Goal: Information Seeking & Learning: Learn about a topic

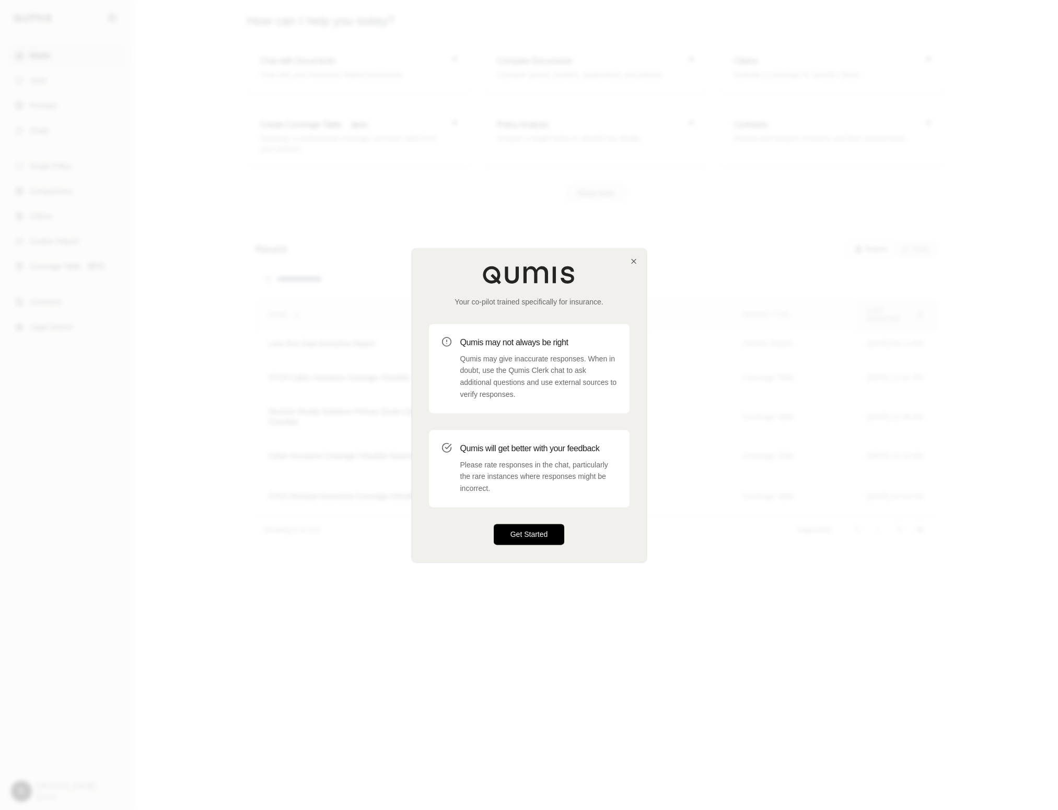
click at [530, 539] on button "Get Started" at bounding box center [529, 534] width 71 height 21
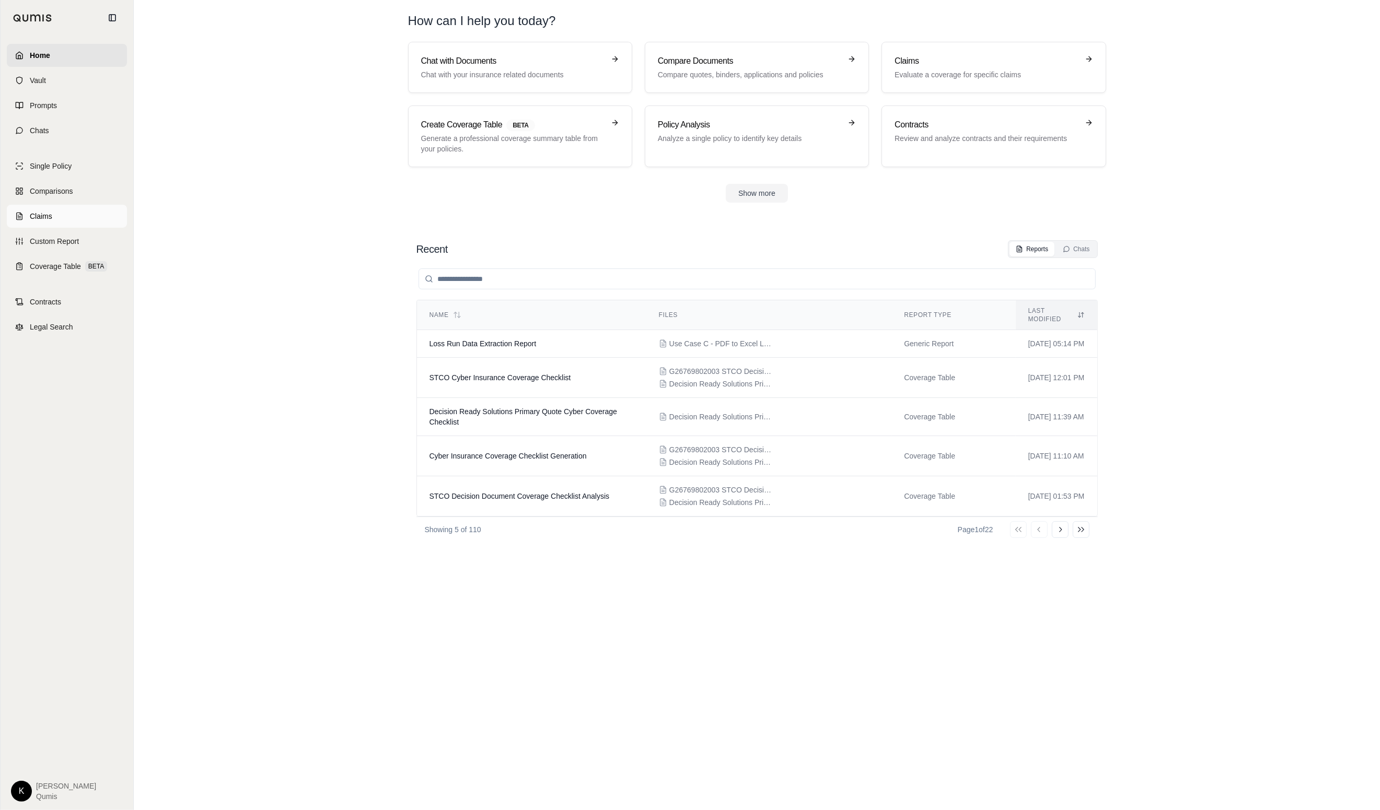
click at [39, 218] on span "Claims" at bounding box center [41, 216] width 22 height 10
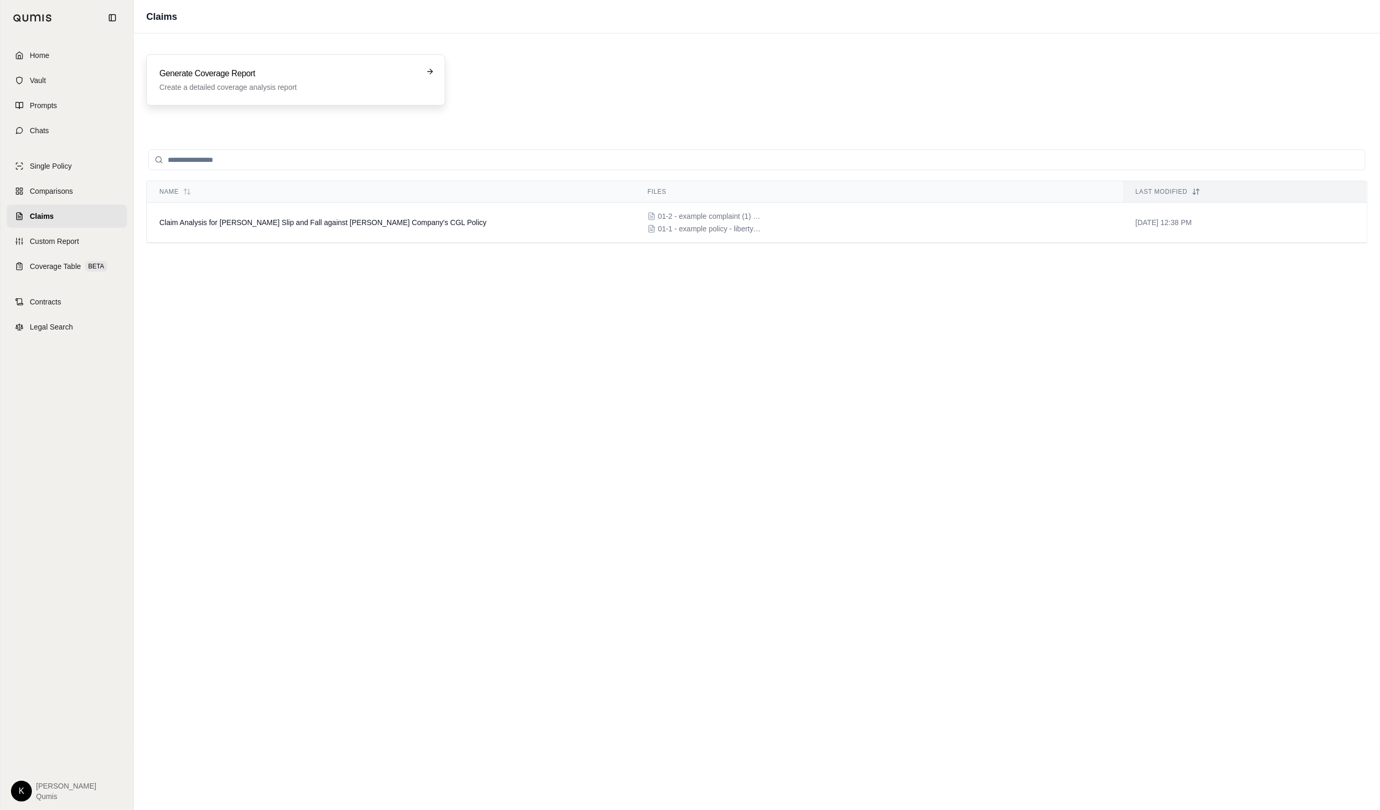
click at [280, 88] on p "Create a detailed coverage analysis report" at bounding box center [288, 87] width 258 height 10
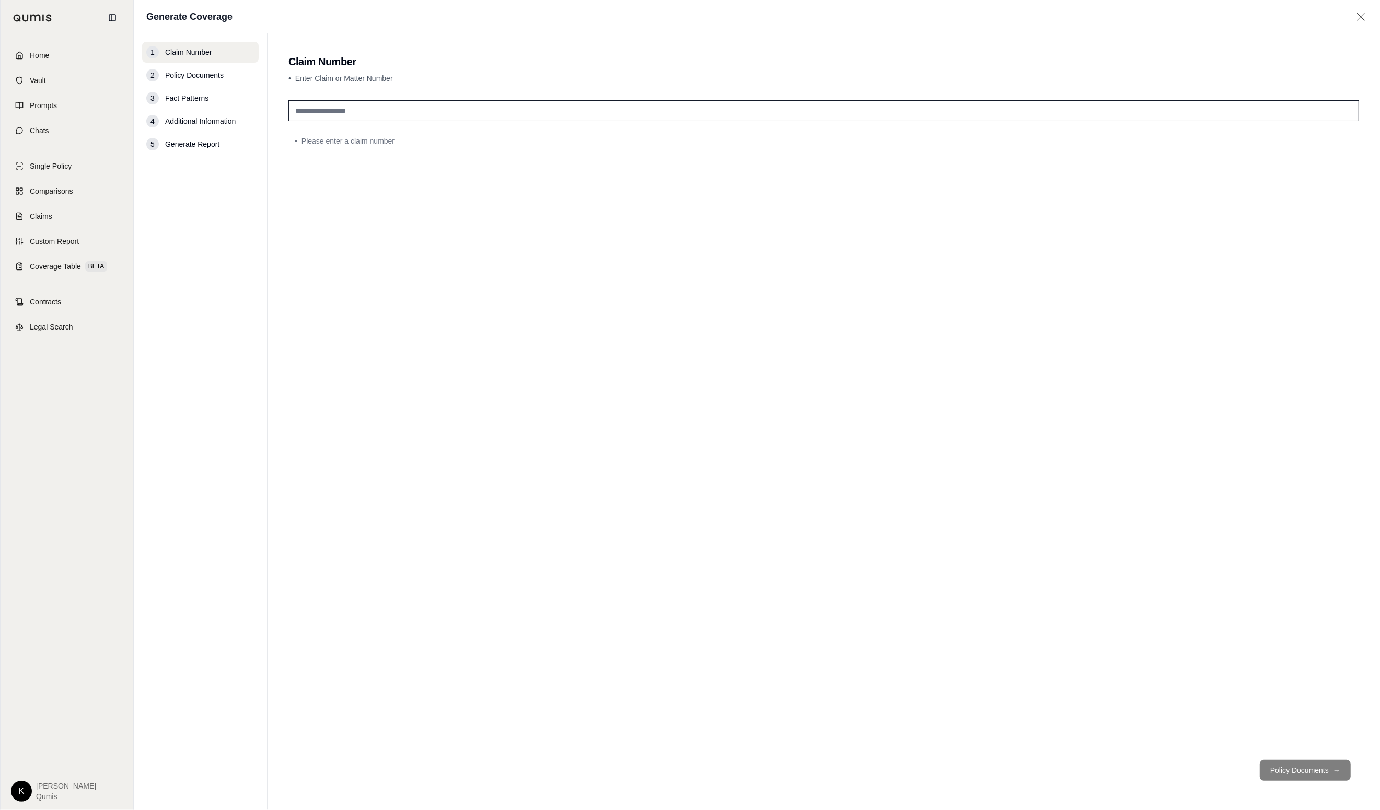
click at [364, 114] on input "text" at bounding box center [823, 110] width 1070 height 21
type input "*********"
click at [524, 308] on div "*********" at bounding box center [823, 424] width 1070 height 656
click at [1057, 765] on button "Policy Documents →" at bounding box center [1304, 770] width 91 height 21
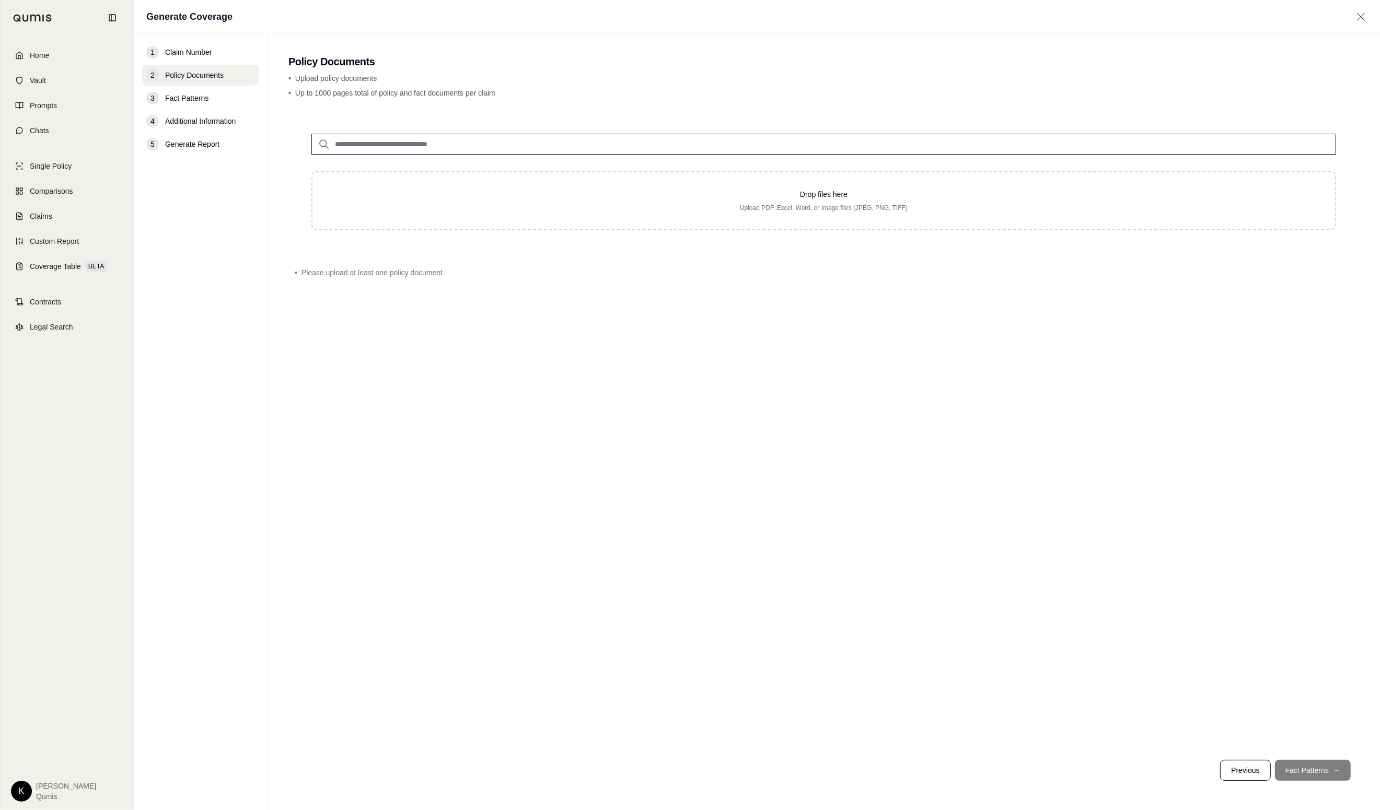
click at [517, 152] on input "search" at bounding box center [823, 144] width 1024 height 21
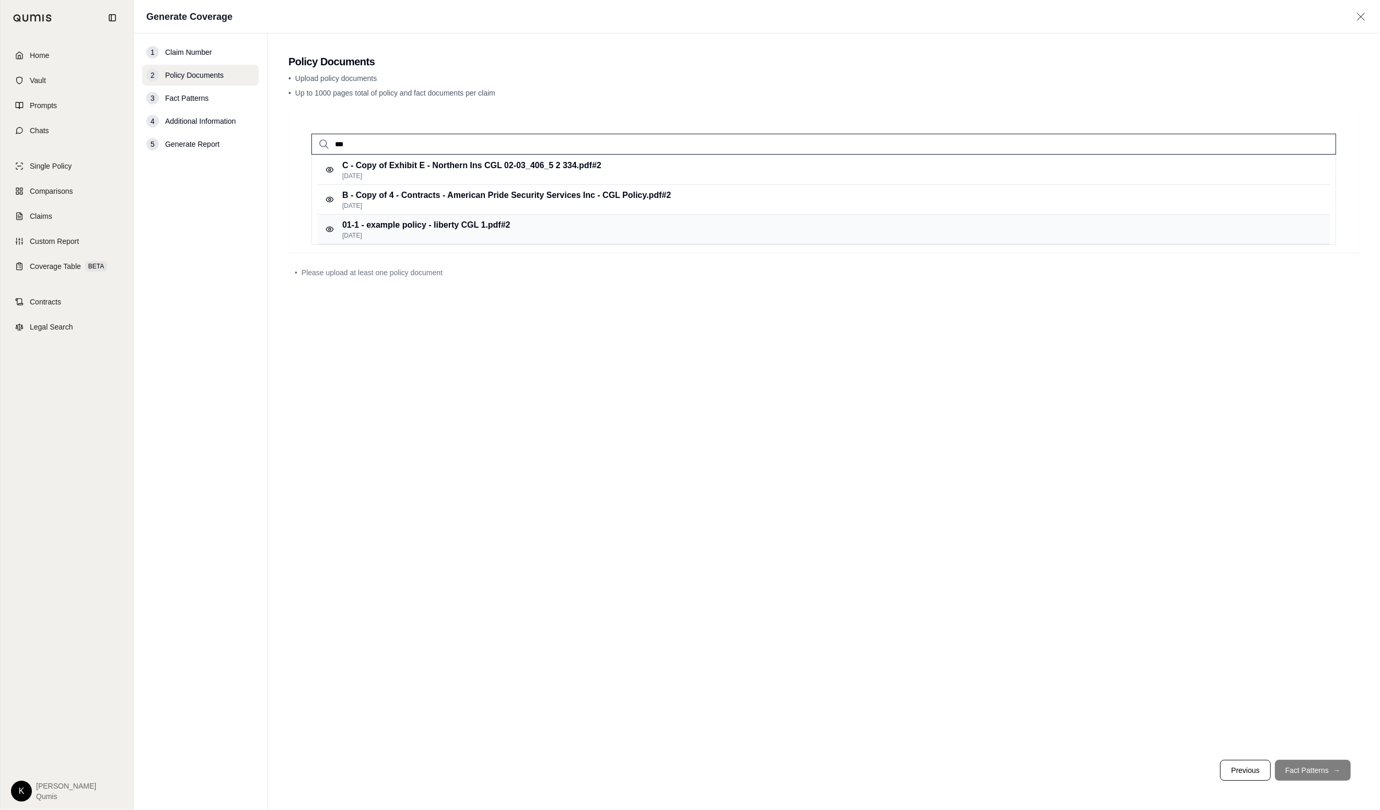
type input "***"
click at [531, 227] on div "01-1 - example policy - liberty CGL 1.pdf #2 [DATE]" at bounding box center [823, 230] width 1013 height 30
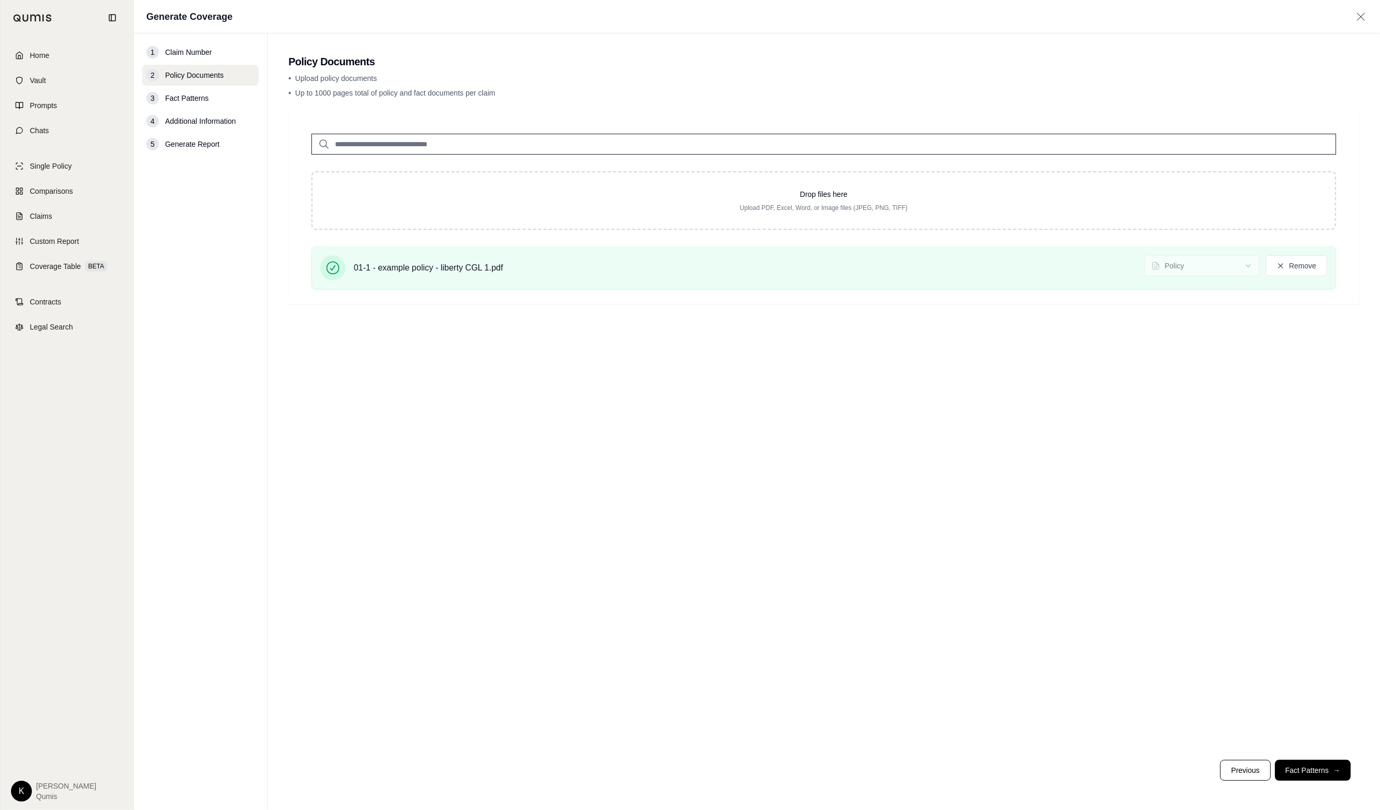
click at [728, 387] on div "Drop files here Upload PDF, Excel, Word, or Image files (JPEG, PNG, TIFF) 01-1 …" at bounding box center [823, 431] width 1070 height 641
click at [1057, 767] on button "Fact Patterns →" at bounding box center [1313, 770] width 76 height 21
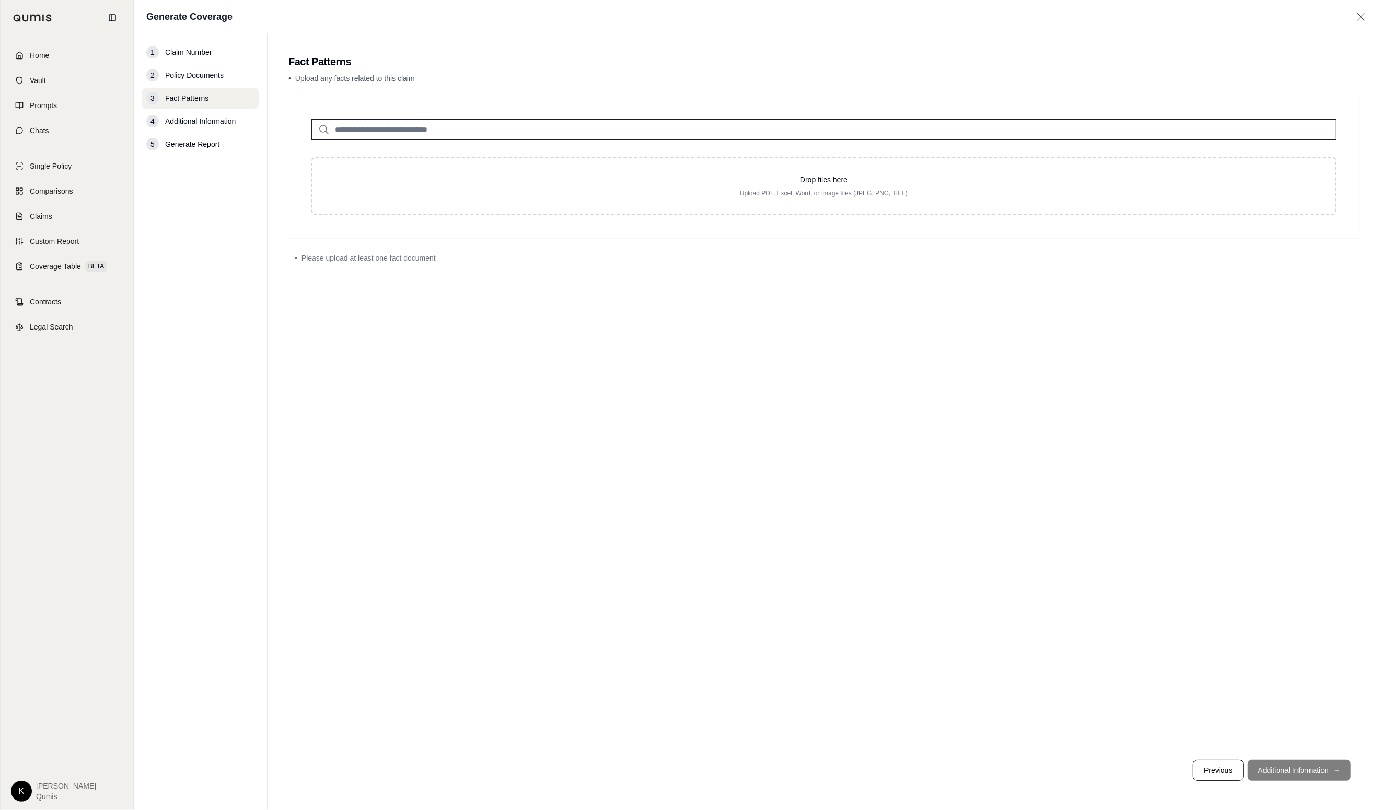
click at [382, 126] on input "search" at bounding box center [823, 129] width 1024 height 21
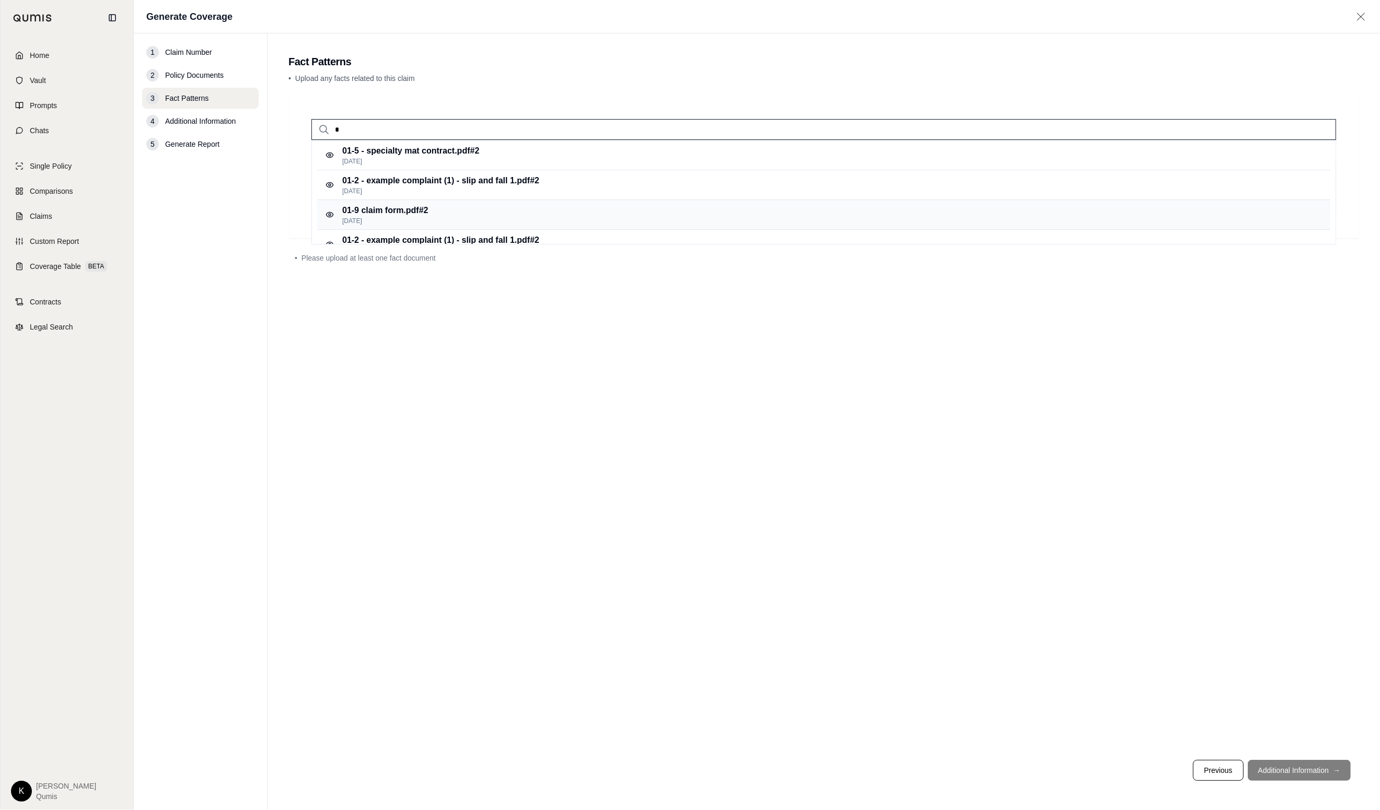
scroll to position [16, 0]
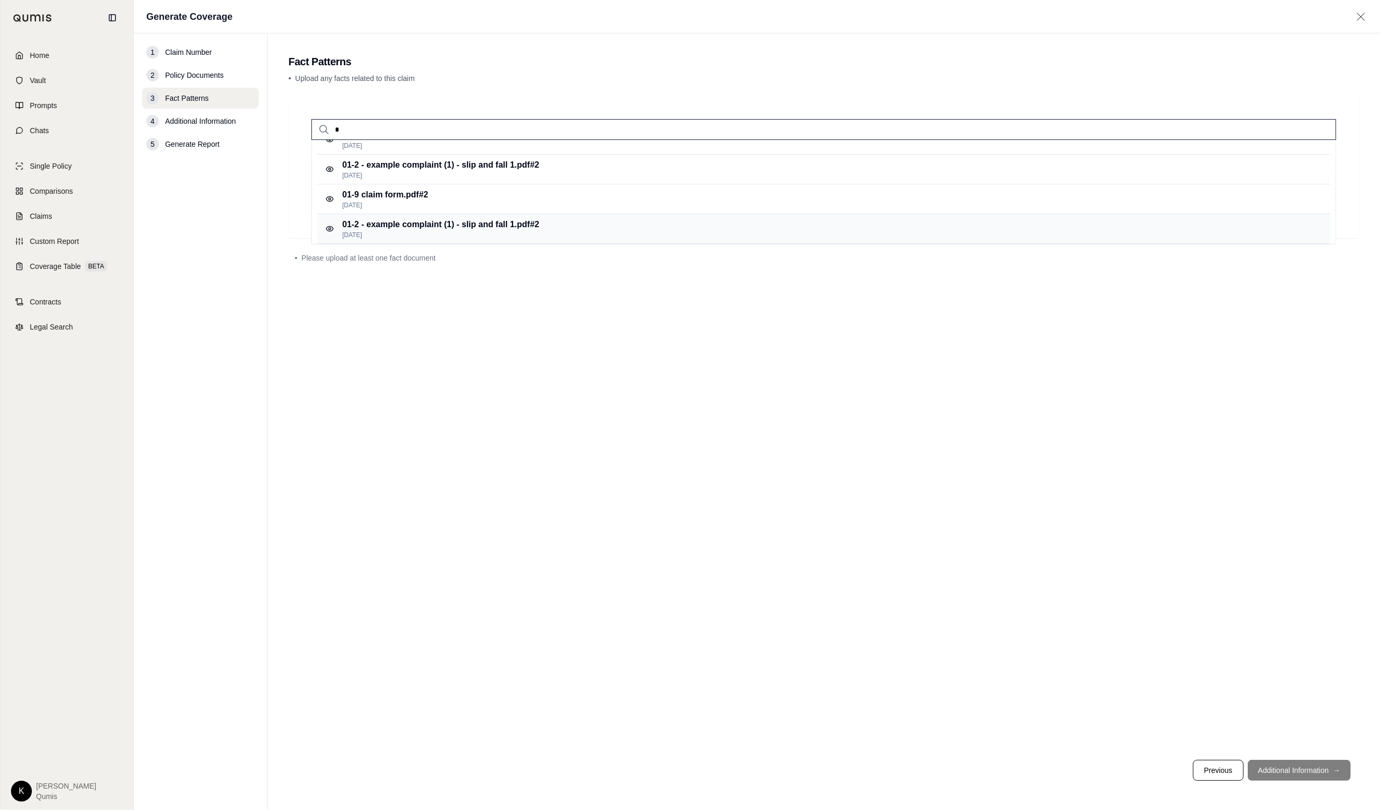
type input "*"
click at [528, 222] on p "01-2 - example complaint (1) - slip and fall 1.pdf #2" at bounding box center [440, 224] width 197 height 13
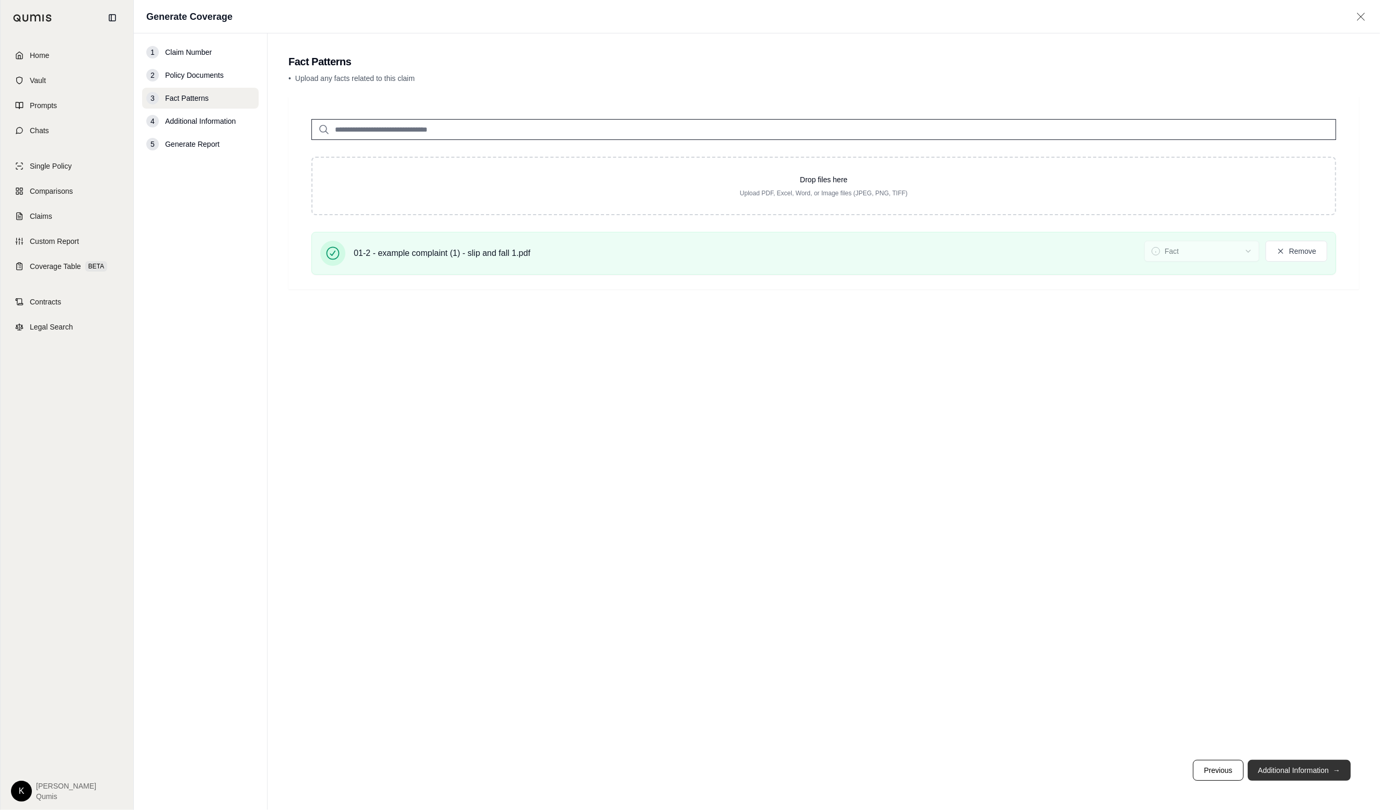
click at [1057, 773] on button "Additional Information →" at bounding box center [1298, 770] width 103 height 21
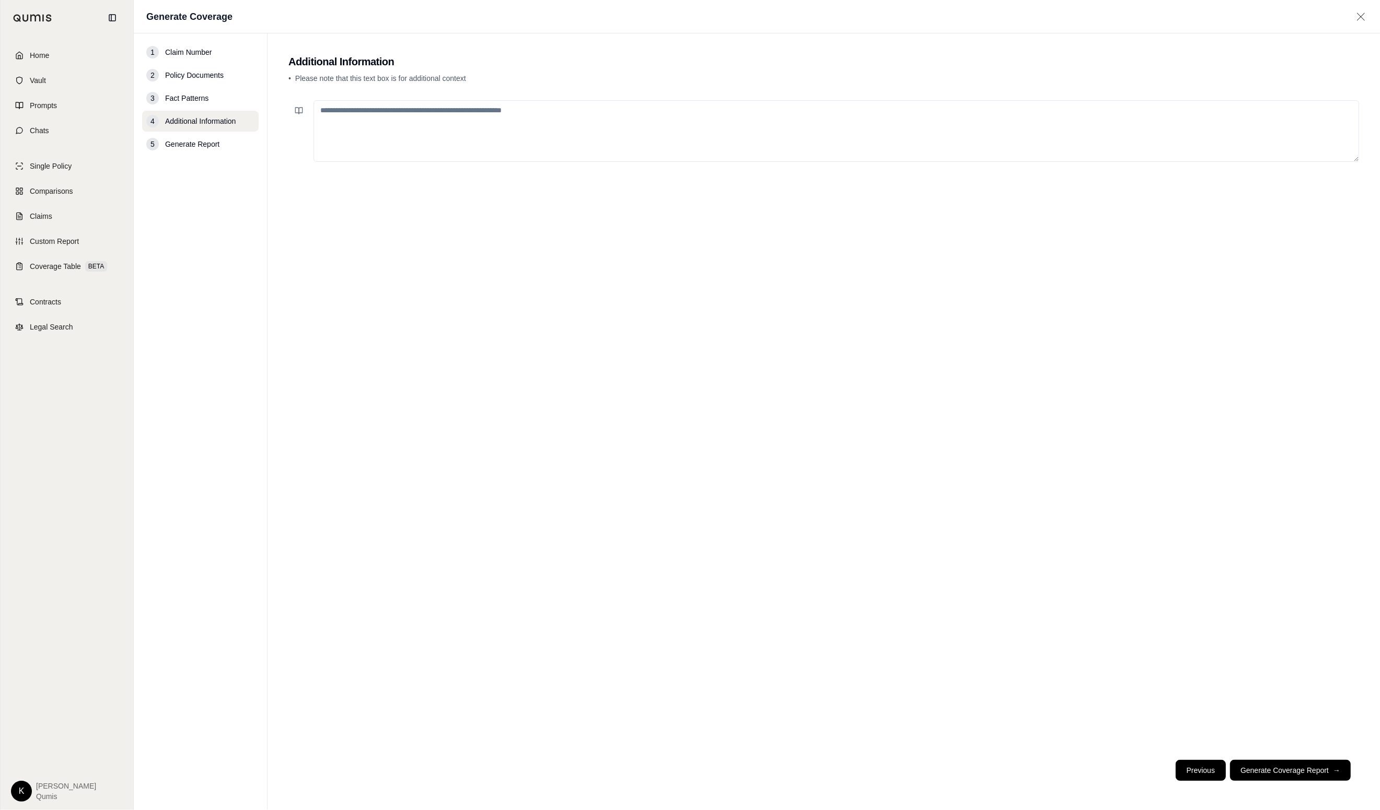
click at [1057, 776] on button "Previous" at bounding box center [1200, 770] width 50 height 21
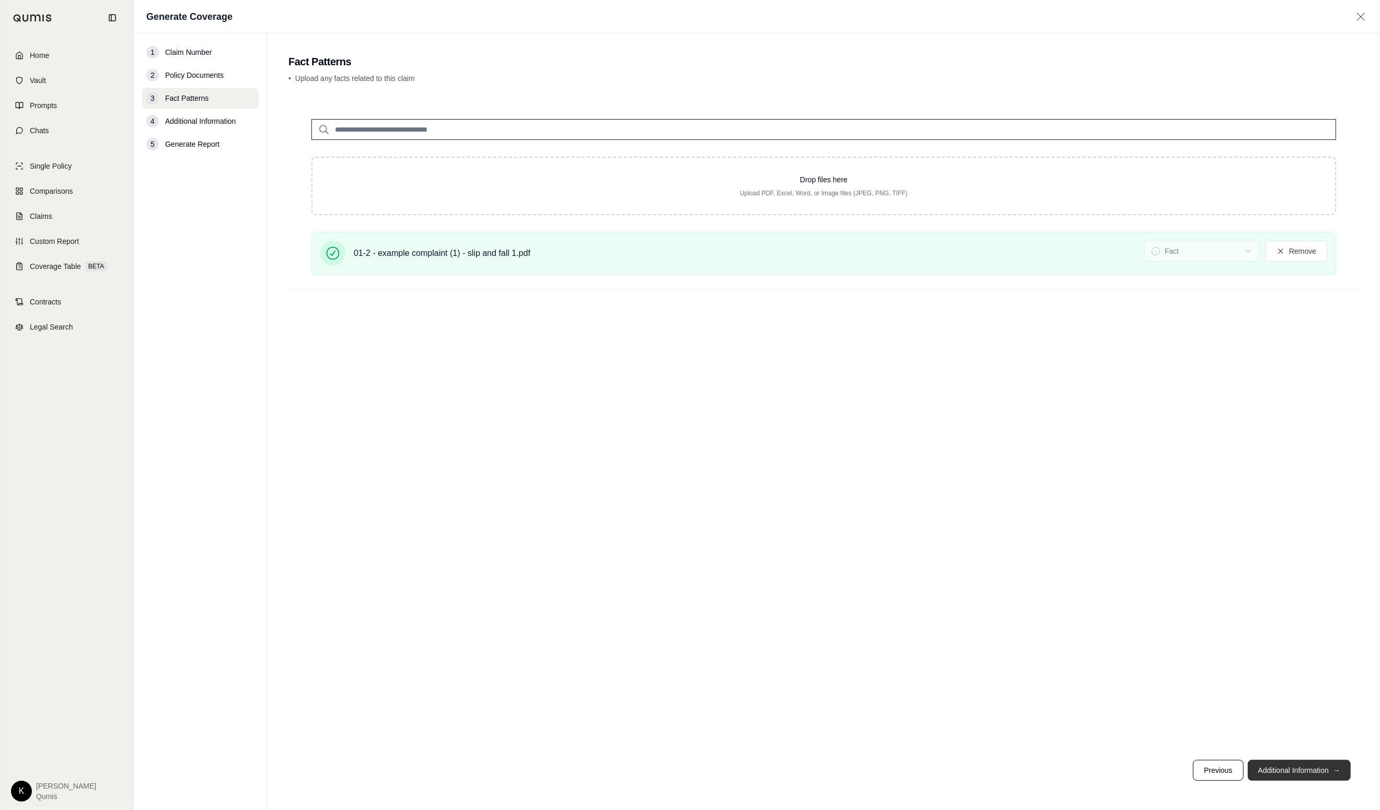
click at [1057, 772] on button "Additional Information →" at bounding box center [1298, 770] width 103 height 21
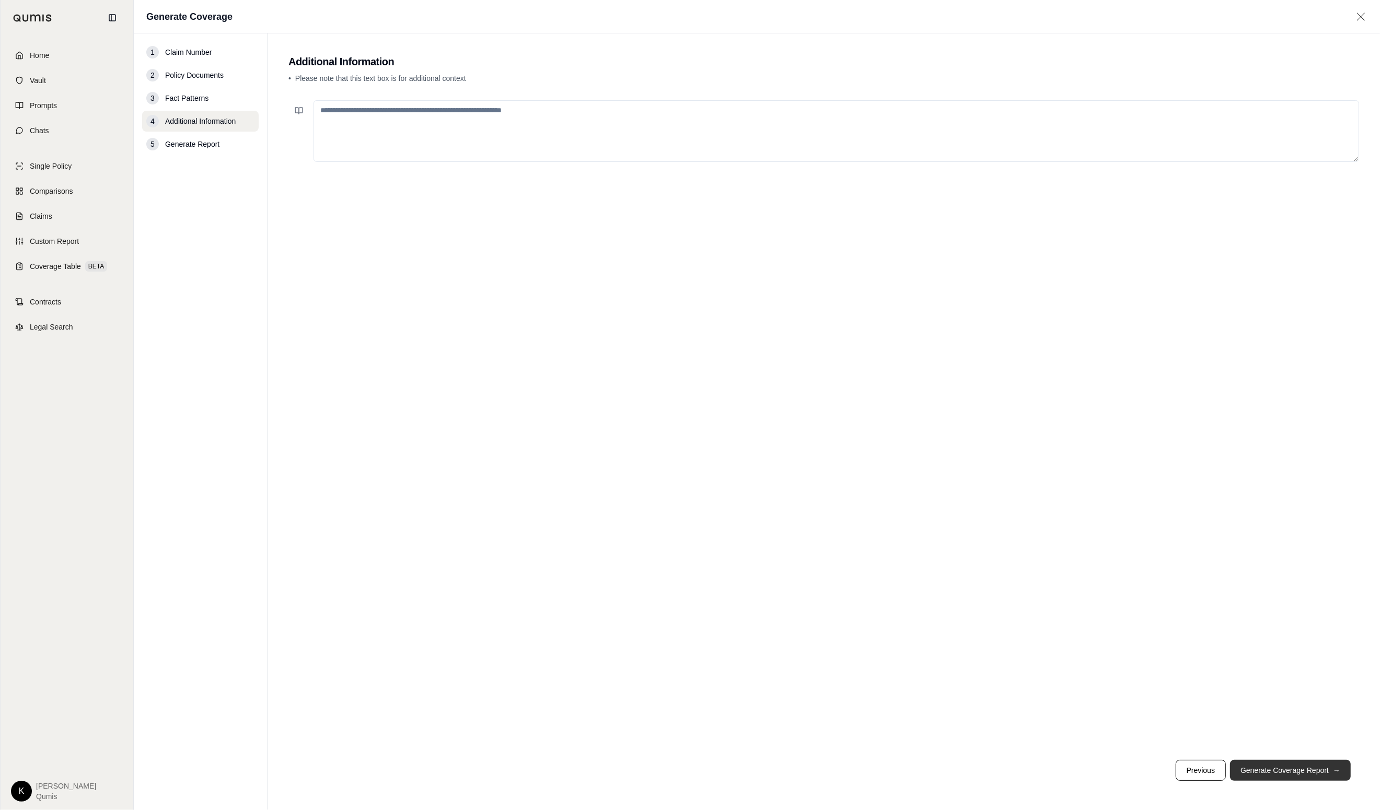
click at [1057, 764] on button "Generate Coverage Report →" at bounding box center [1290, 770] width 121 height 21
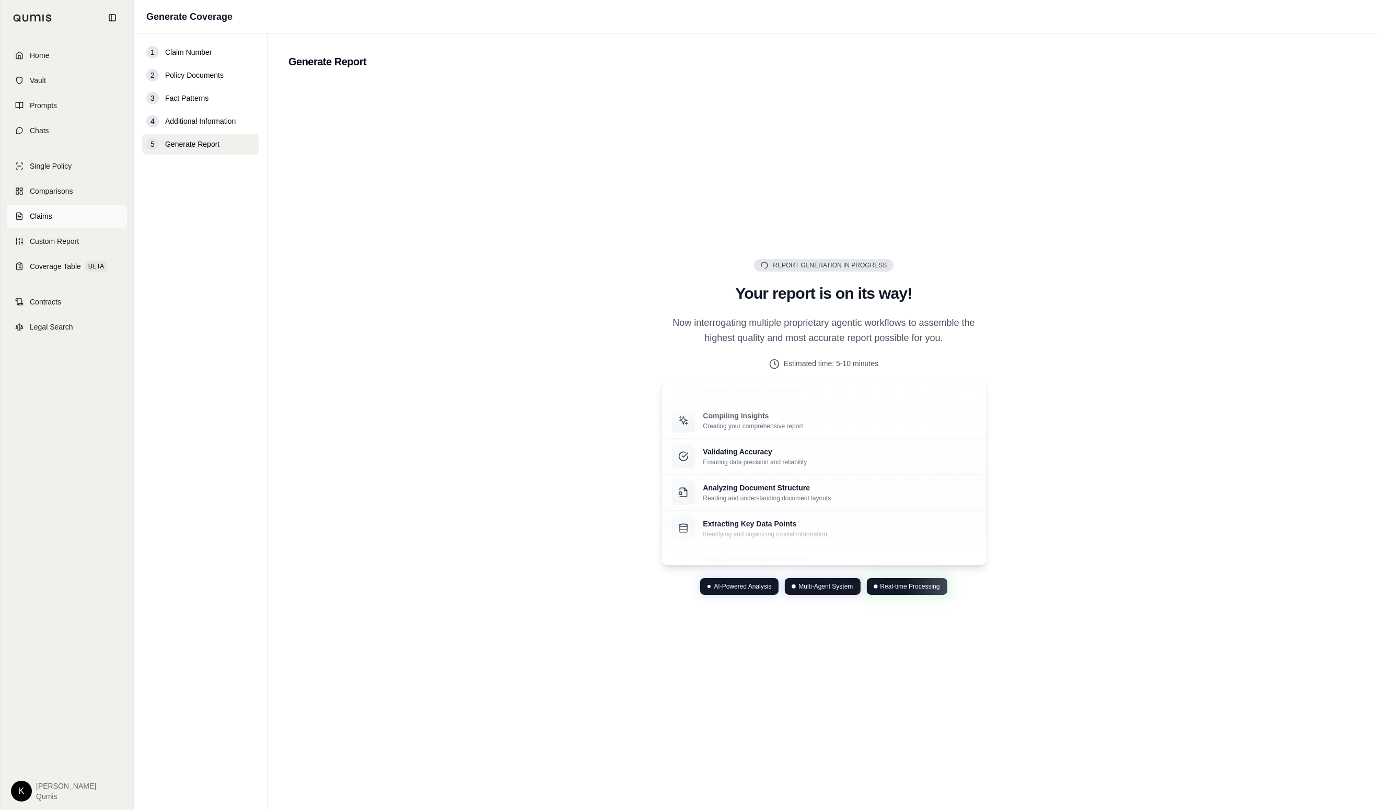
click at [52, 211] on span "Claims" at bounding box center [41, 216] width 22 height 10
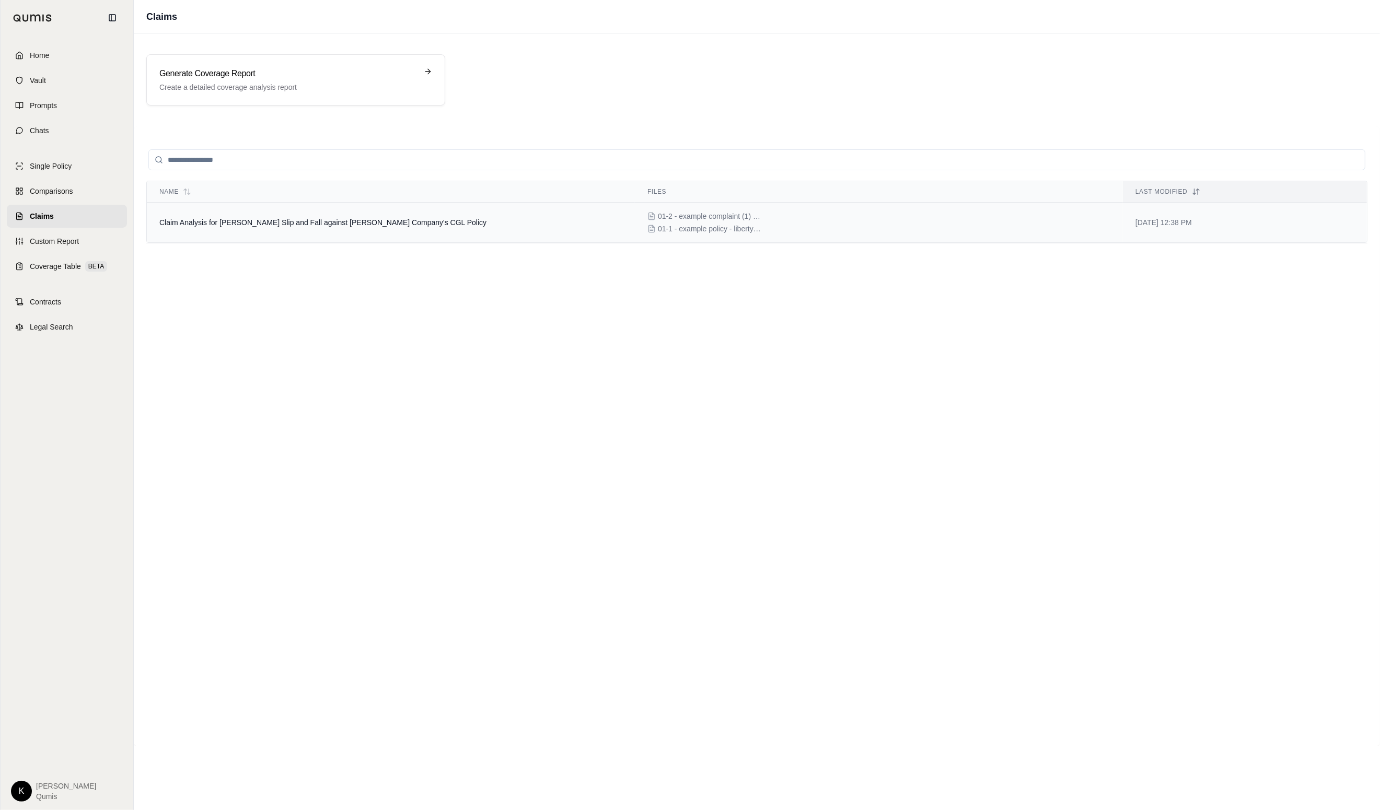
click at [320, 232] on td "Claim Analysis for [PERSON_NAME] Slip and Fall against [PERSON_NAME] Company's …" at bounding box center [391, 223] width 488 height 40
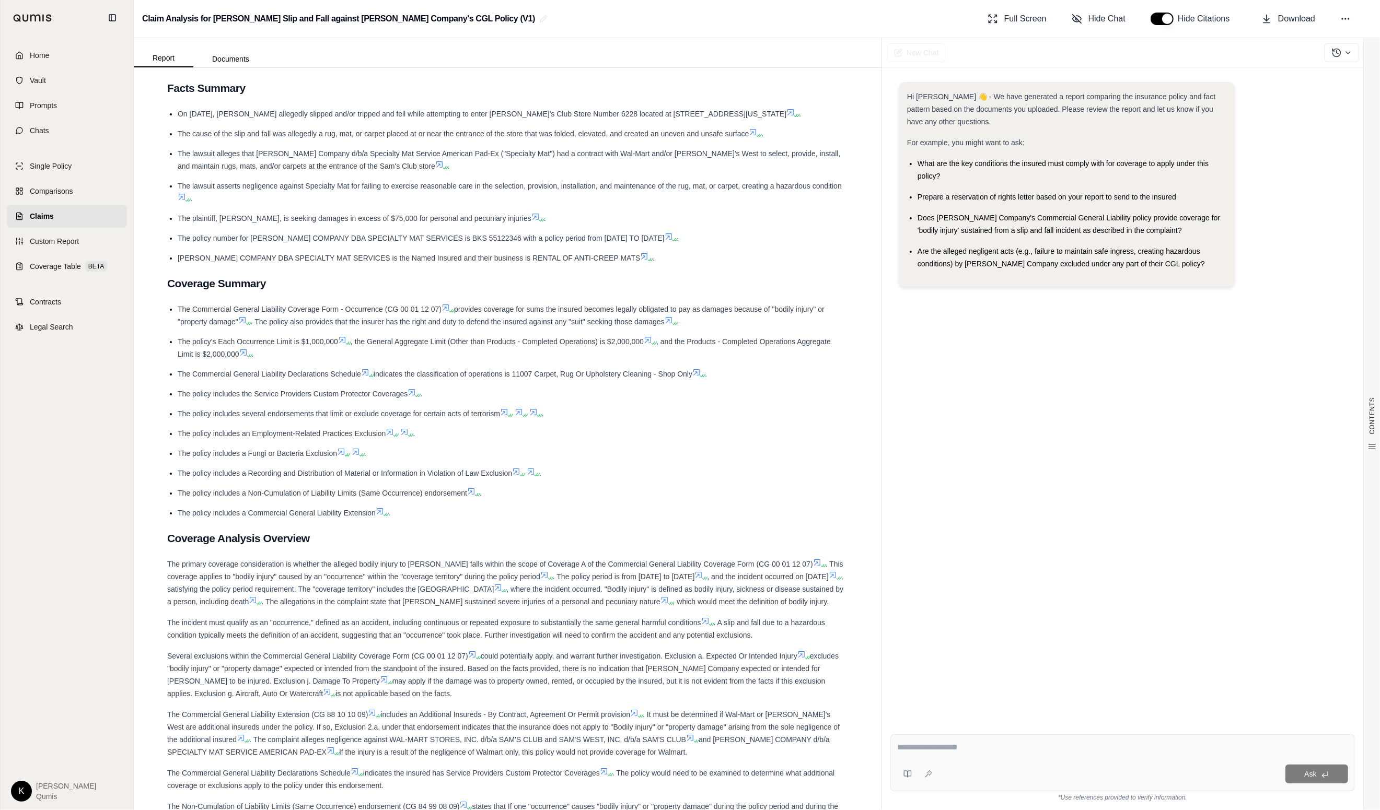
scroll to position [252, 0]
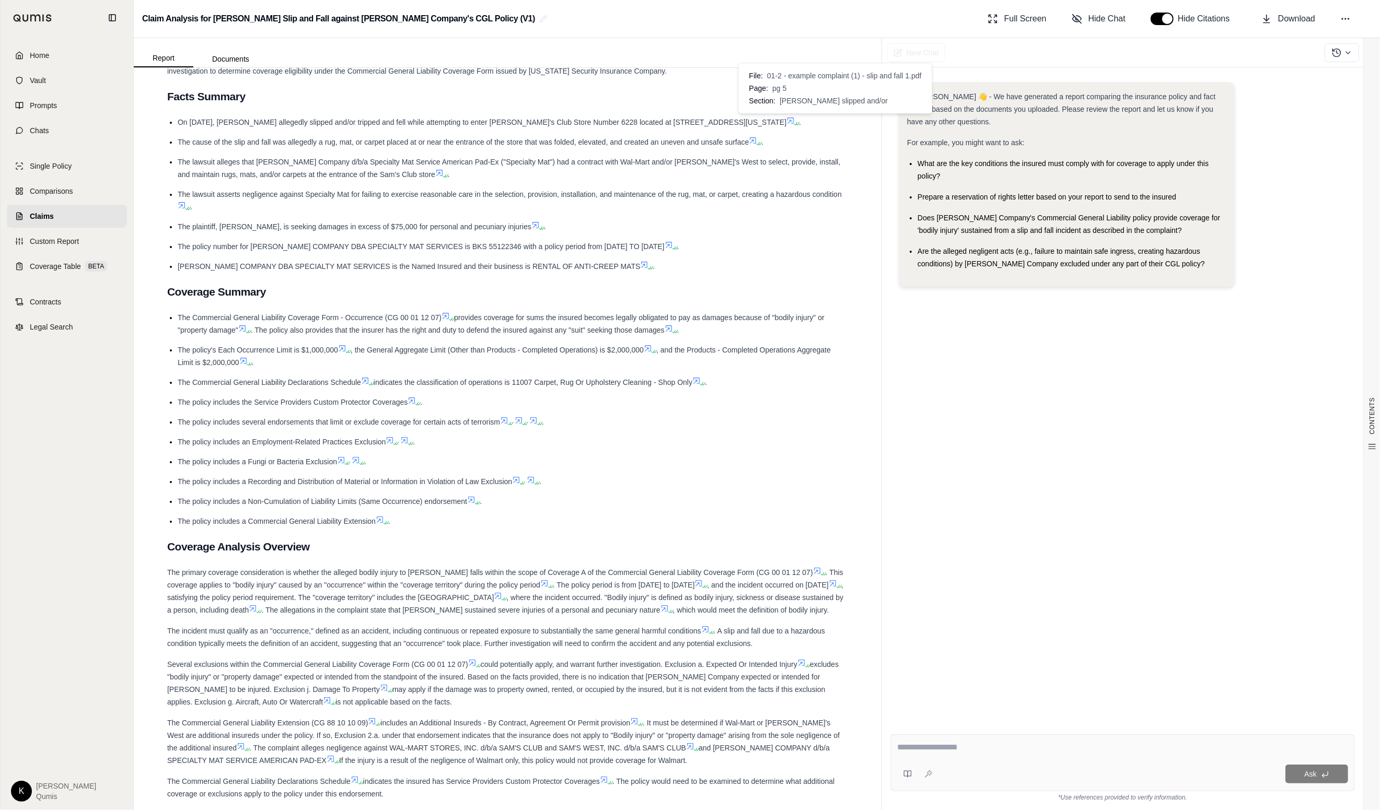
click at [793, 119] on icon at bounding box center [790, 121] width 6 height 6
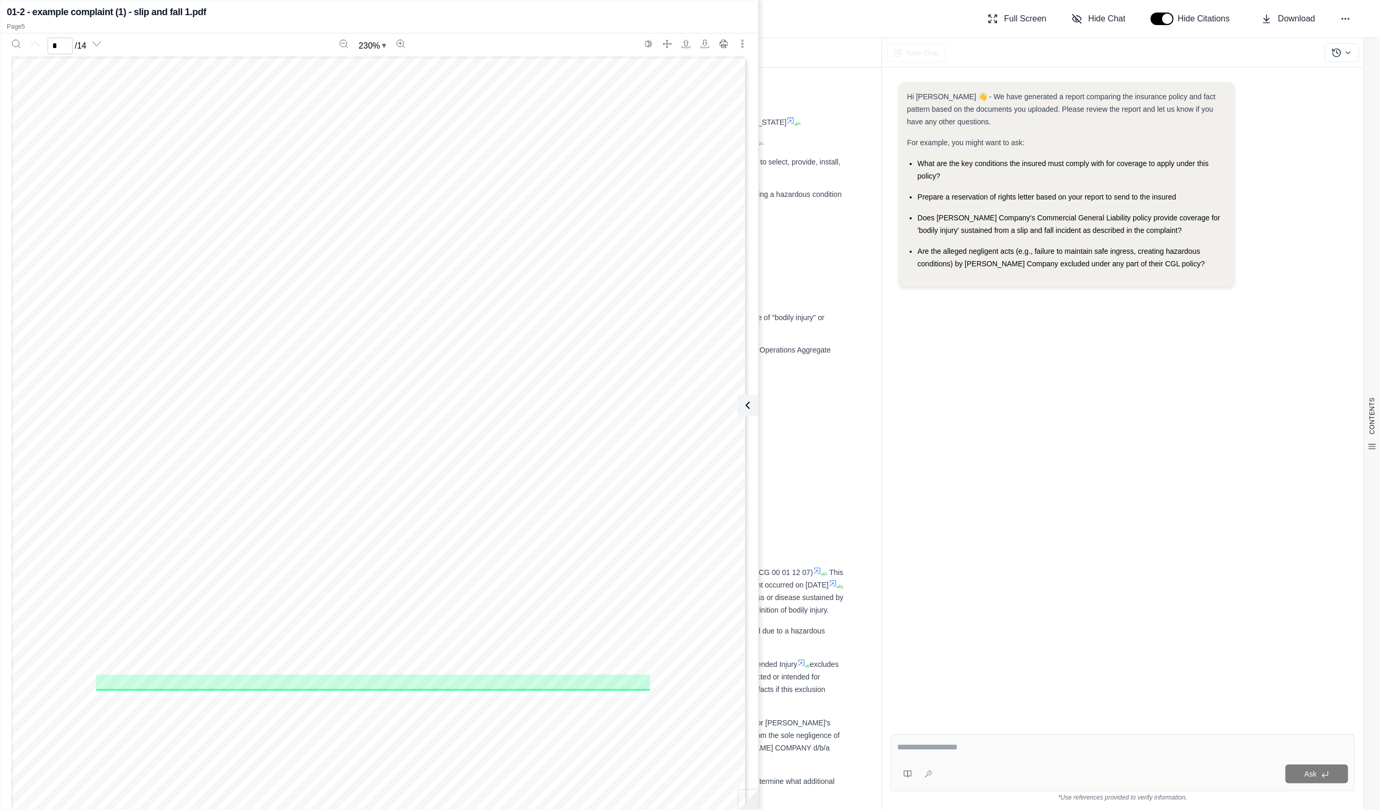
type input "*"
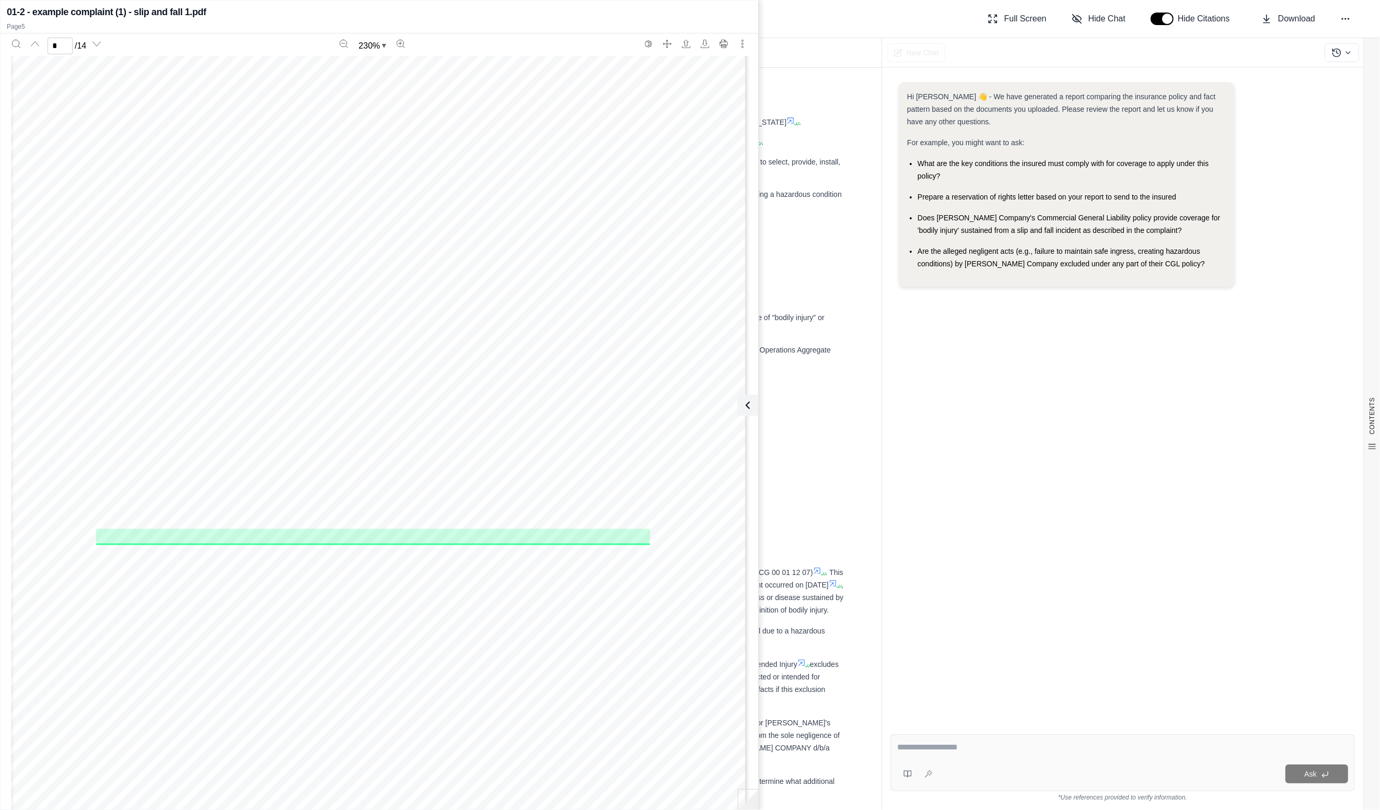
scroll to position [3958, 0]
click at [751, 402] on icon at bounding box center [745, 405] width 13 height 13
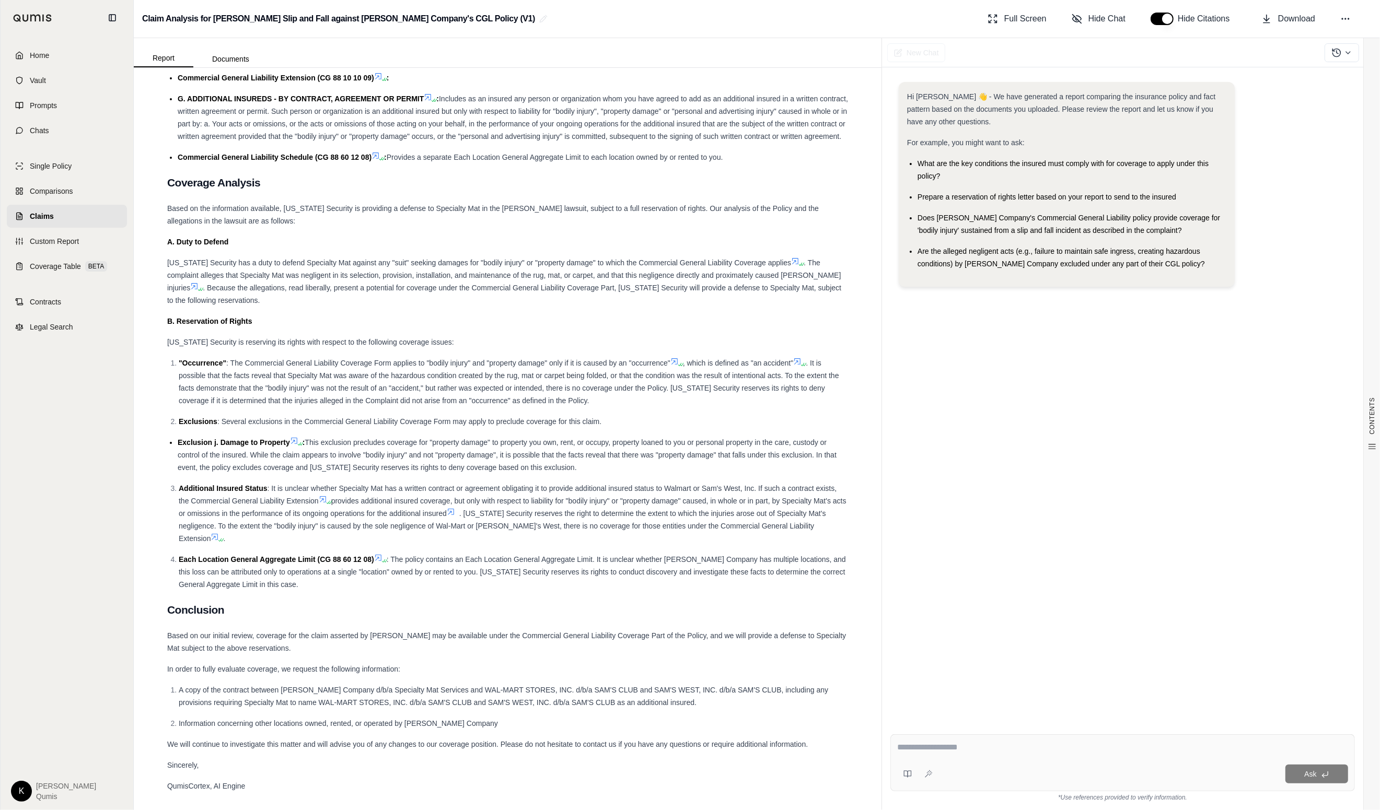
scroll to position [3248, 0]
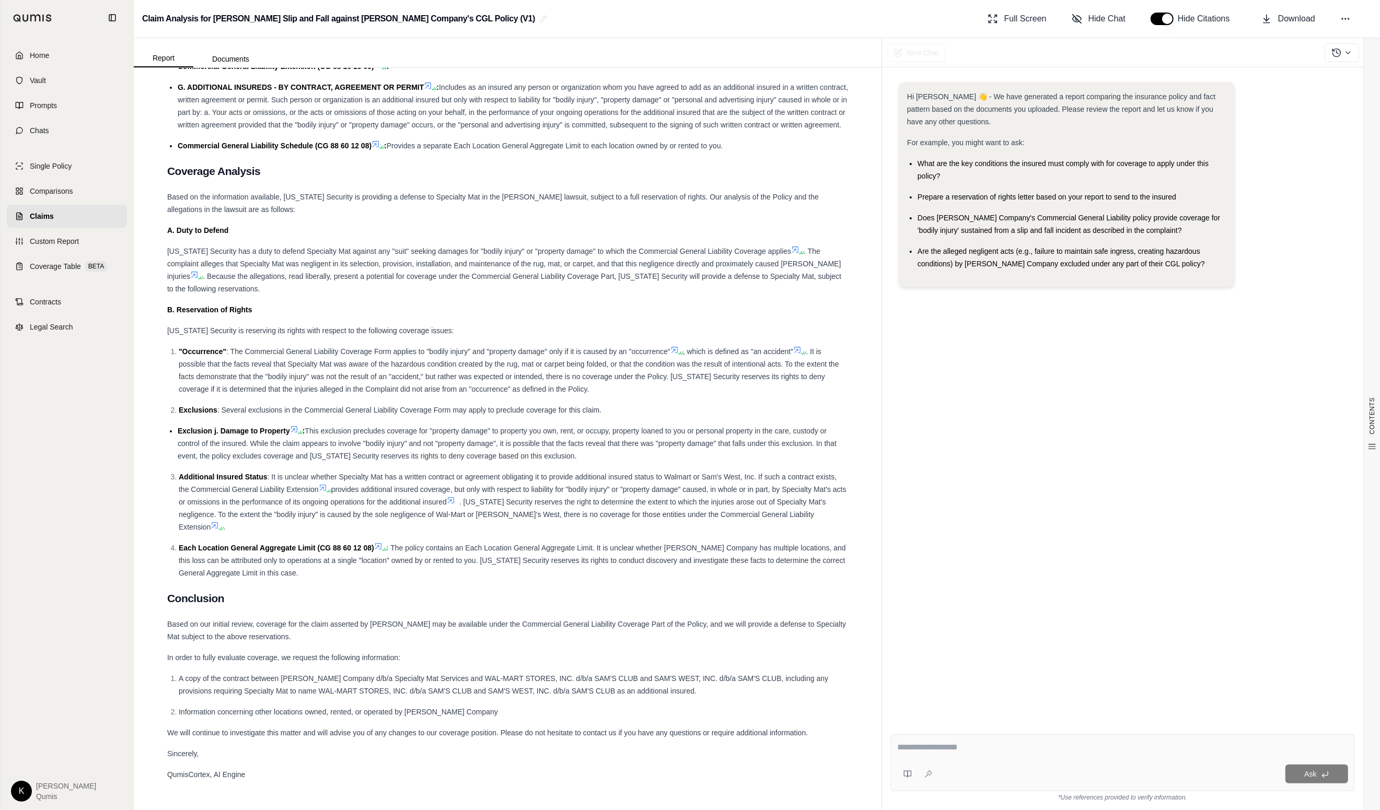
click at [950, 751] on textarea at bounding box center [1122, 747] width 450 height 13
type textarea "*"
type textarea "**********"
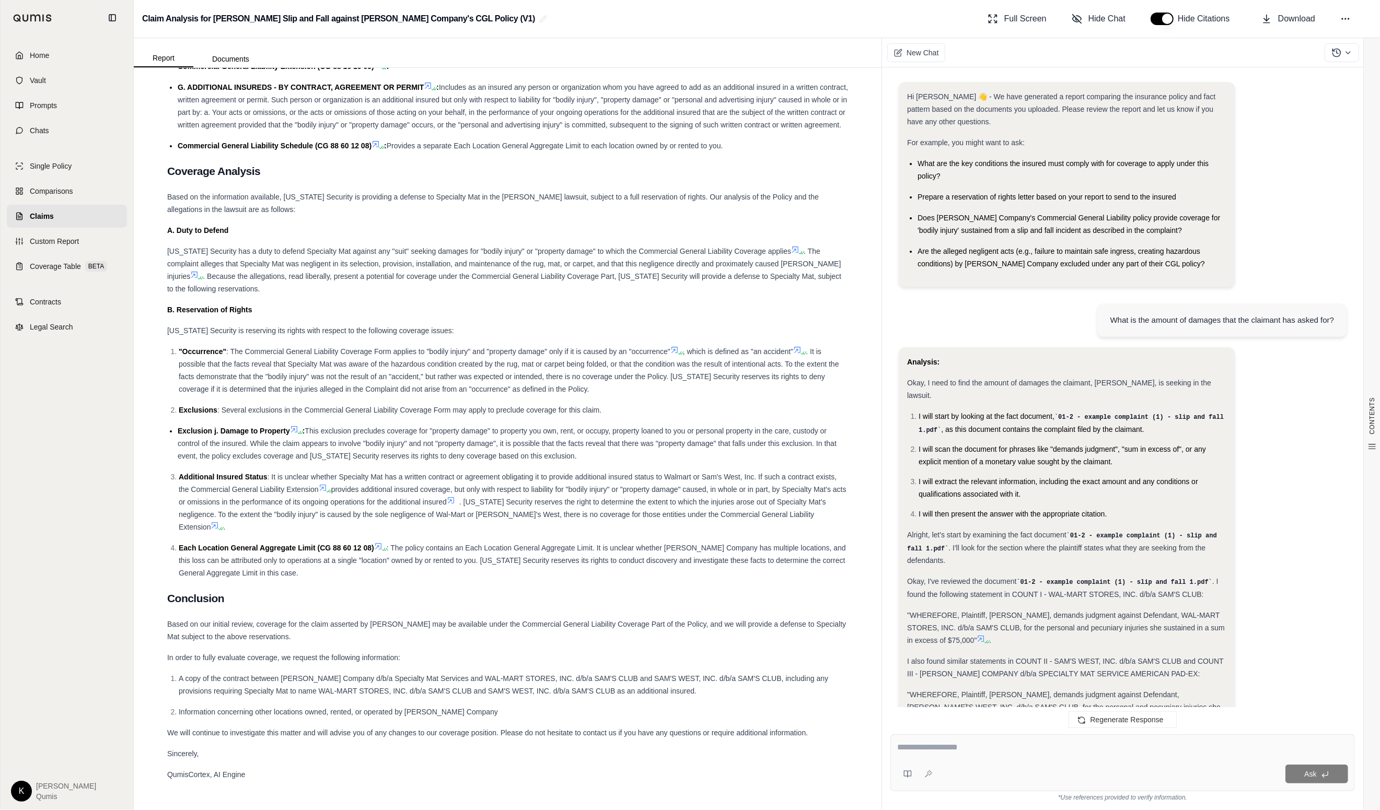
scroll to position [190, 0]
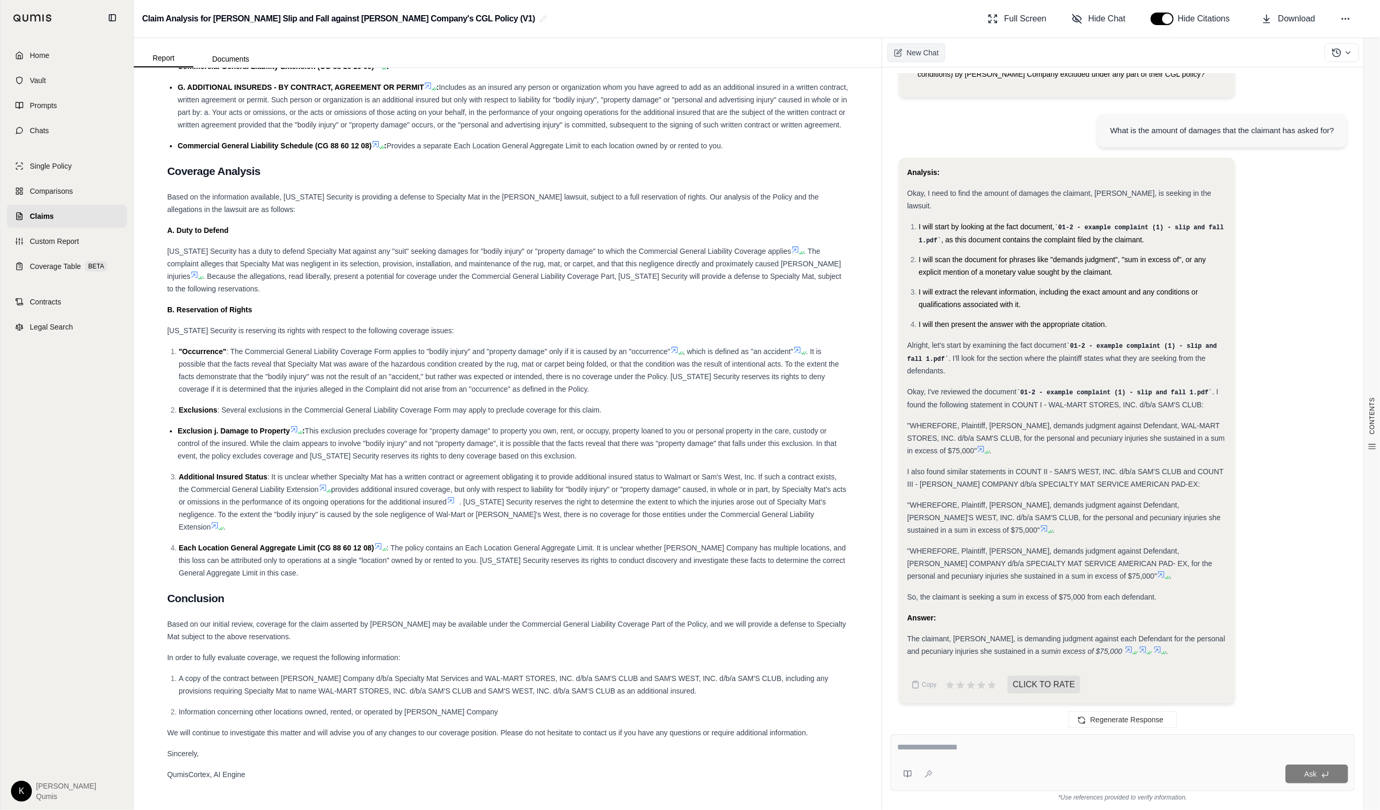
click at [916, 55] on span "New Chat" at bounding box center [922, 53] width 32 height 10
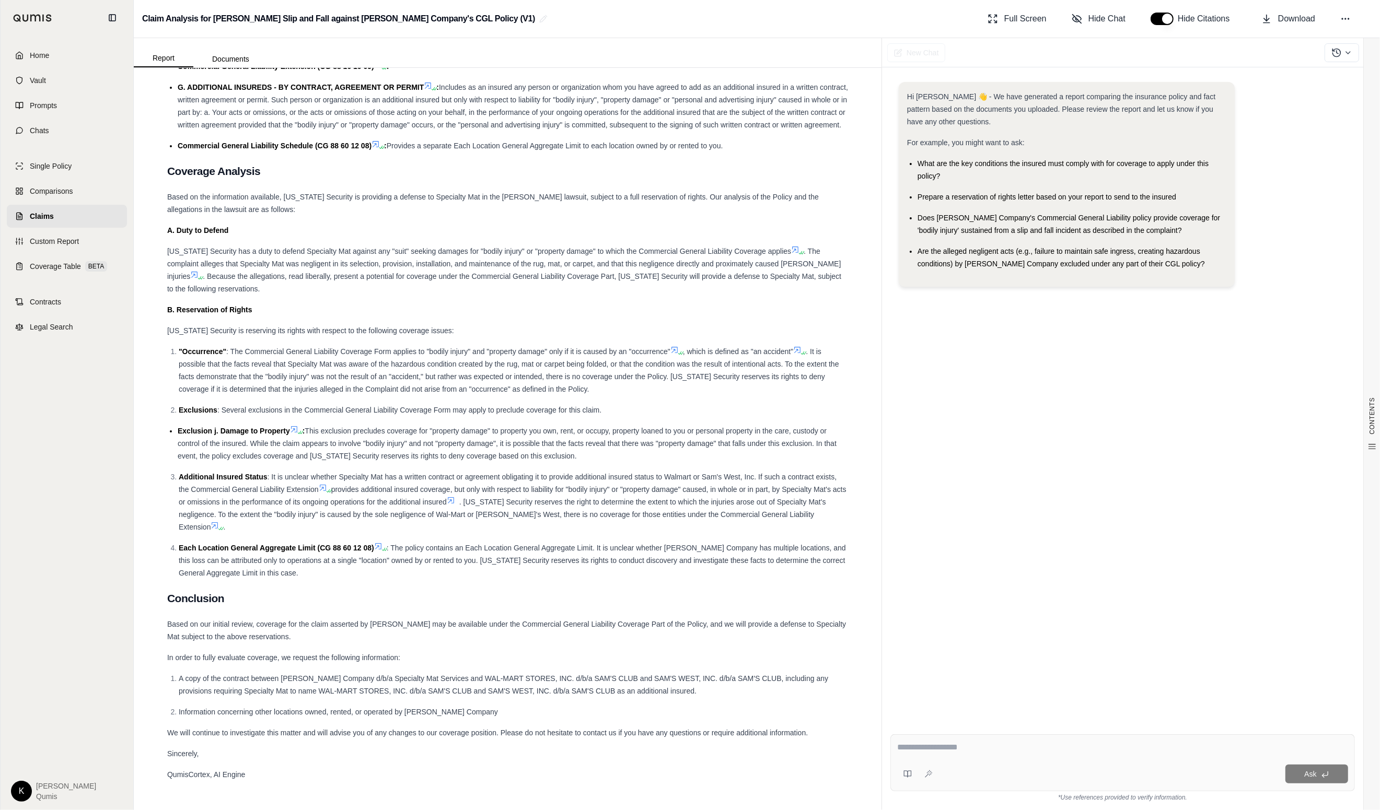
click at [1024, 758] on div "Ask" at bounding box center [1122, 762] width 464 height 57
type textarea "**********"
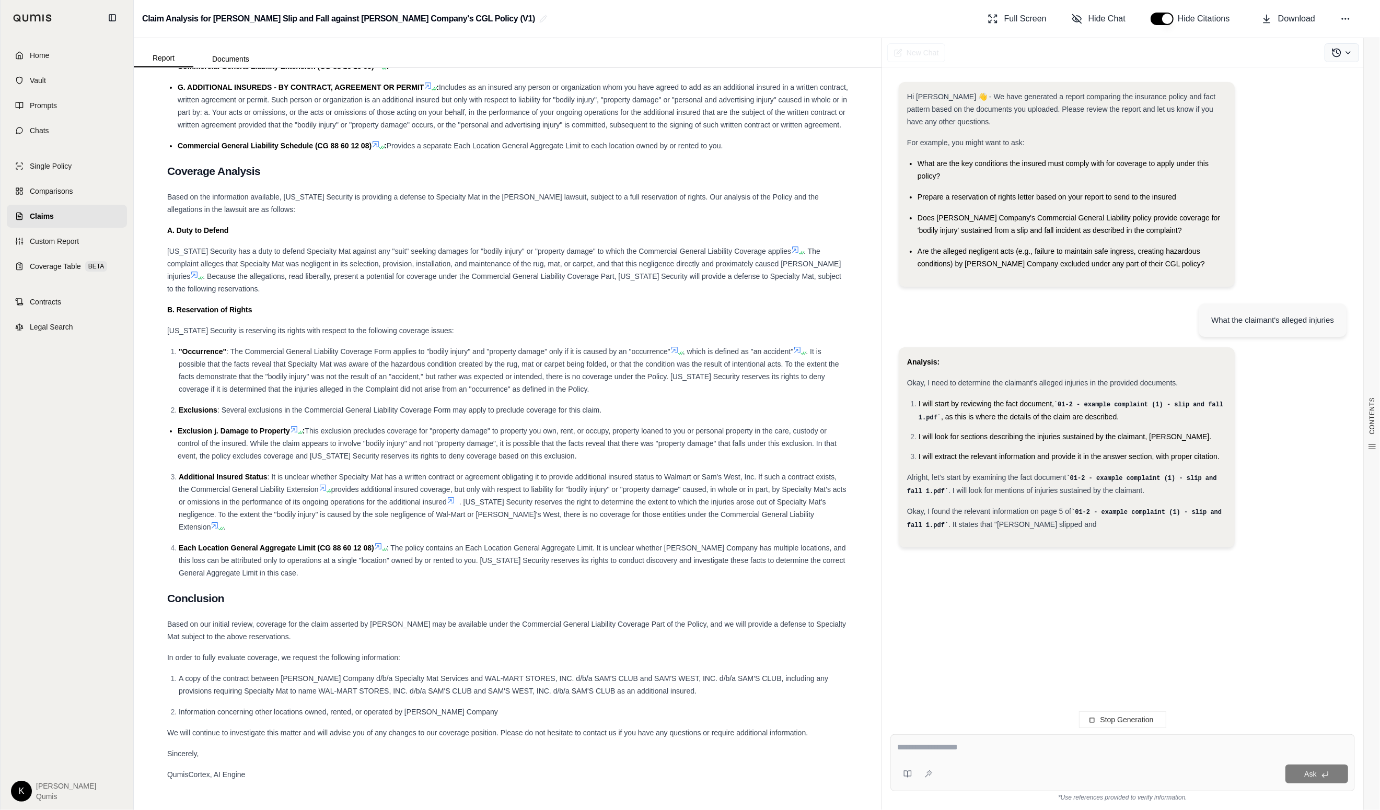
click at [1057, 48] on icon at bounding box center [1336, 53] width 10 height 10
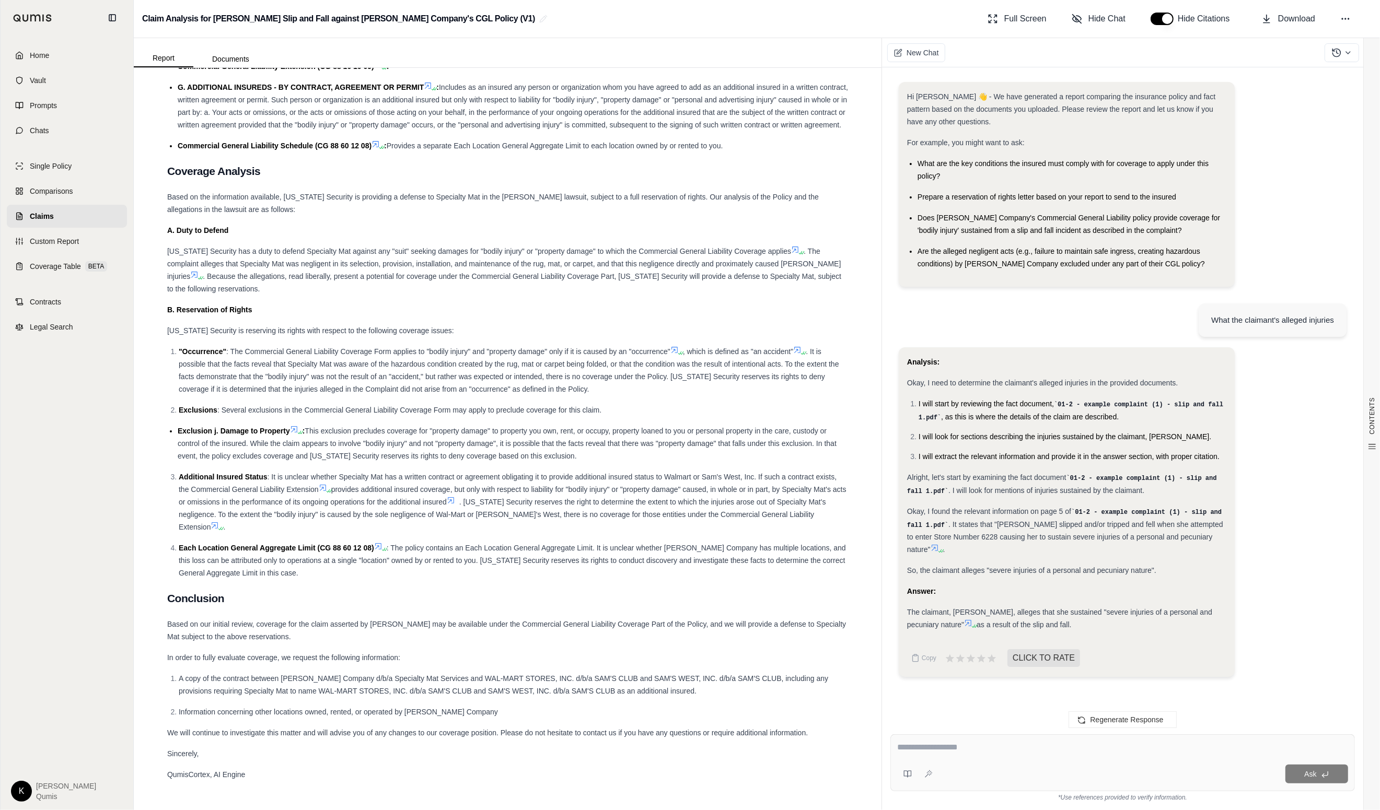
click at [972, 623] on icon at bounding box center [968, 623] width 8 height 8
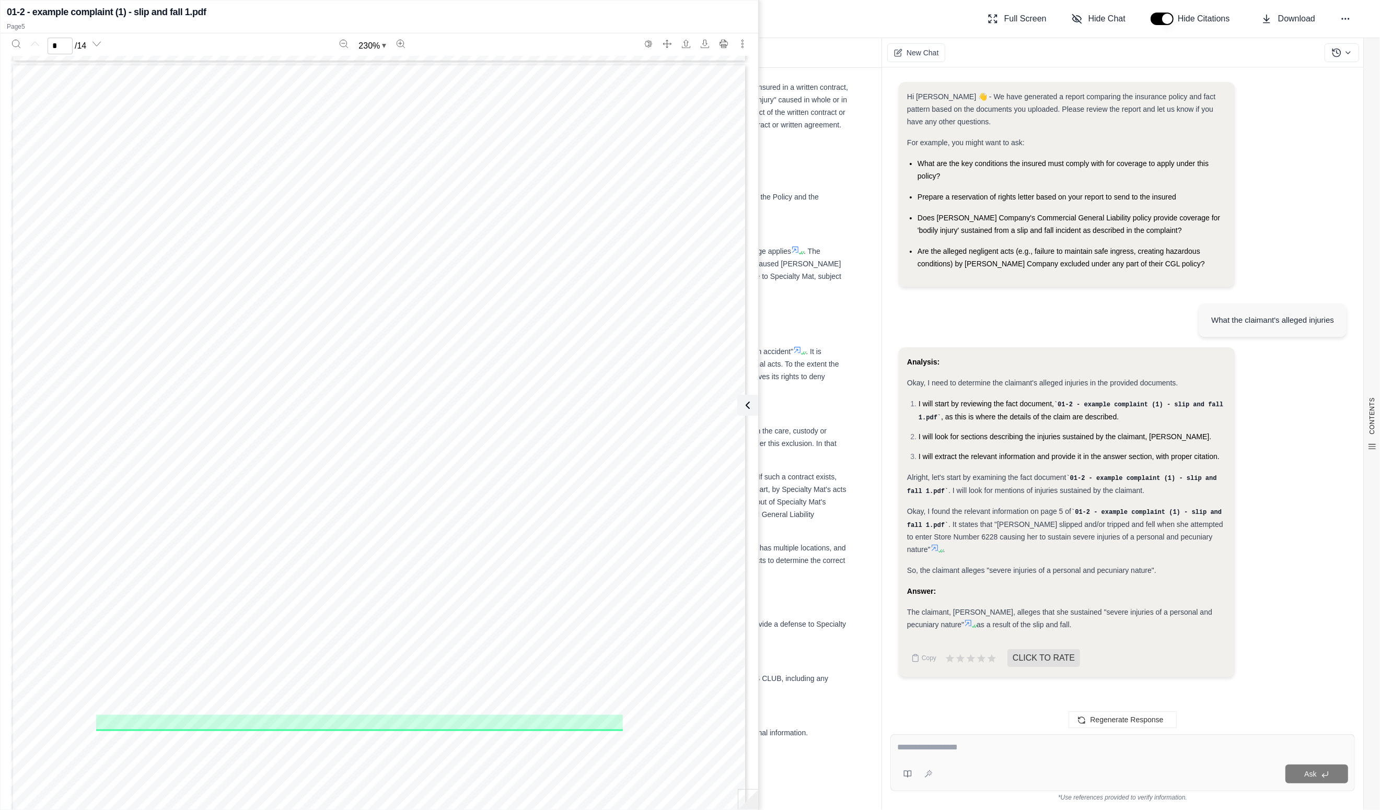
type input "*"
click at [747, 400] on icon at bounding box center [745, 405] width 13 height 13
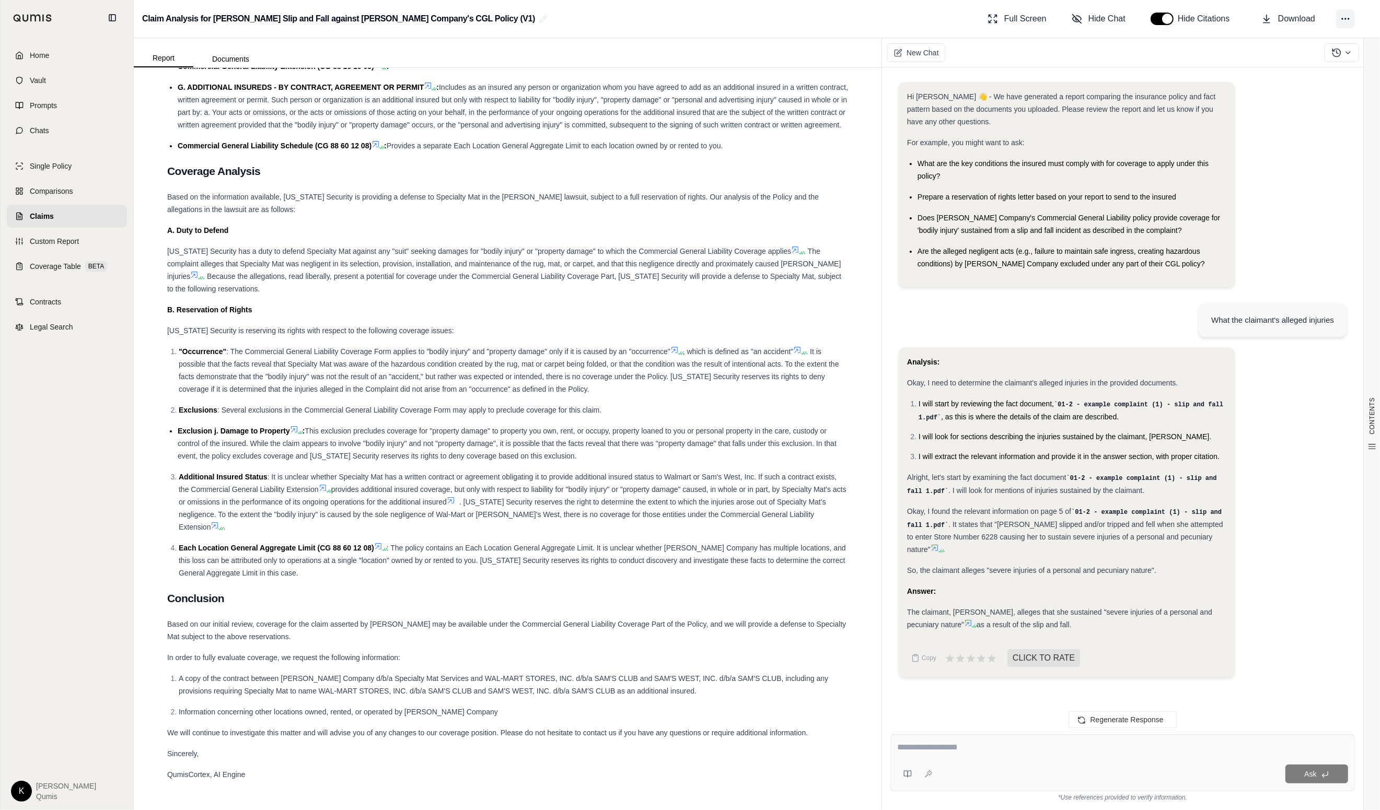
click at [1057, 17] on icon at bounding box center [1345, 19] width 10 height 10
click at [1057, 111] on span "Add Files" at bounding box center [1260, 109] width 30 height 10
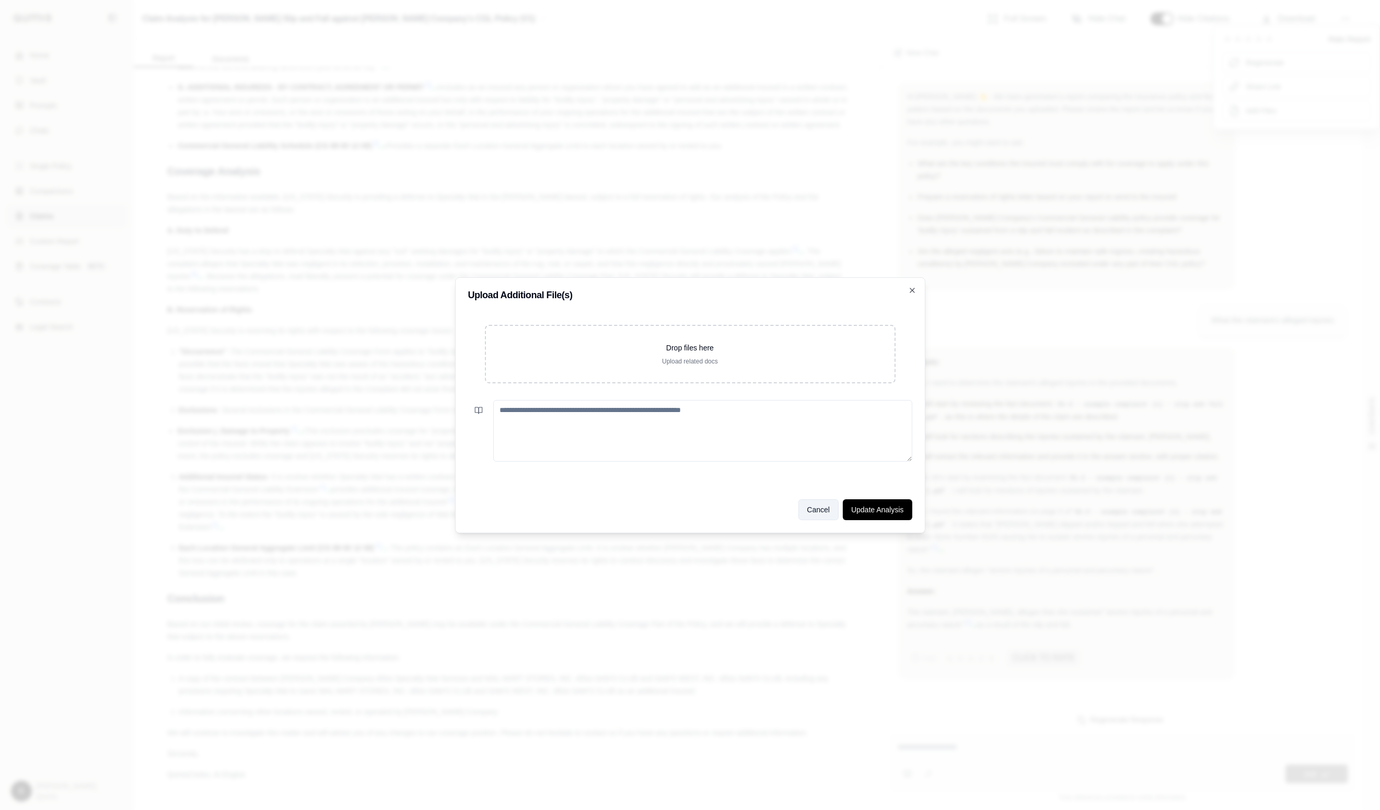
click at [820, 504] on button "Cancel" at bounding box center [818, 509] width 41 height 21
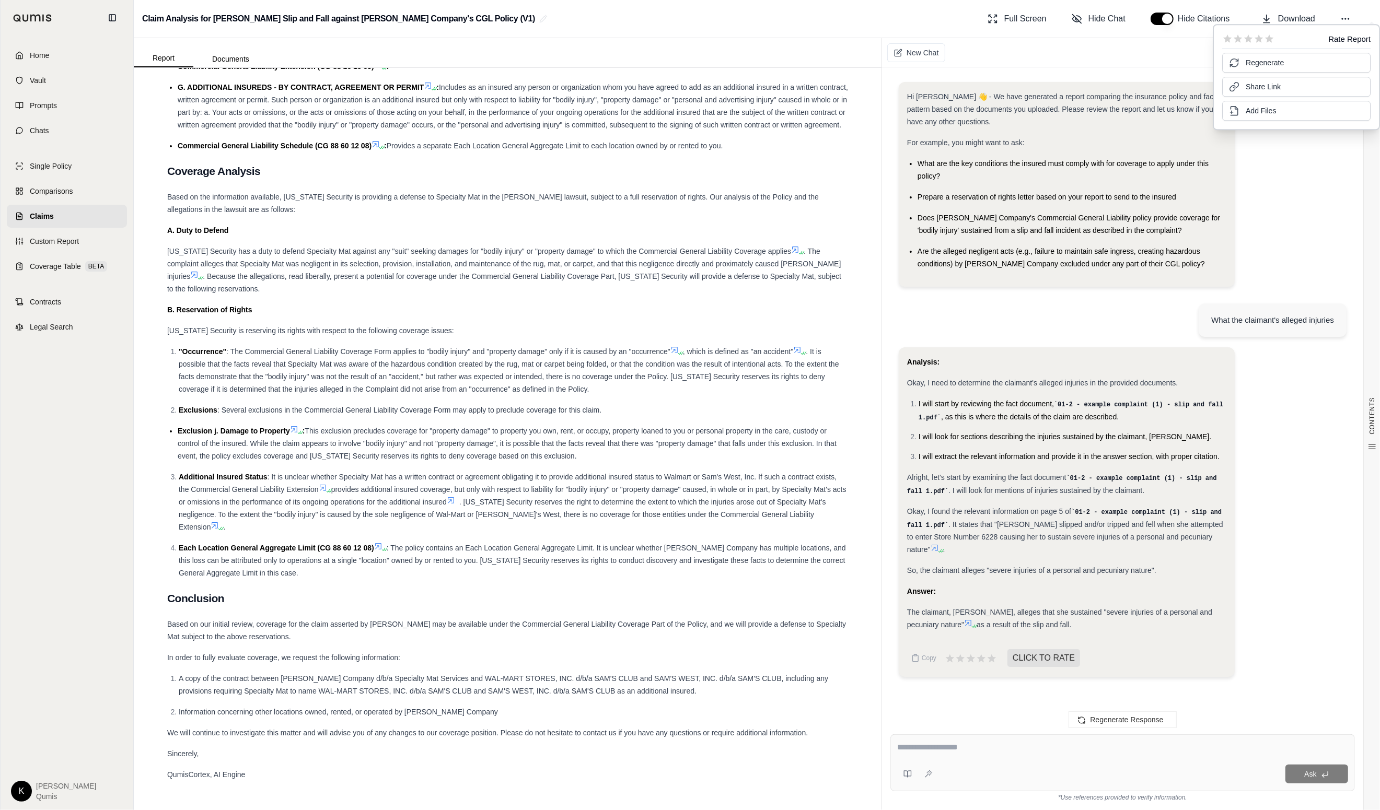
click at [1057, 194] on div "Hi [PERSON_NAME] 👋 - We have generated a report comparing the insurance policy …" at bounding box center [1122, 188] width 448 height 213
click at [59, 332] on link "Legal Search" at bounding box center [67, 327] width 120 height 23
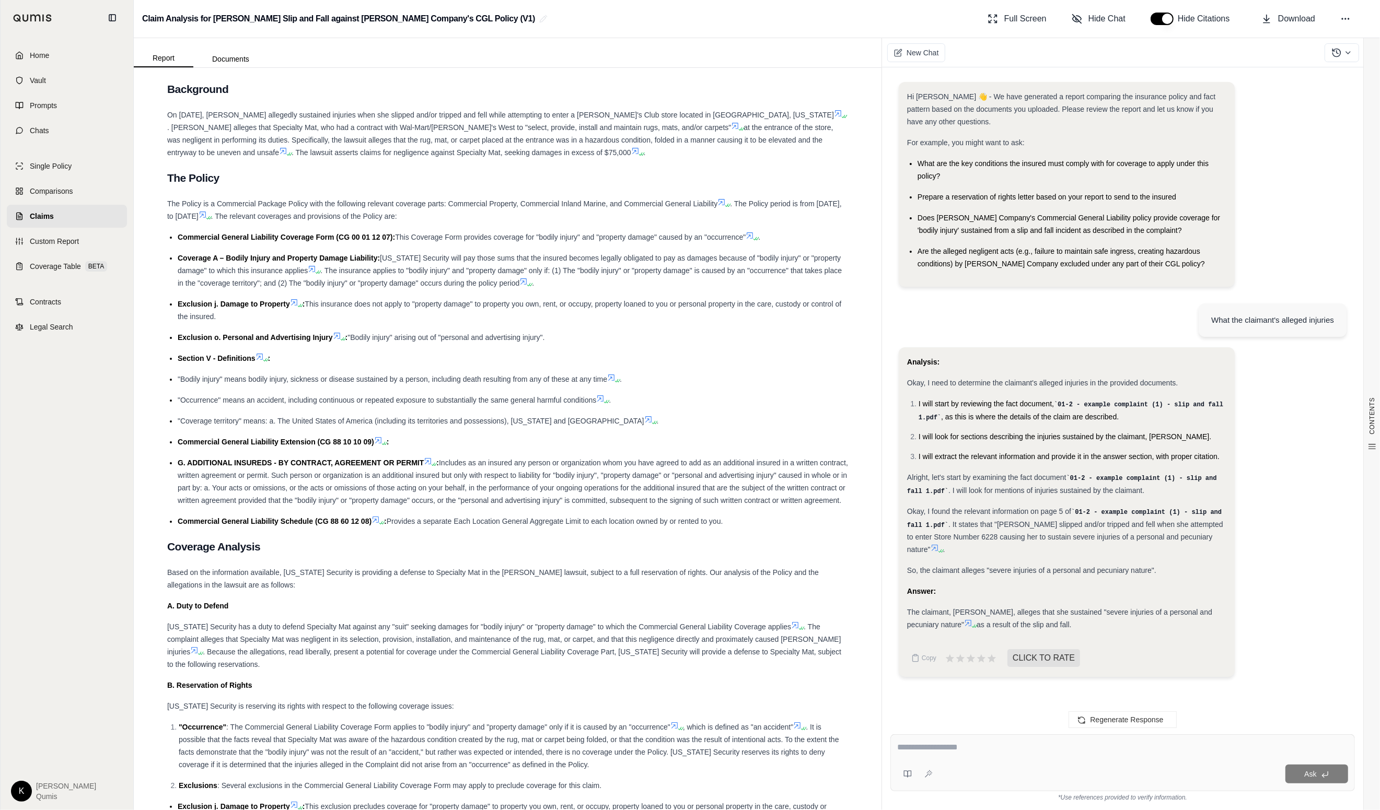
scroll to position [2866, 0]
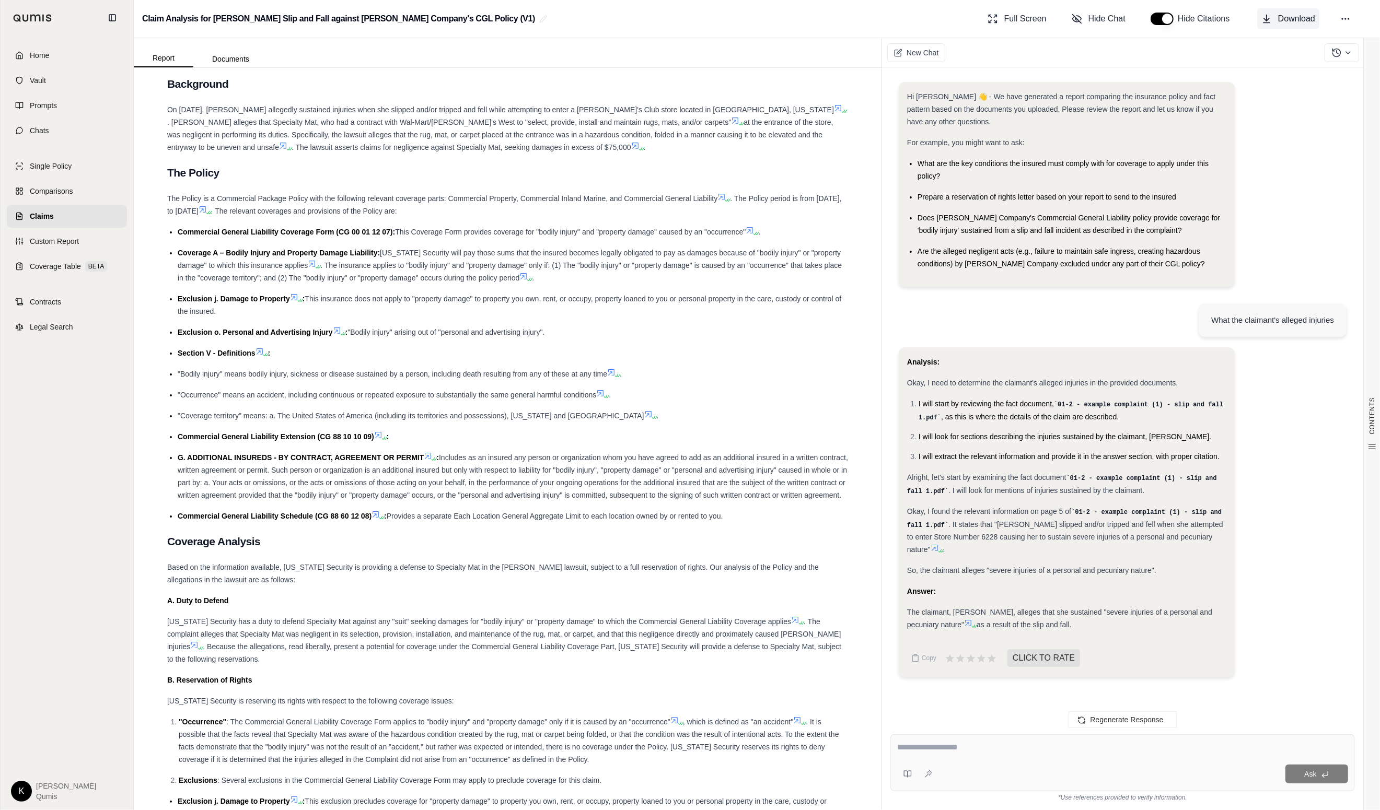
click at [1057, 22] on button "Download" at bounding box center [1288, 18] width 62 height 21
click at [83, 159] on link "Single Policy" at bounding box center [67, 166] width 120 height 23
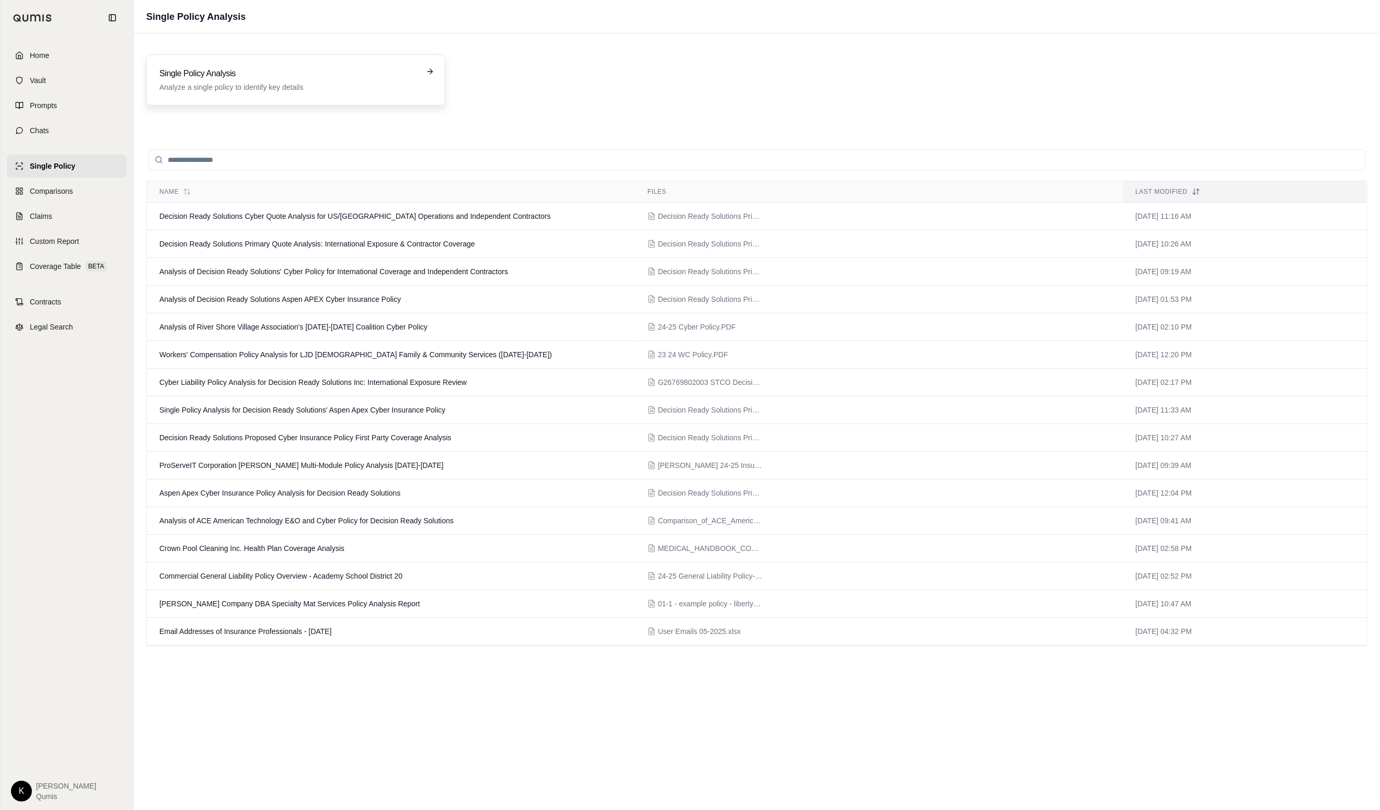
click at [334, 96] on div "Single Policy Analysis Analyze a single policy to identify key details" at bounding box center [295, 79] width 299 height 51
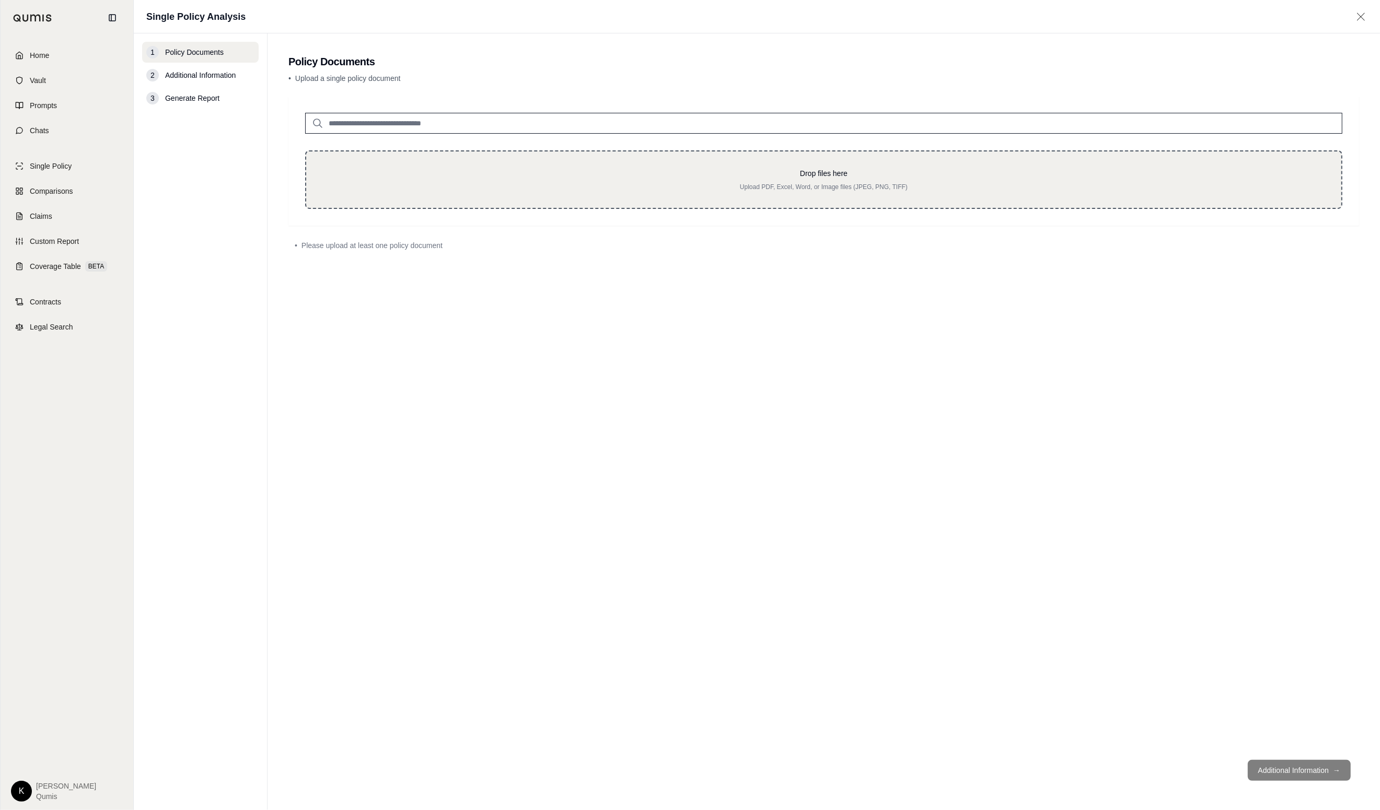
click at [675, 184] on p "Upload PDF, Excel, Word, or Image files (JPEG, PNG, TIFF)" at bounding box center [823, 187] width 1001 height 8
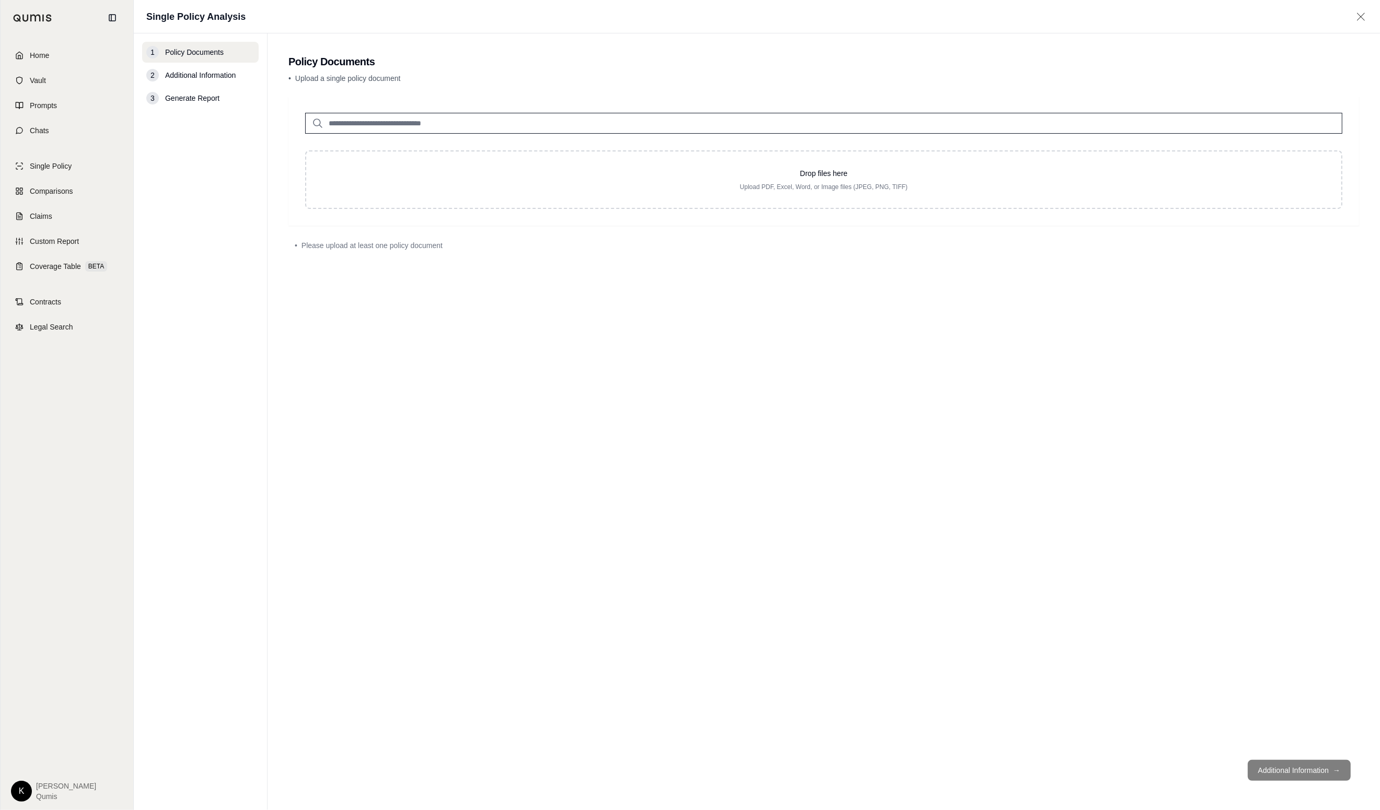
click at [486, 125] on input "search" at bounding box center [823, 123] width 1037 height 21
type input "********"
click at [416, 147] on p "G26769802003 STCO DecisionR2083882283158AM (1).pdf #2" at bounding box center [454, 144] width 237 height 13
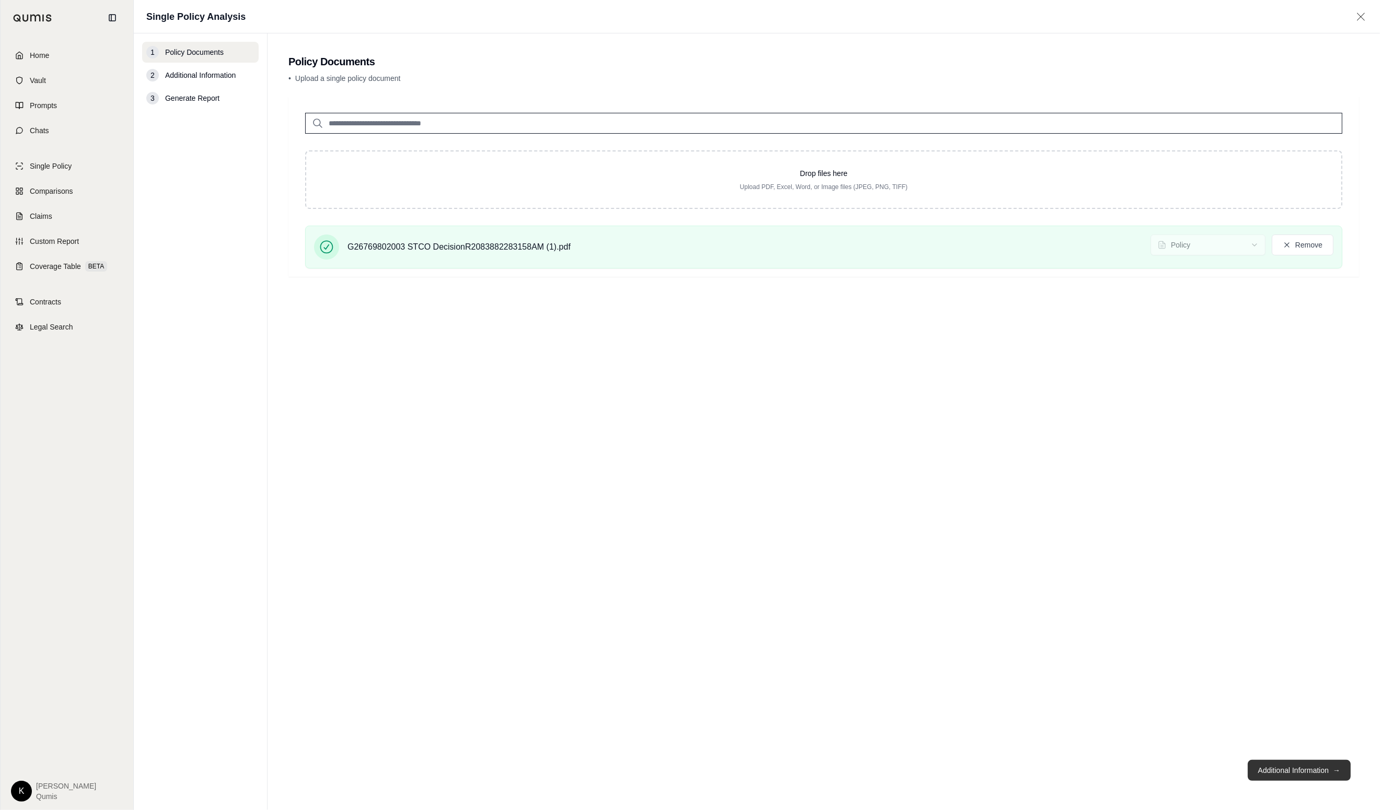
click at [1057, 773] on button "Additional Information →" at bounding box center [1298, 770] width 103 height 21
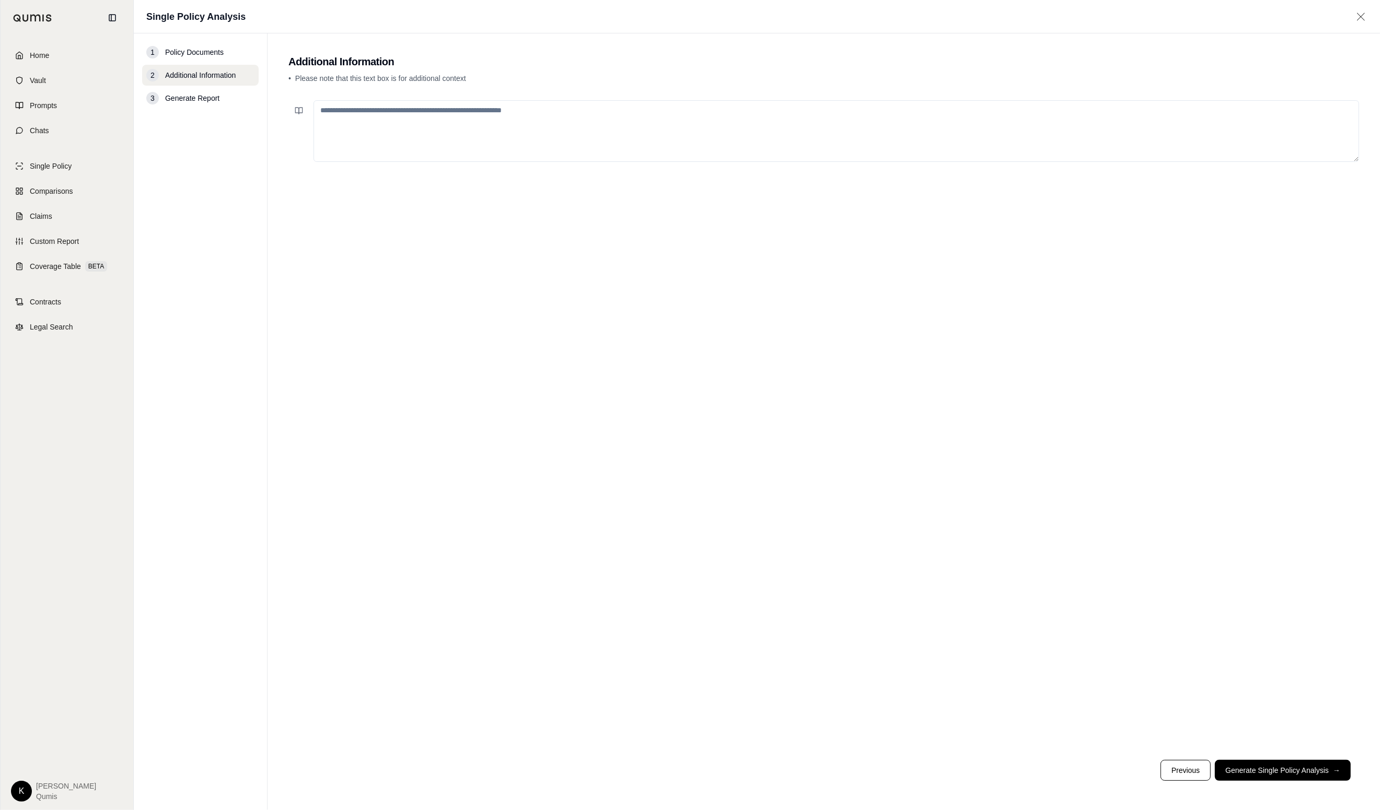
click at [356, 118] on textarea at bounding box center [835, 131] width 1045 height 62
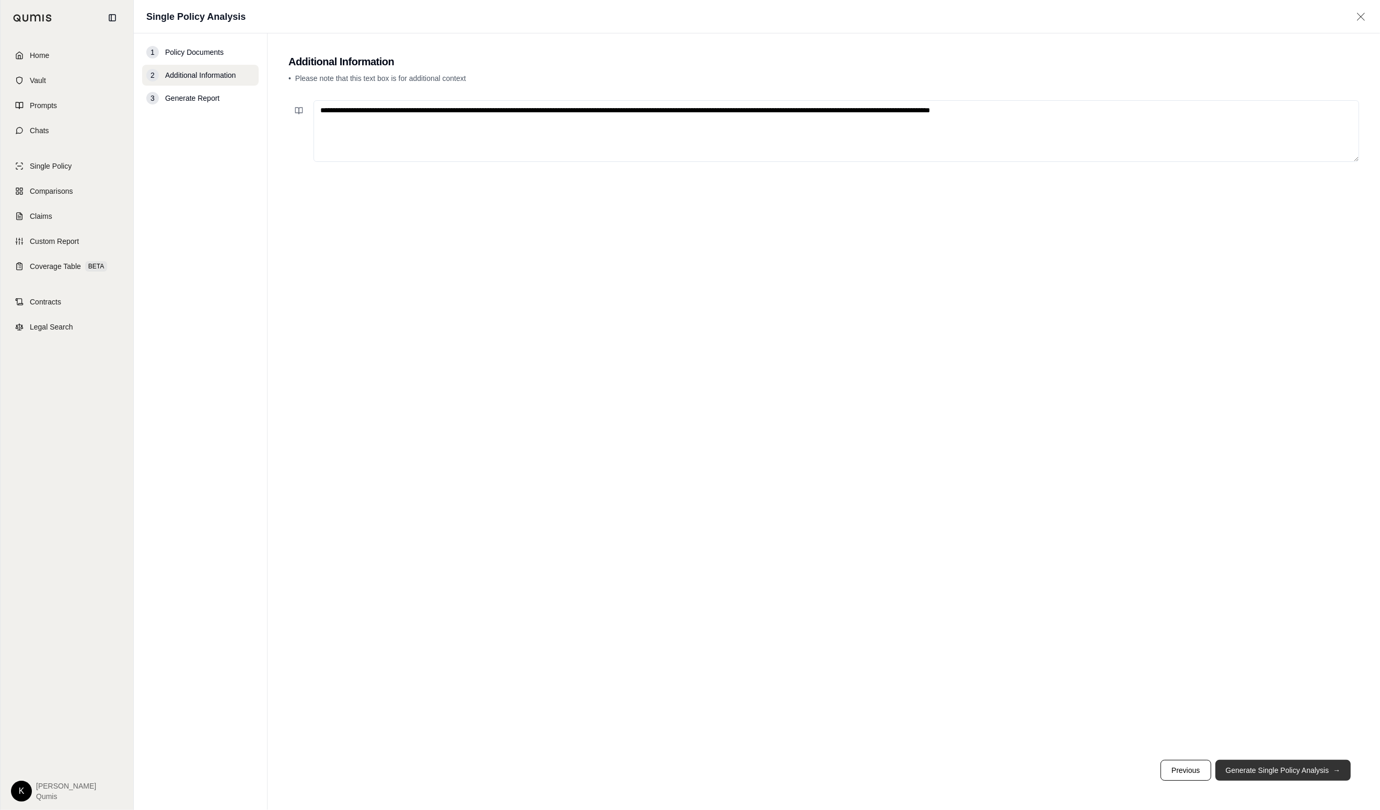
type textarea "**********"
click at [1057, 771] on button "Generate Single Policy Analysis →" at bounding box center [1283, 770] width 136 height 21
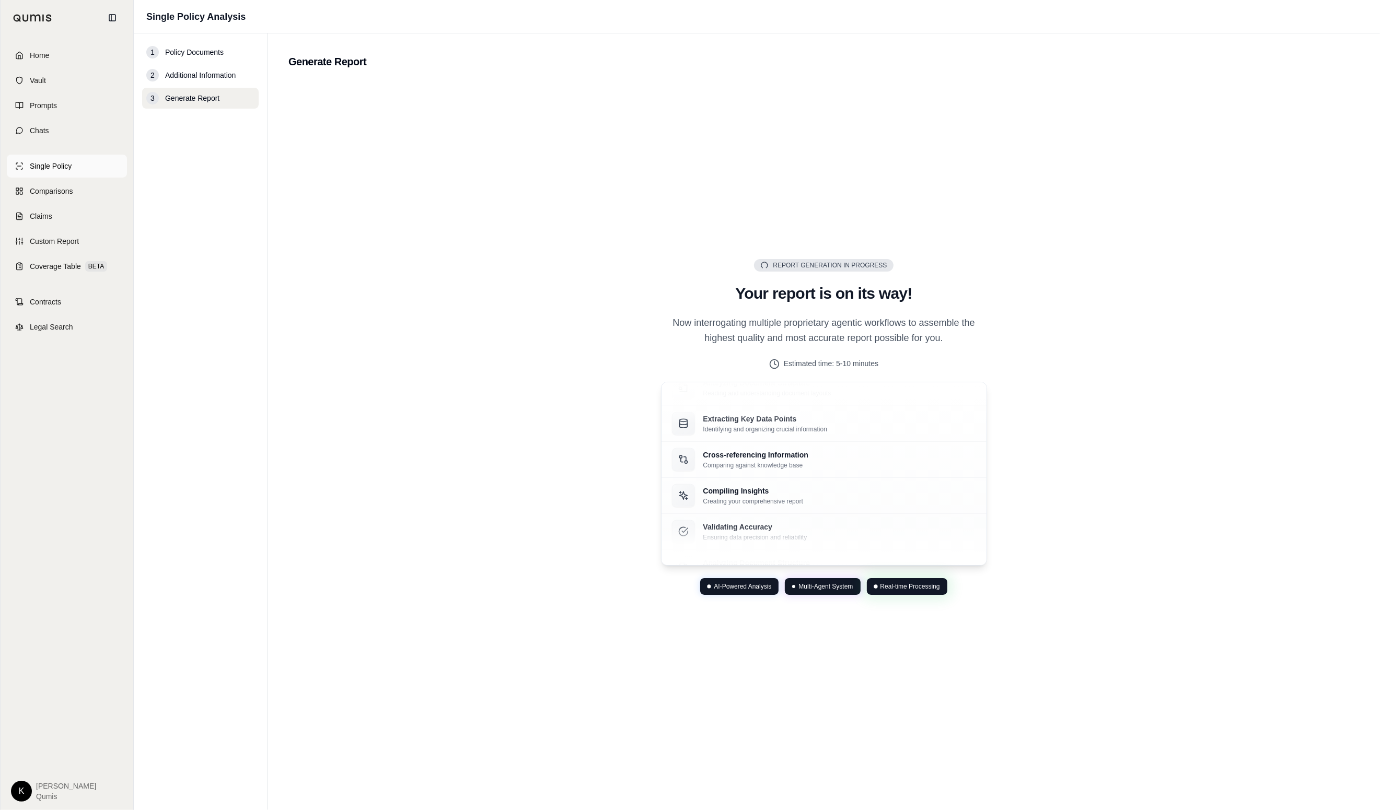
click at [61, 159] on link "Single Policy" at bounding box center [67, 166] width 120 height 23
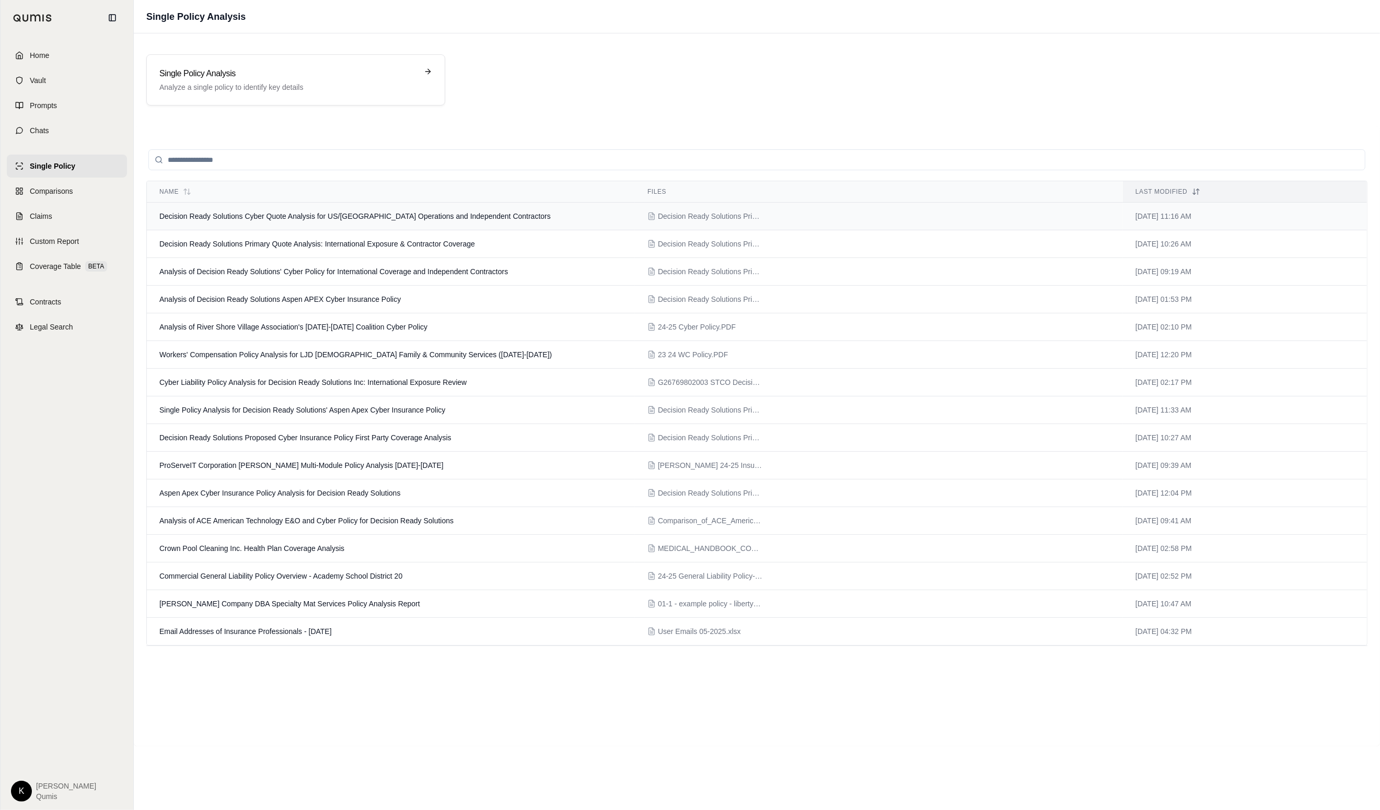
click at [392, 220] on span "Decision Ready Solutions Cyber Quote Analysis for US/[GEOGRAPHIC_DATA] Operatio…" at bounding box center [354, 216] width 391 height 8
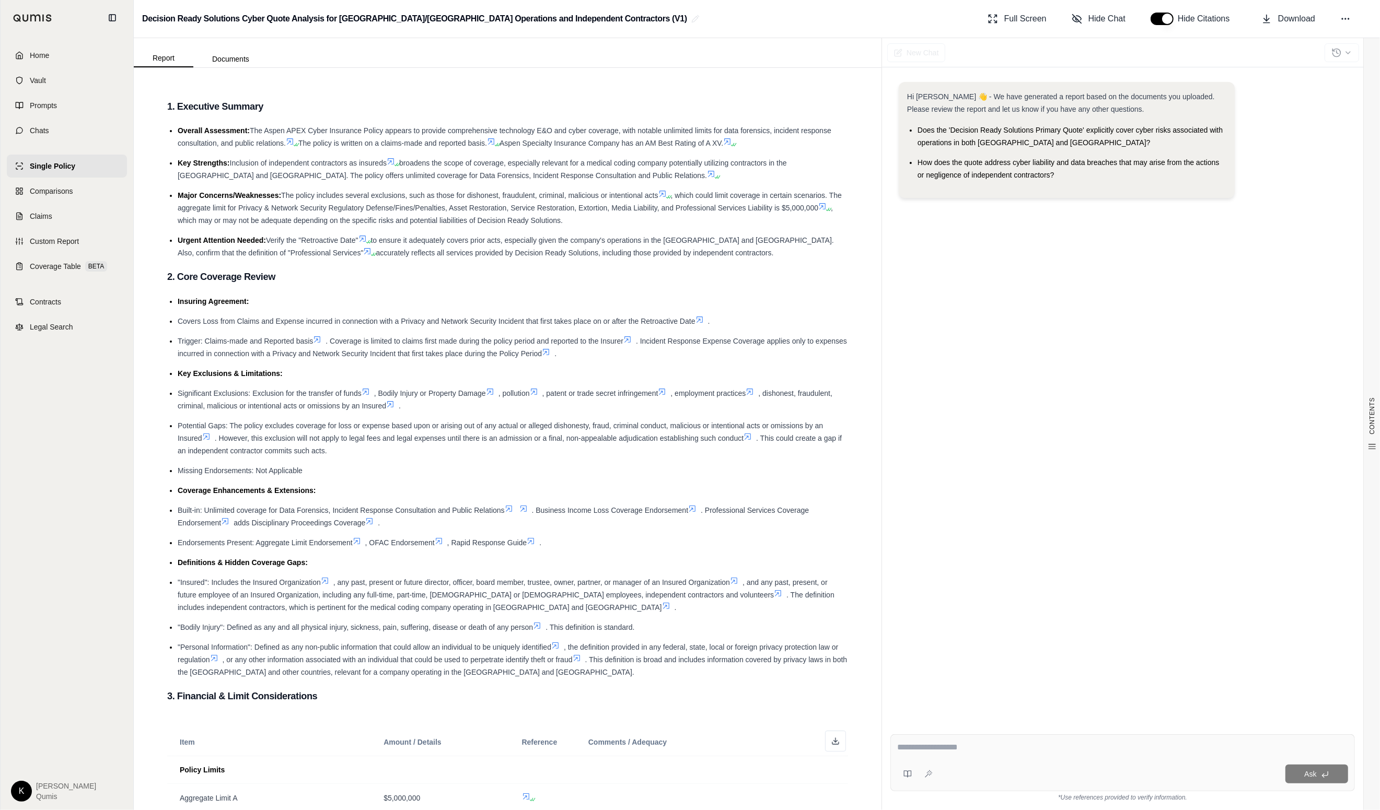
drag, startPoint x: 1111, startPoint y: 21, endPoint x: 1065, endPoint y: 41, distance: 49.9
click at [1057, 21] on span "Hide Chat" at bounding box center [1106, 19] width 37 height 13
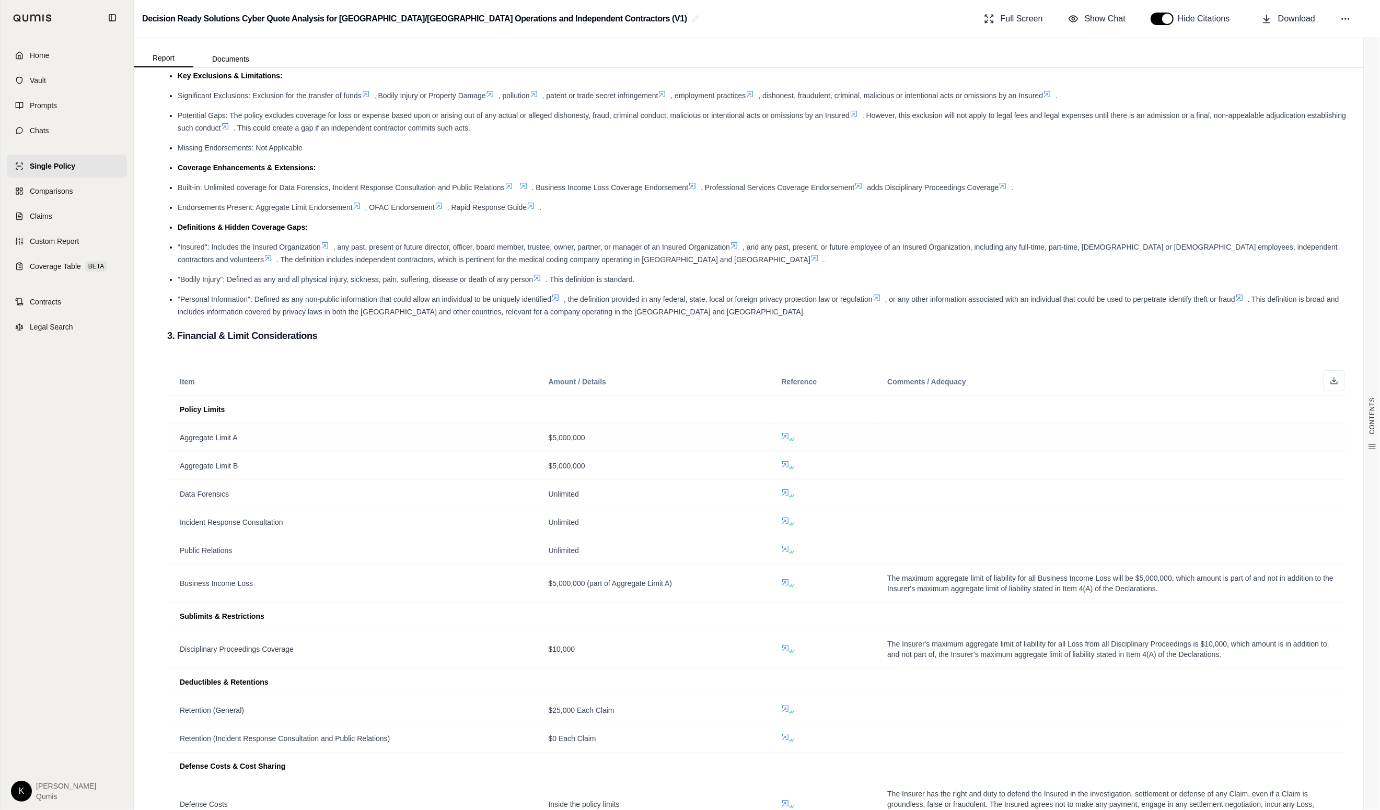
scroll to position [263, 0]
click at [787, 429] on icon at bounding box center [785, 433] width 8 height 8
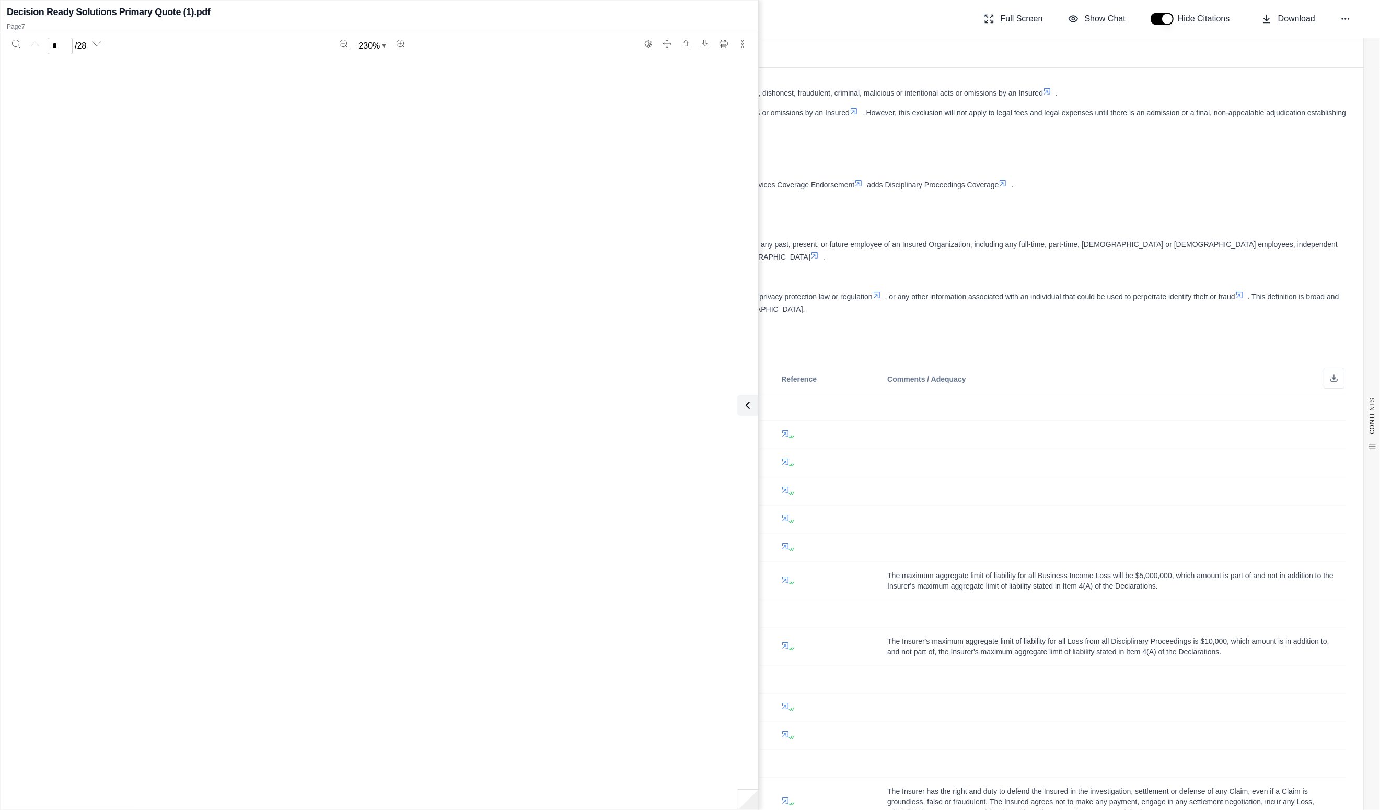
scroll to position [5715, 0]
type input "*"
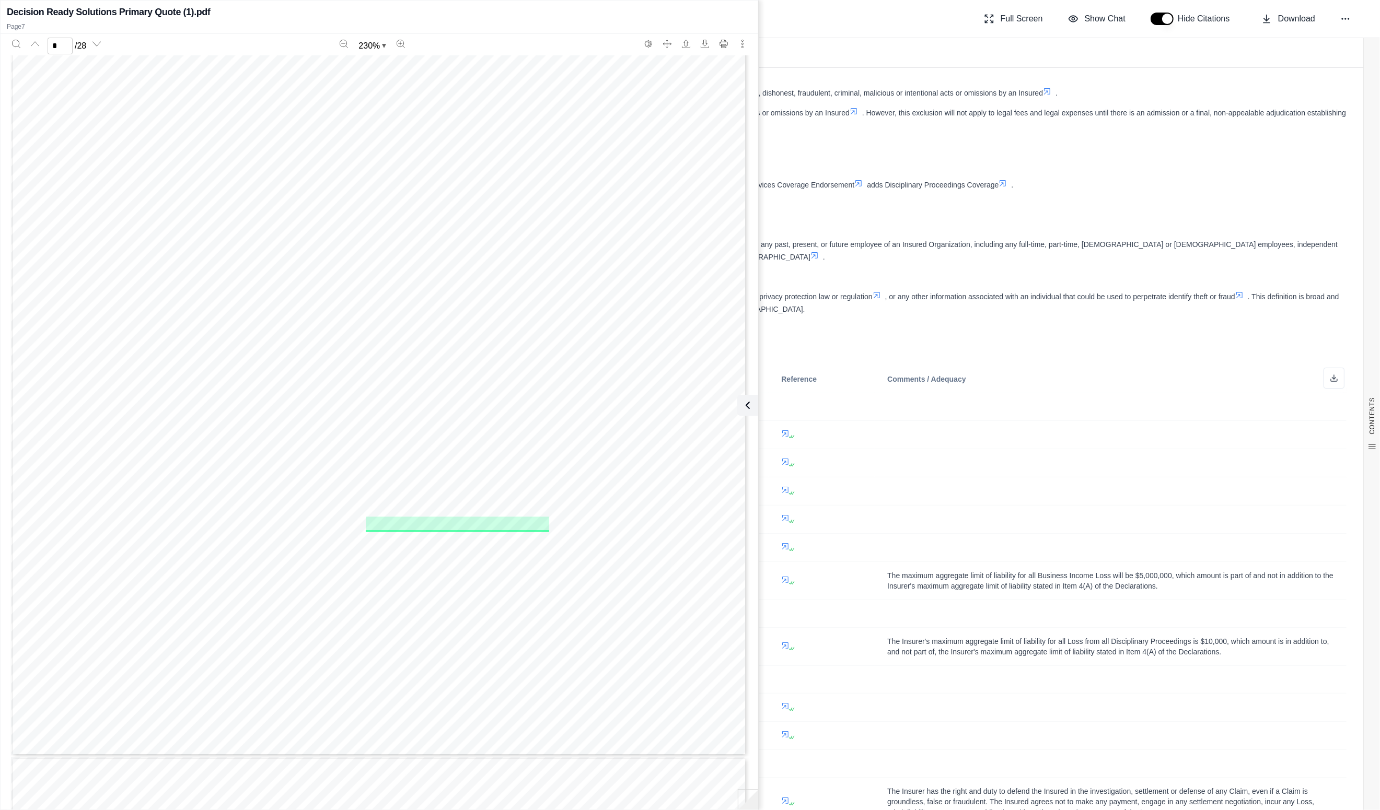
scroll to position [5967, 0]
click at [1057, 477] on td at bounding box center [1110, 491] width 472 height 28
click at [750, 408] on icon at bounding box center [745, 405] width 13 height 13
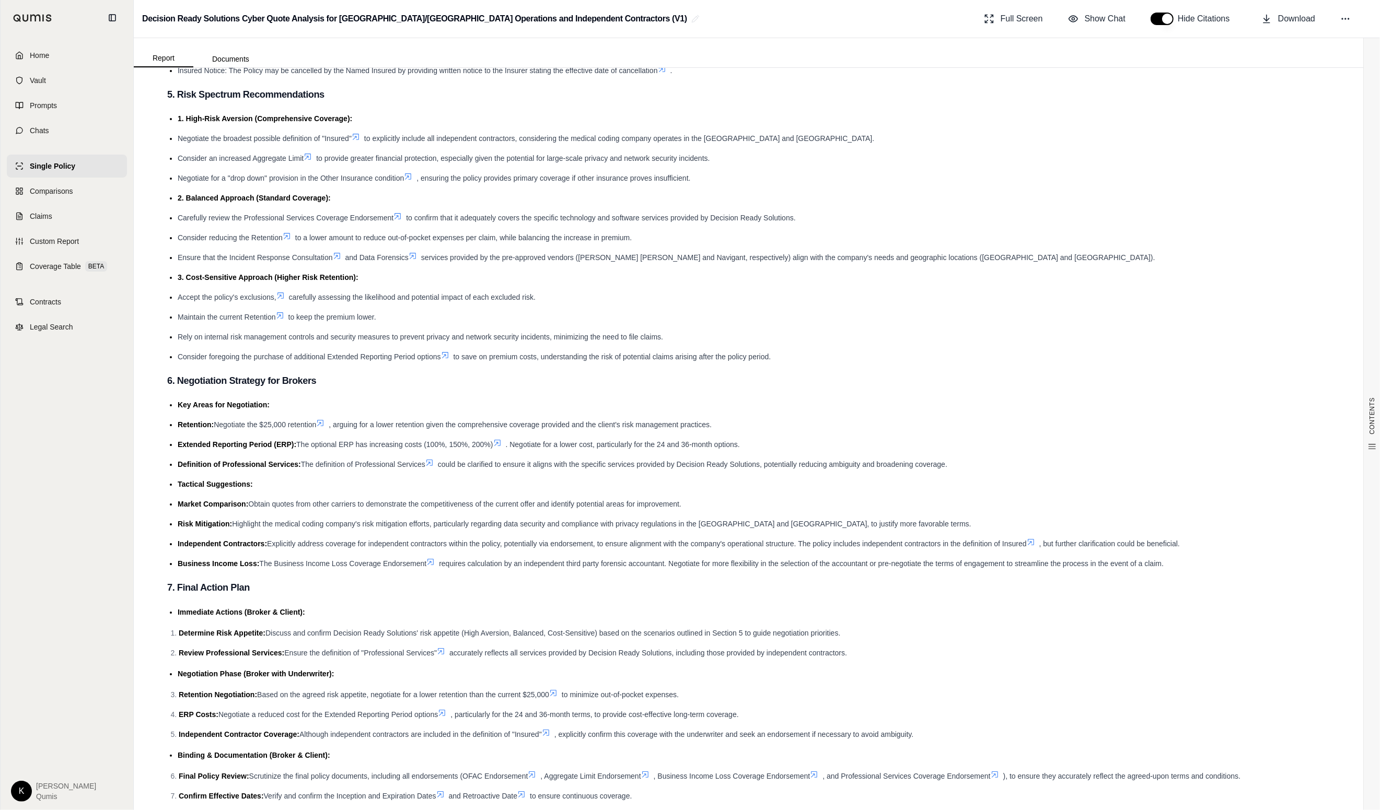
scroll to position [1324, 0]
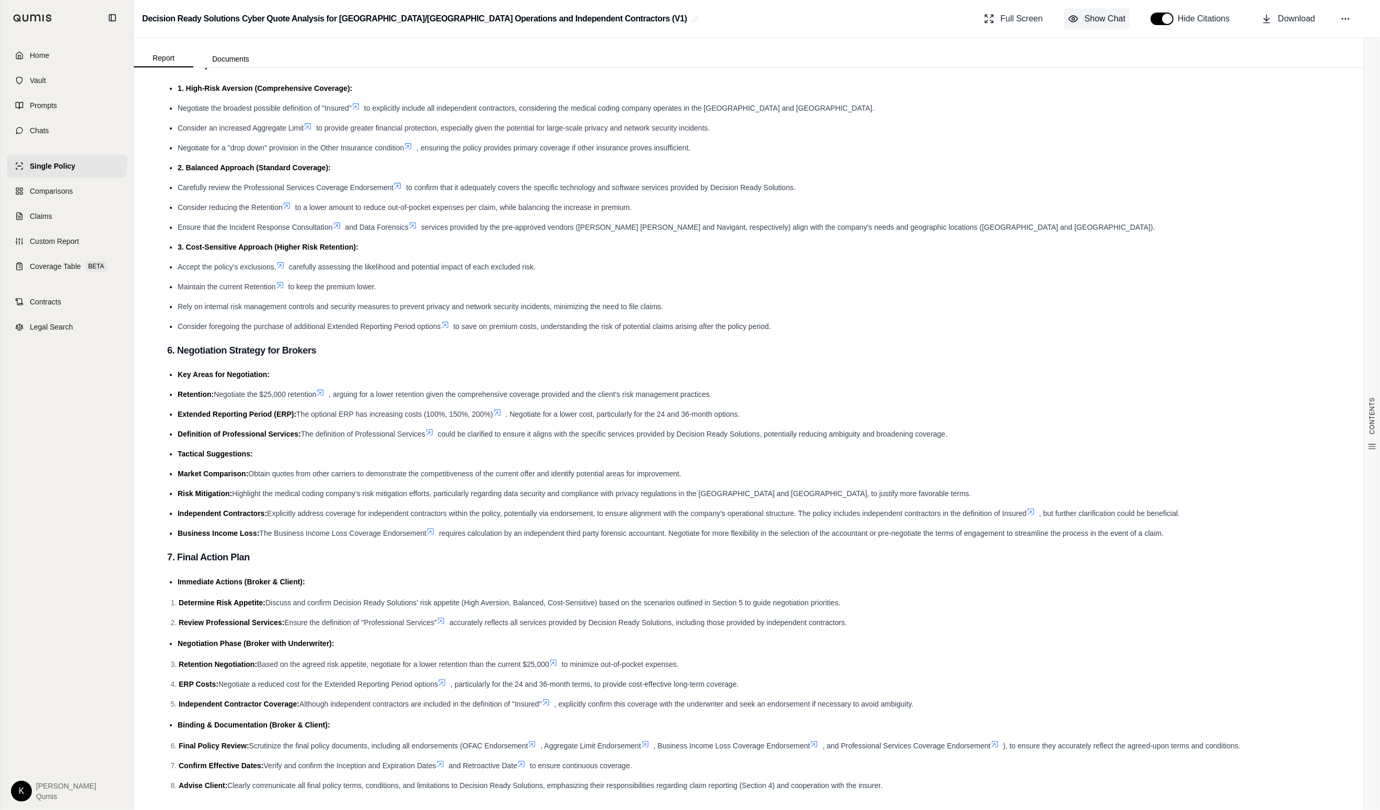
click at [1057, 25] on button "Show Chat" at bounding box center [1097, 18] width 66 height 21
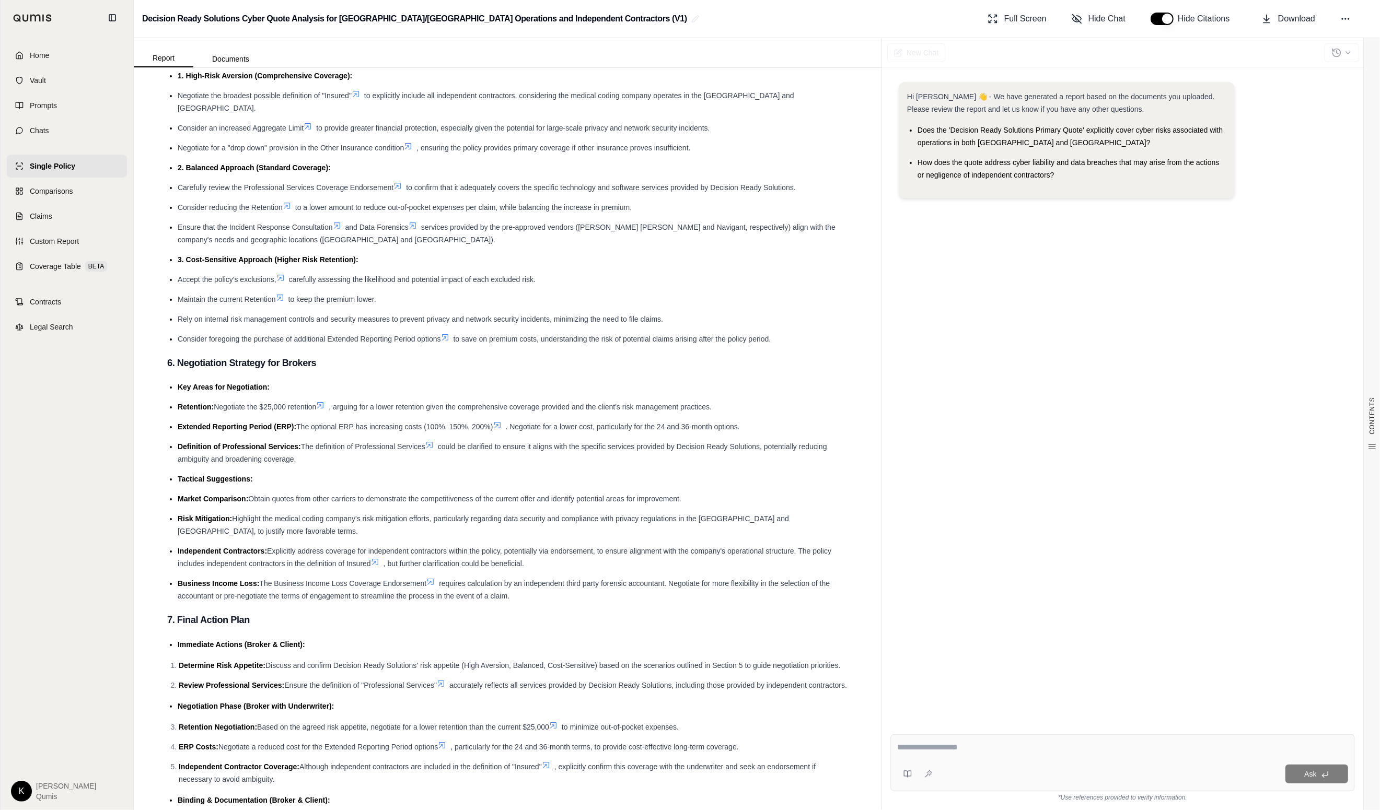
scroll to position [1547, 0]
click at [935, 742] on textarea at bounding box center [1122, 747] width 450 height 13
type textarea "**********"
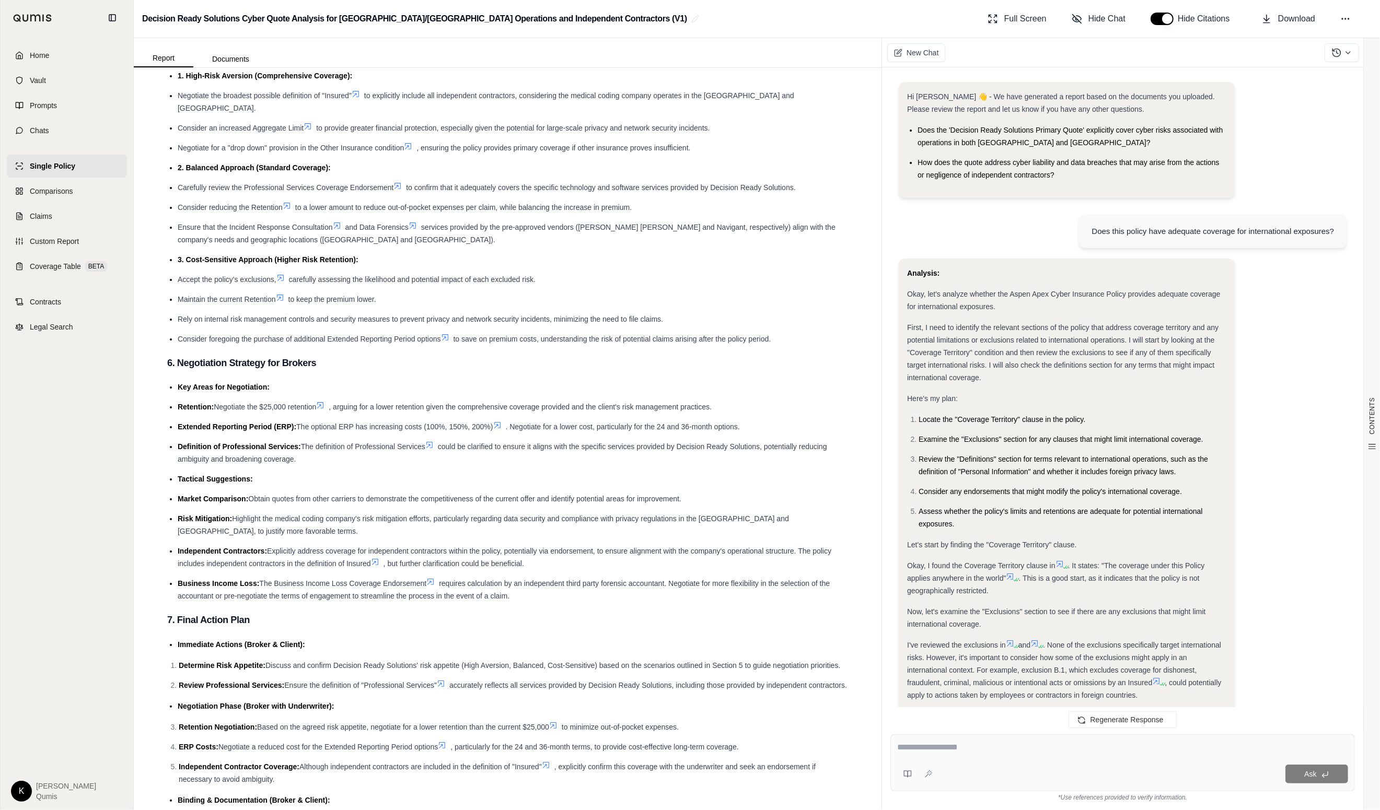
scroll to position [531, 0]
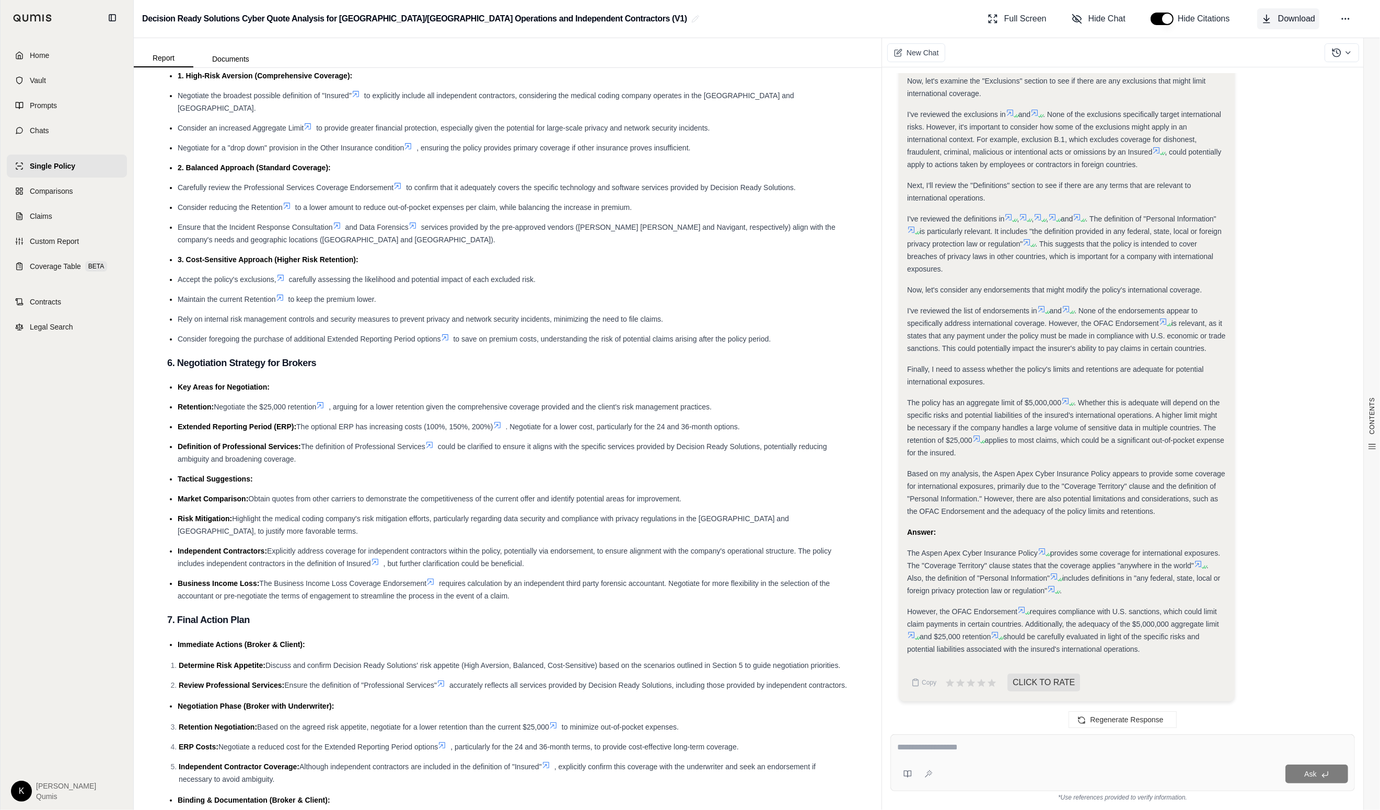
drag, startPoint x: 1285, startPoint y: 19, endPoint x: 1278, endPoint y: 25, distance: 8.6
click at [1057, 19] on span "Download" at bounding box center [1296, 19] width 37 height 13
click at [995, 754] on div at bounding box center [1122, 749] width 451 height 16
click at [964, 755] on div at bounding box center [1122, 749] width 451 height 16
drag, startPoint x: 909, startPoint y: 745, endPoint x: 916, endPoint y: 745, distance: 6.3
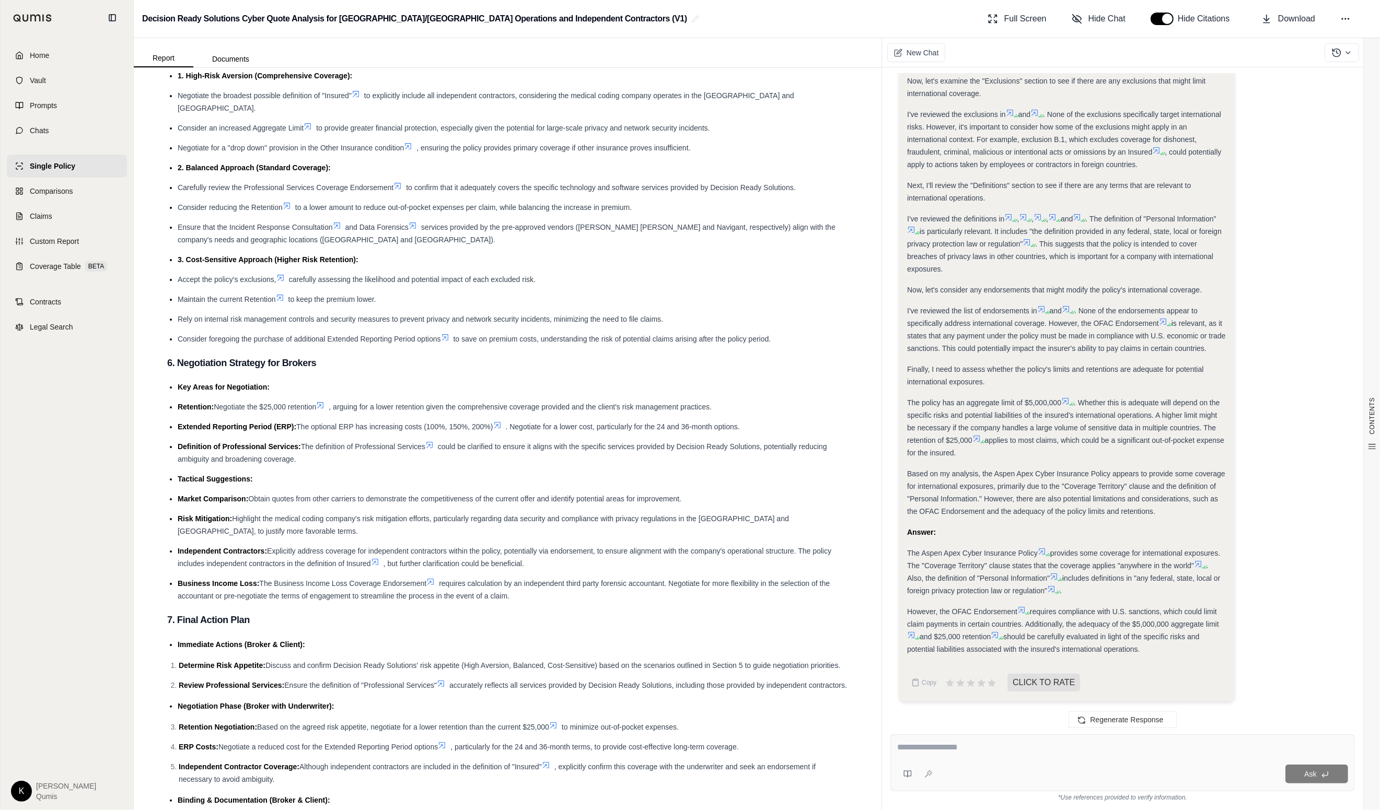
click at [909, 745] on textarea at bounding box center [1122, 747] width 451 height 13
type textarea "**********"
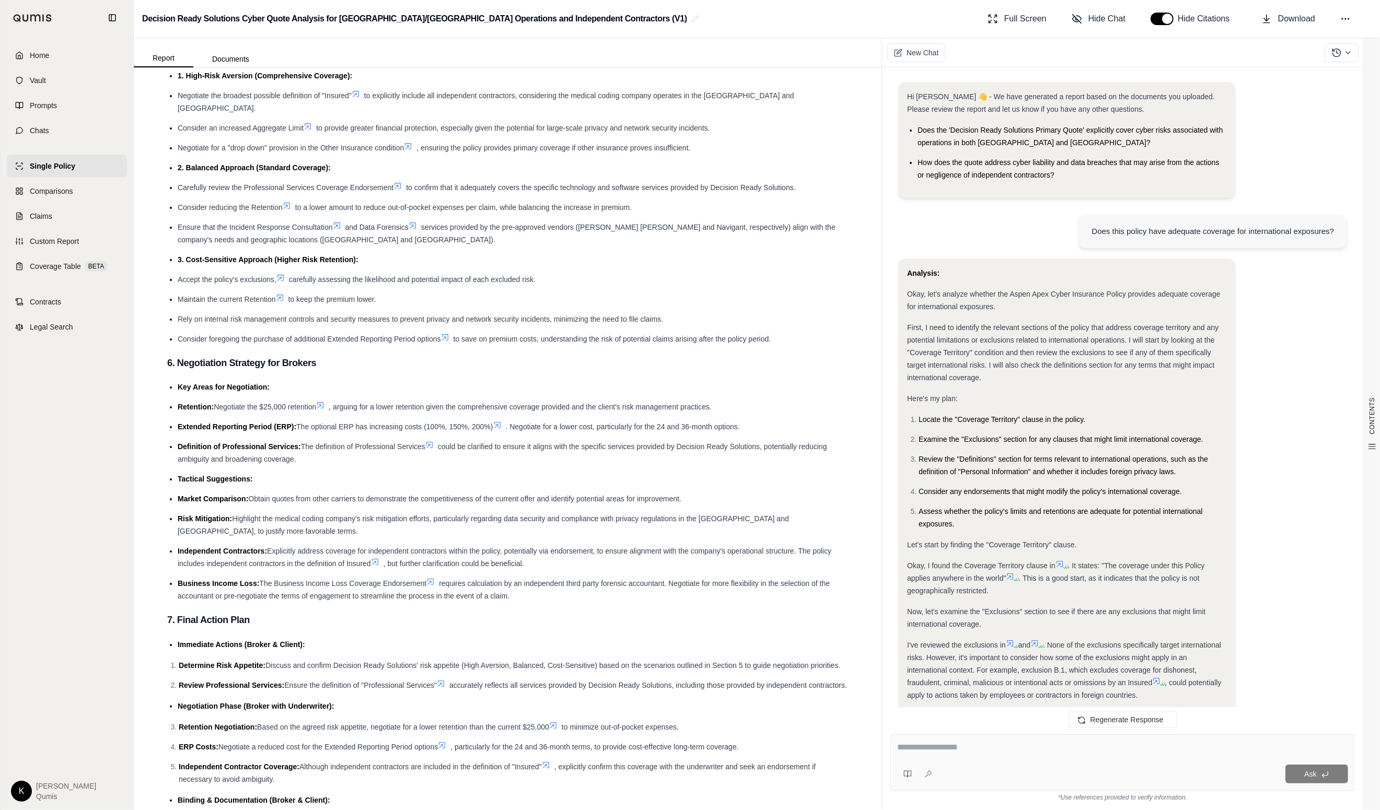
scroll to position [1359, 0]
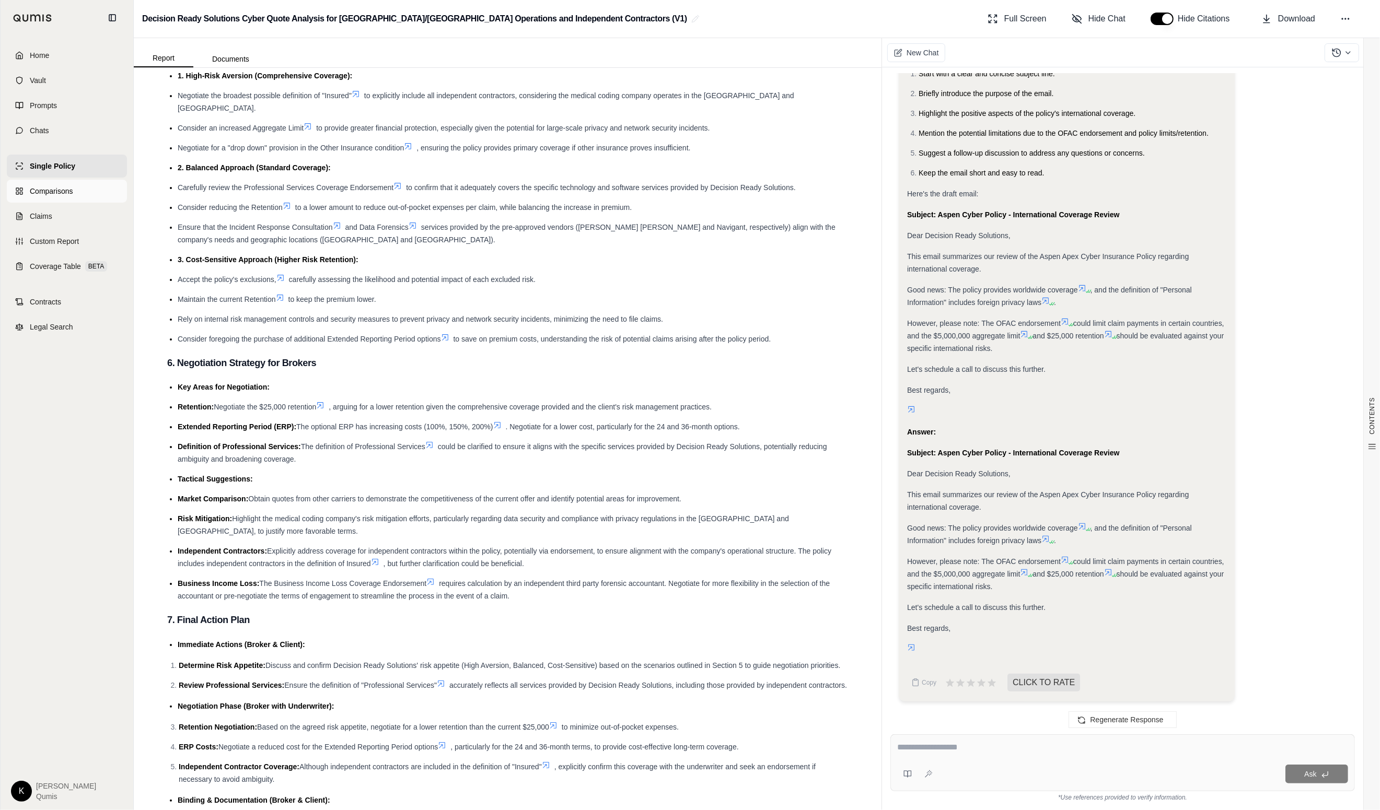
click at [75, 197] on link "Comparisons" at bounding box center [67, 191] width 120 height 23
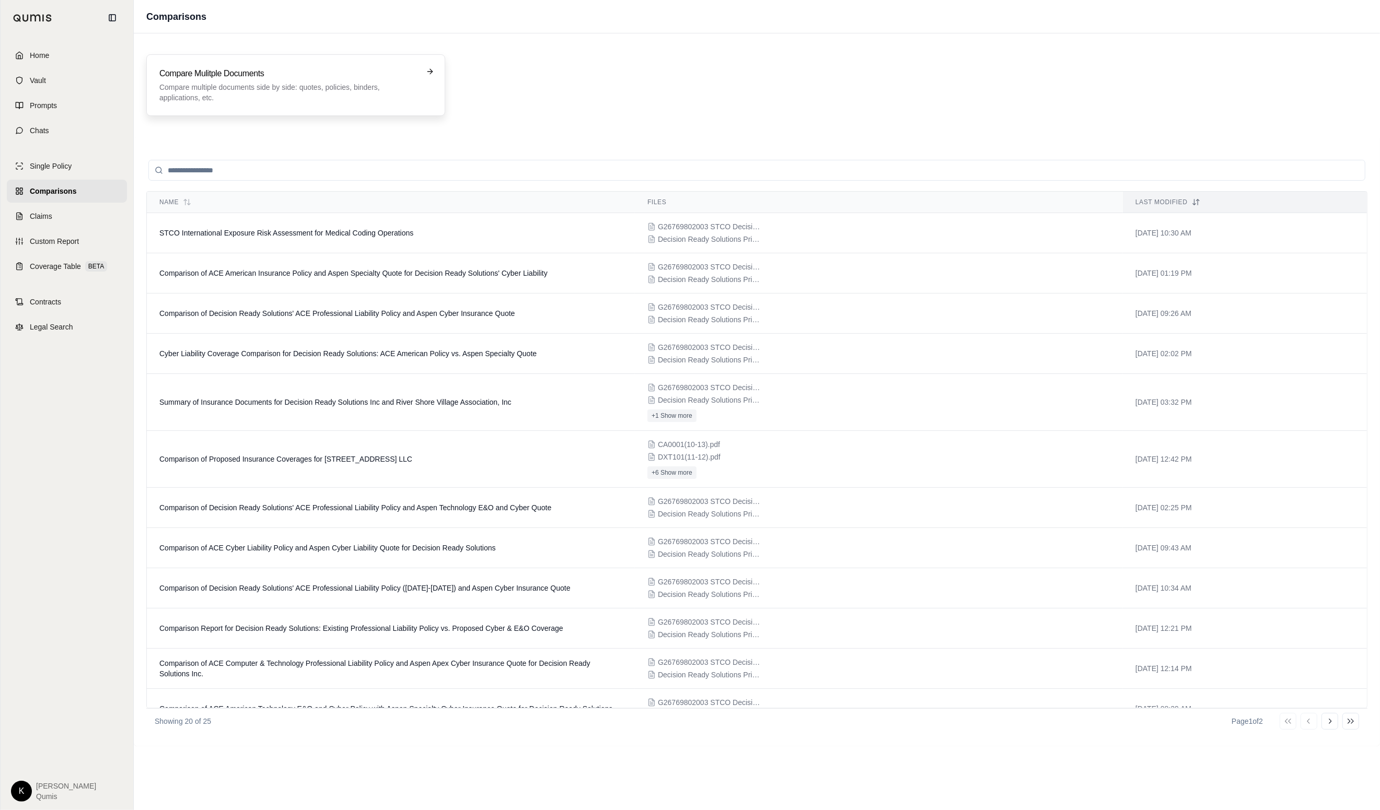
click at [283, 92] on p "Compare multiple documents side by side: quotes, policies, binders, application…" at bounding box center [288, 92] width 258 height 21
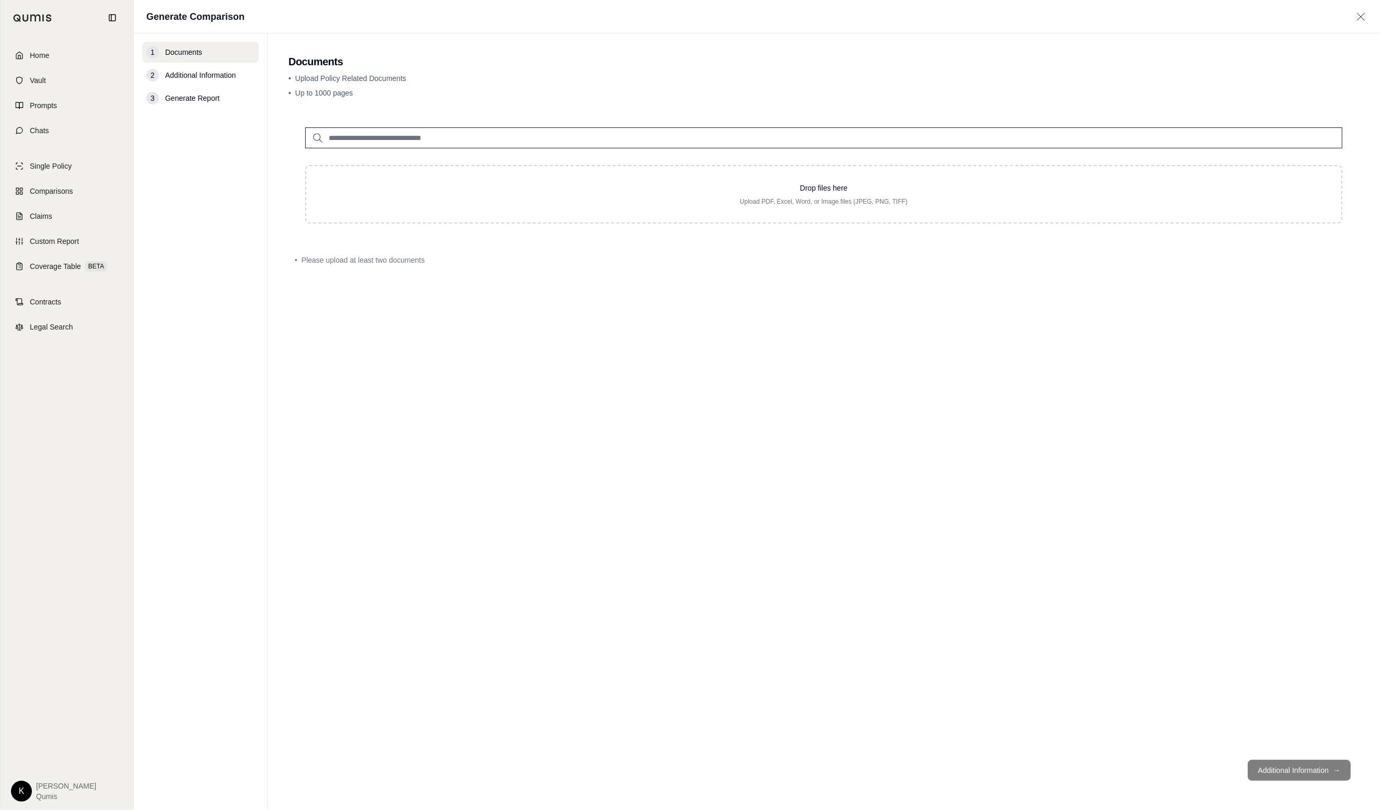
click at [442, 139] on input "search" at bounding box center [823, 137] width 1037 height 21
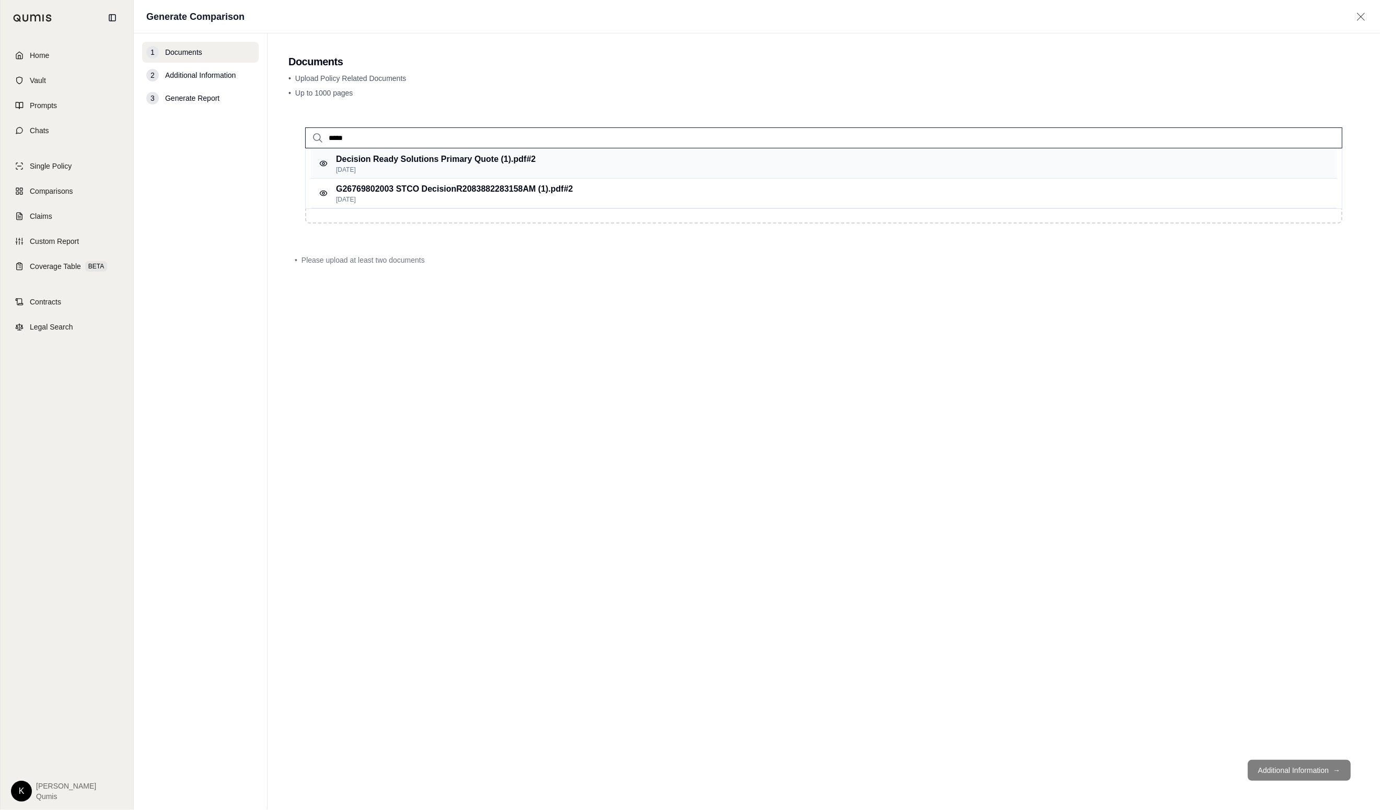
type input "*****"
click at [538, 159] on div "Decision Ready Solutions Primary Quote (1).pdf #2 [DATE]" at bounding box center [823, 164] width 1025 height 30
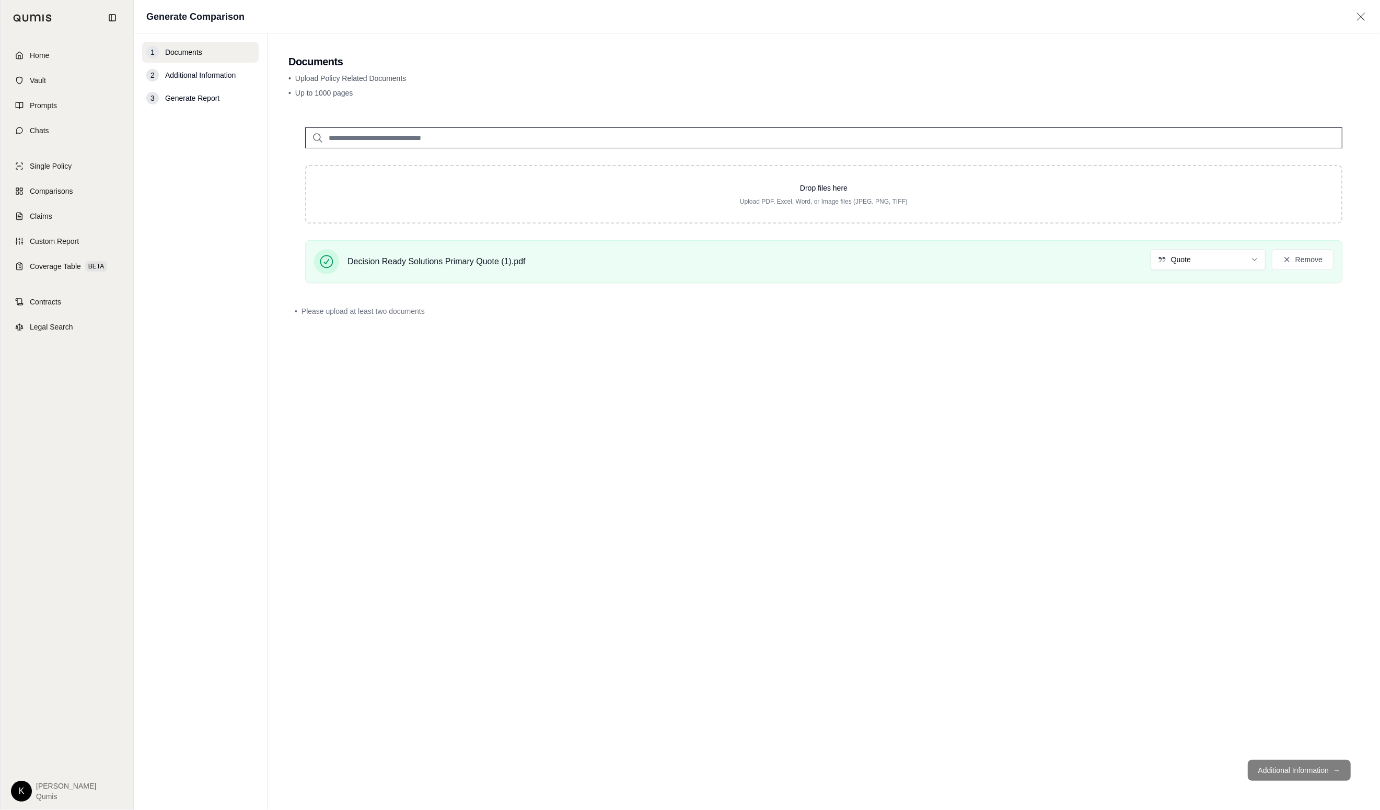
click at [420, 139] on input "search" at bounding box center [823, 137] width 1037 height 21
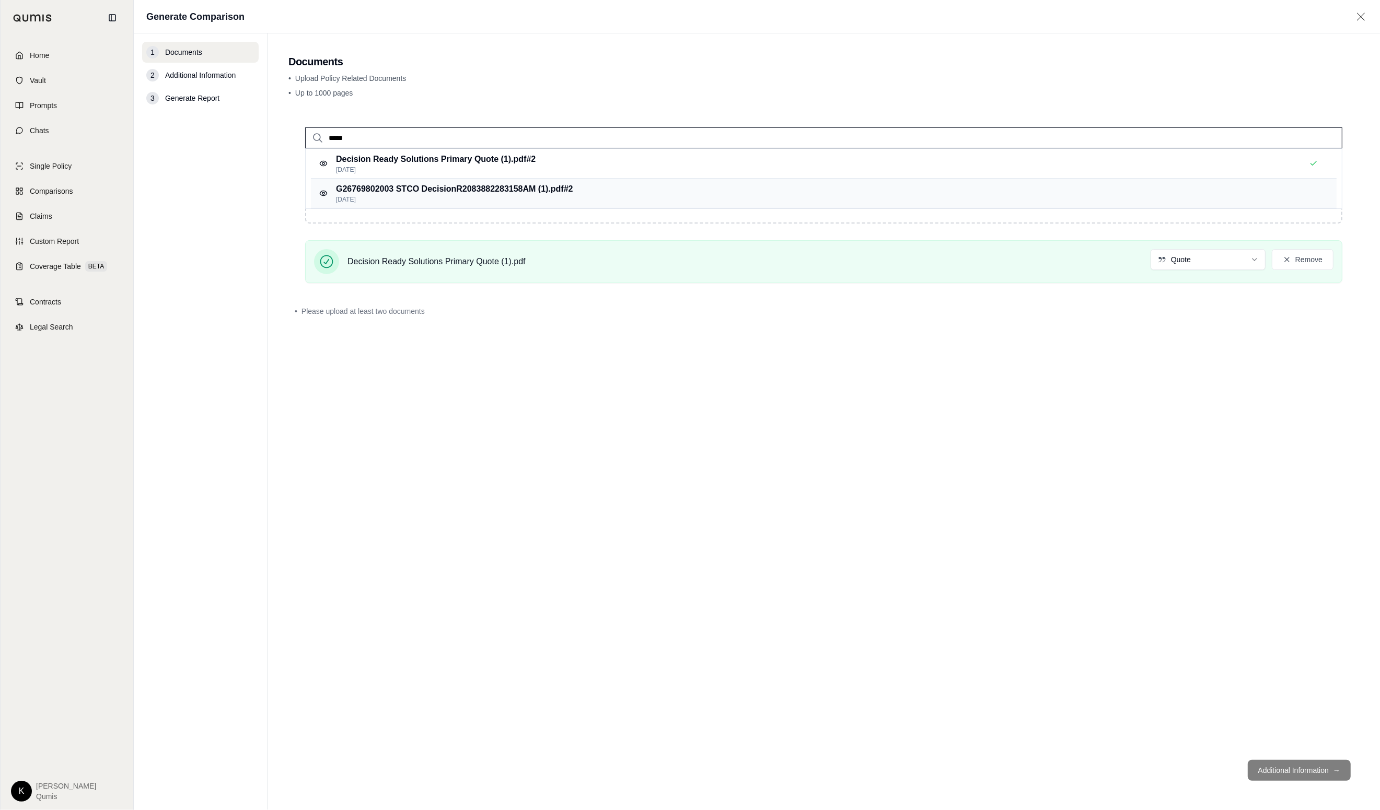
type input "*****"
click at [493, 200] on p "[DATE]" at bounding box center [454, 199] width 237 height 8
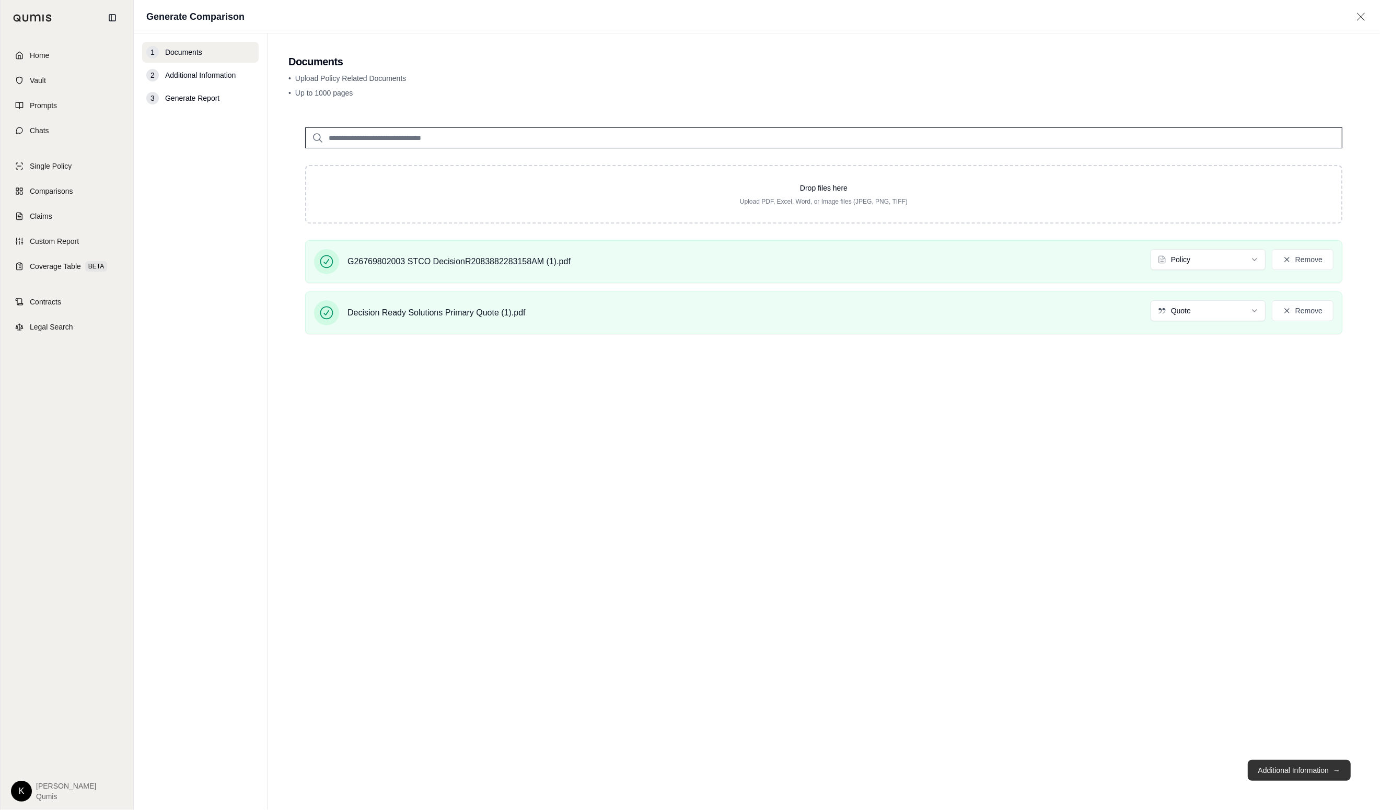
click at [1057, 768] on button "Additional Information →" at bounding box center [1298, 770] width 103 height 21
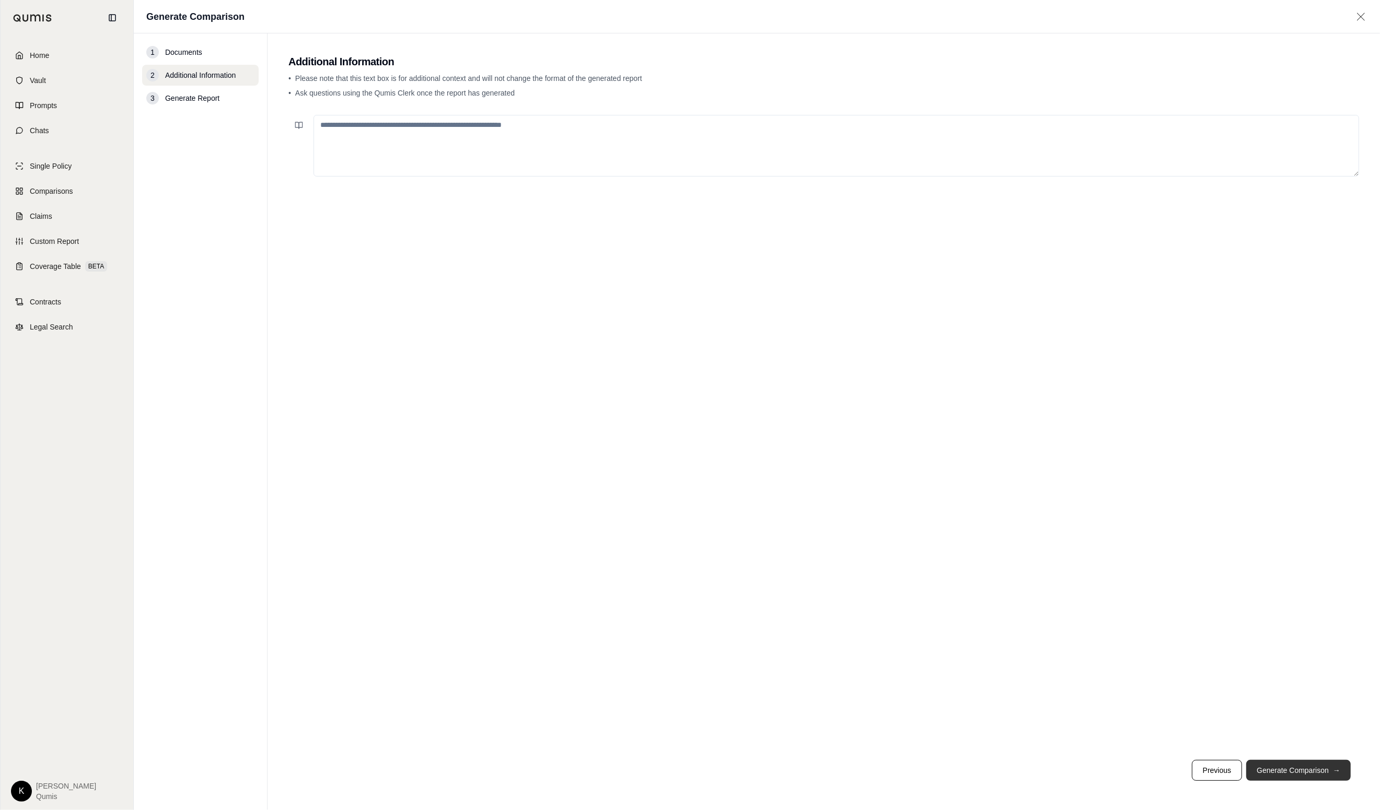
click at [1057, 769] on button "Generate Comparison →" at bounding box center [1298, 770] width 104 height 21
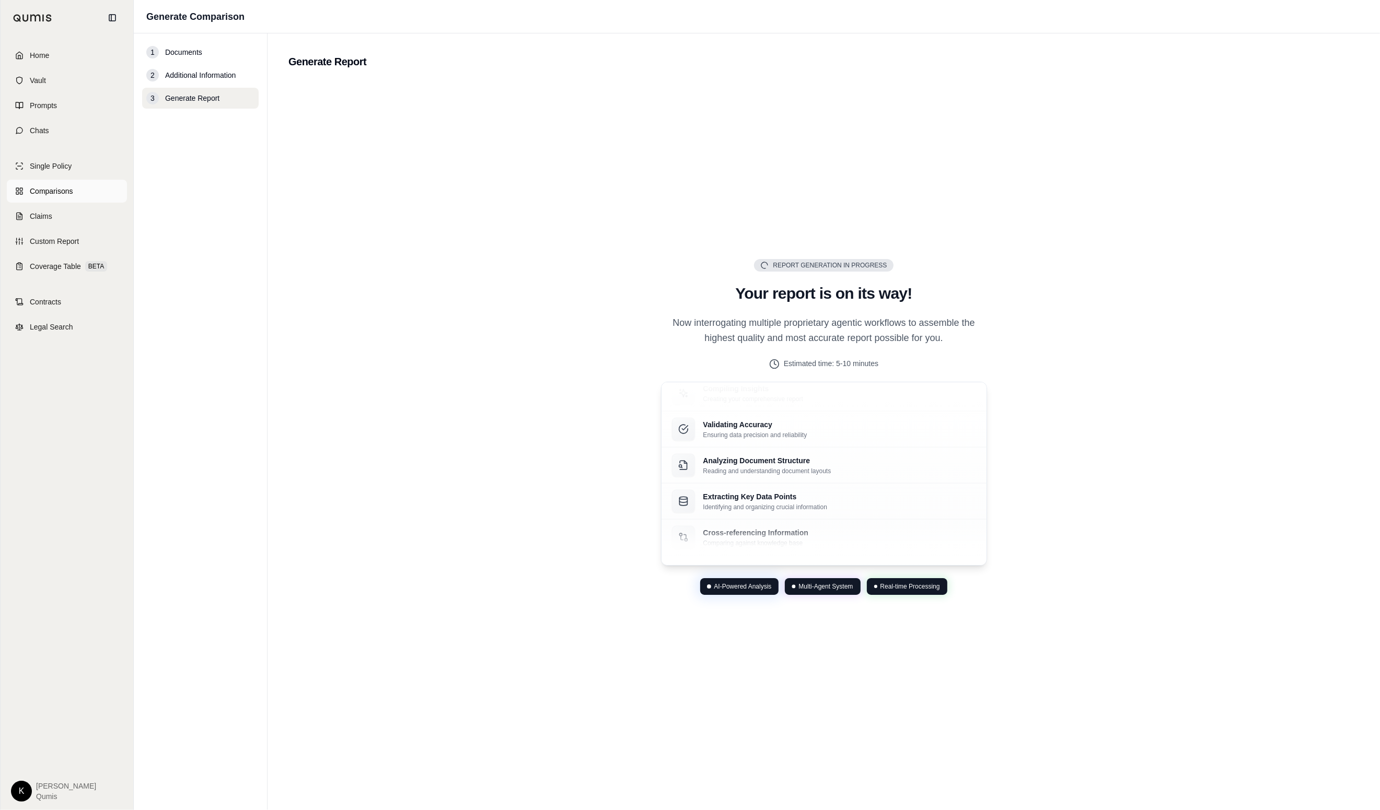
click at [63, 193] on span "Comparisons" at bounding box center [51, 191] width 43 height 10
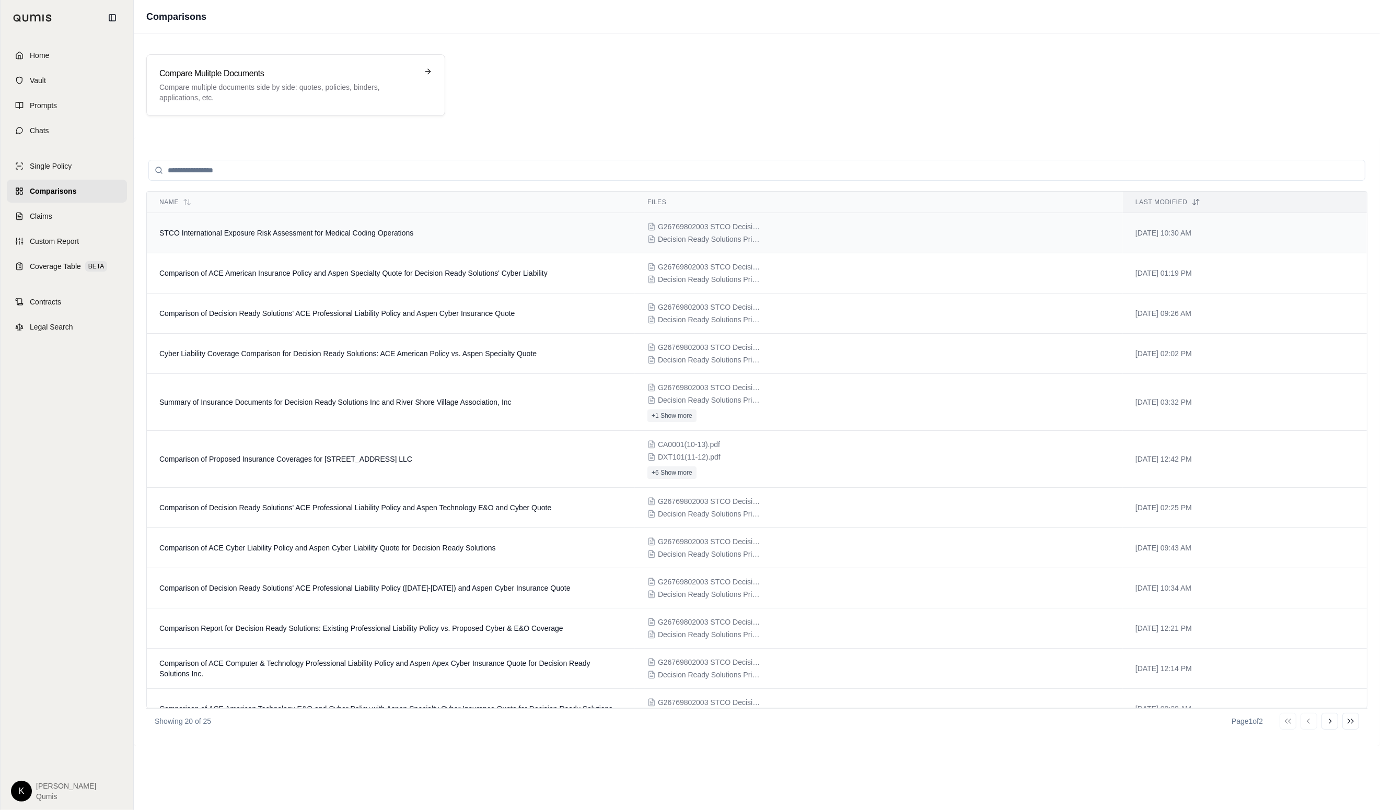
click at [406, 239] on td "STCO International Exposure Risk Assessment for Medical Coding Operations" at bounding box center [391, 233] width 488 height 40
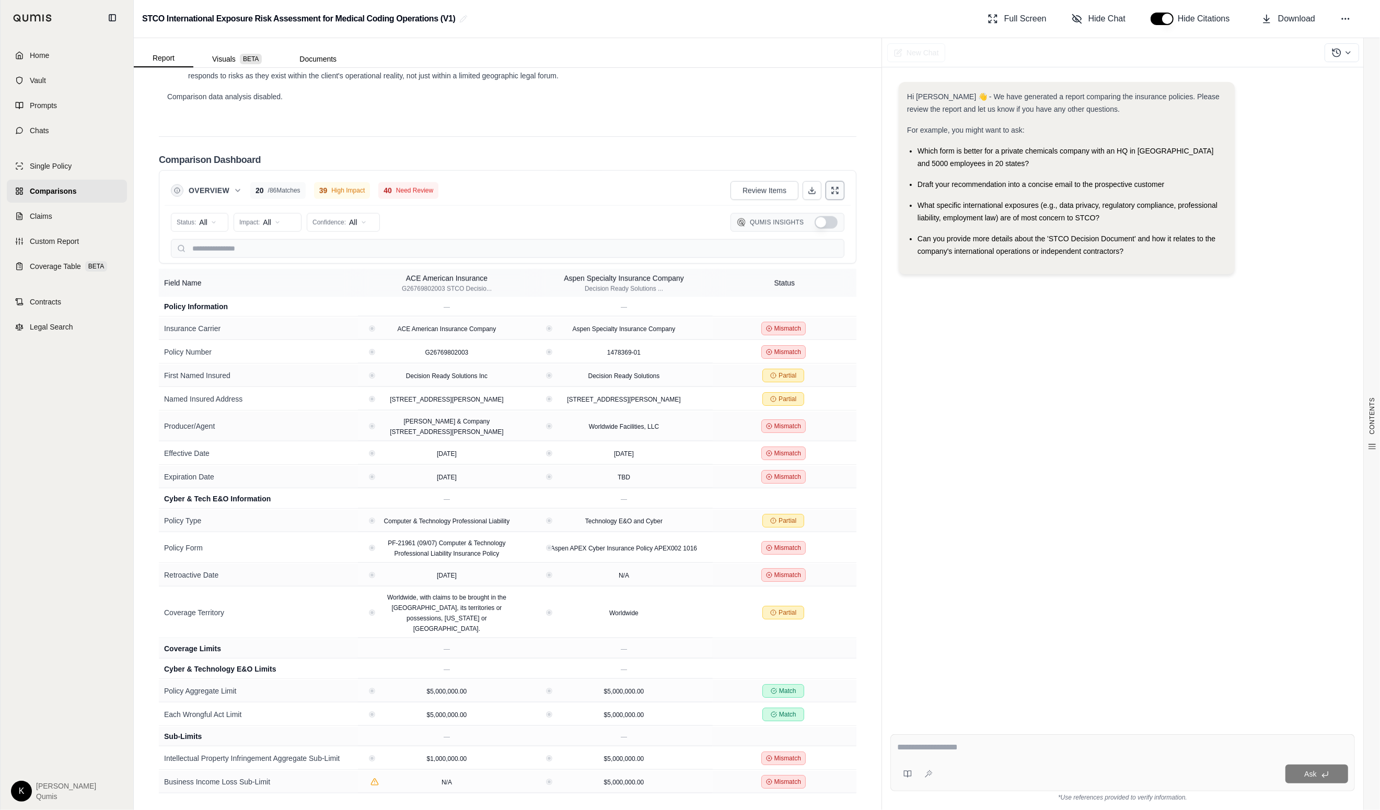
click at [839, 191] on button at bounding box center [834, 190] width 19 height 19
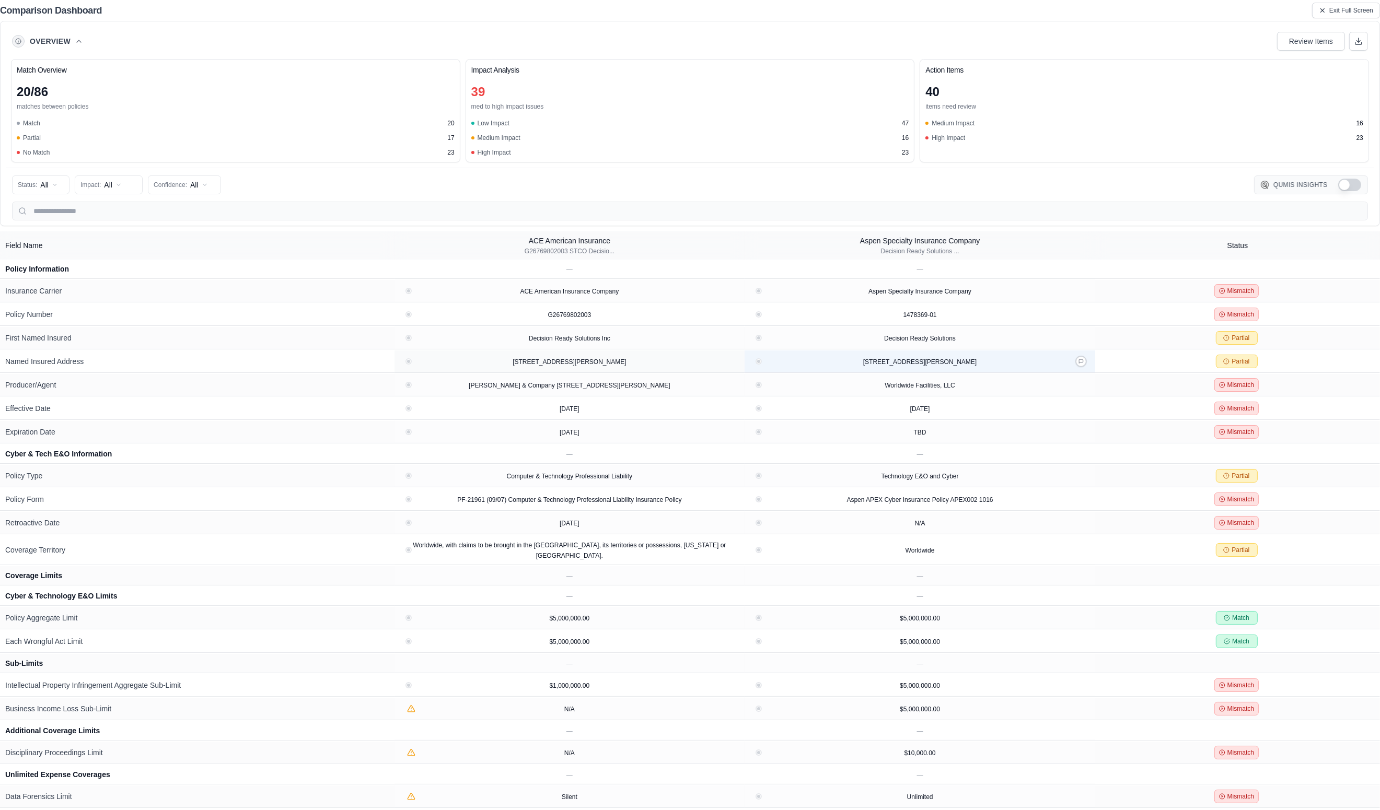
scroll to position [1054, 0]
drag, startPoint x: 31, startPoint y: 95, endPoint x: 74, endPoint y: 107, distance: 44.3
click at [54, 94] on div "20 / 86" at bounding box center [236, 92] width 438 height 17
drag, startPoint x: 484, startPoint y: 90, endPoint x: 449, endPoint y: 88, distance: 35.0
click at [451, 88] on div "Match Overview 20 / 86 matches between policies Match 20 Partial 17 No Match 23…" at bounding box center [690, 110] width 1358 height 103
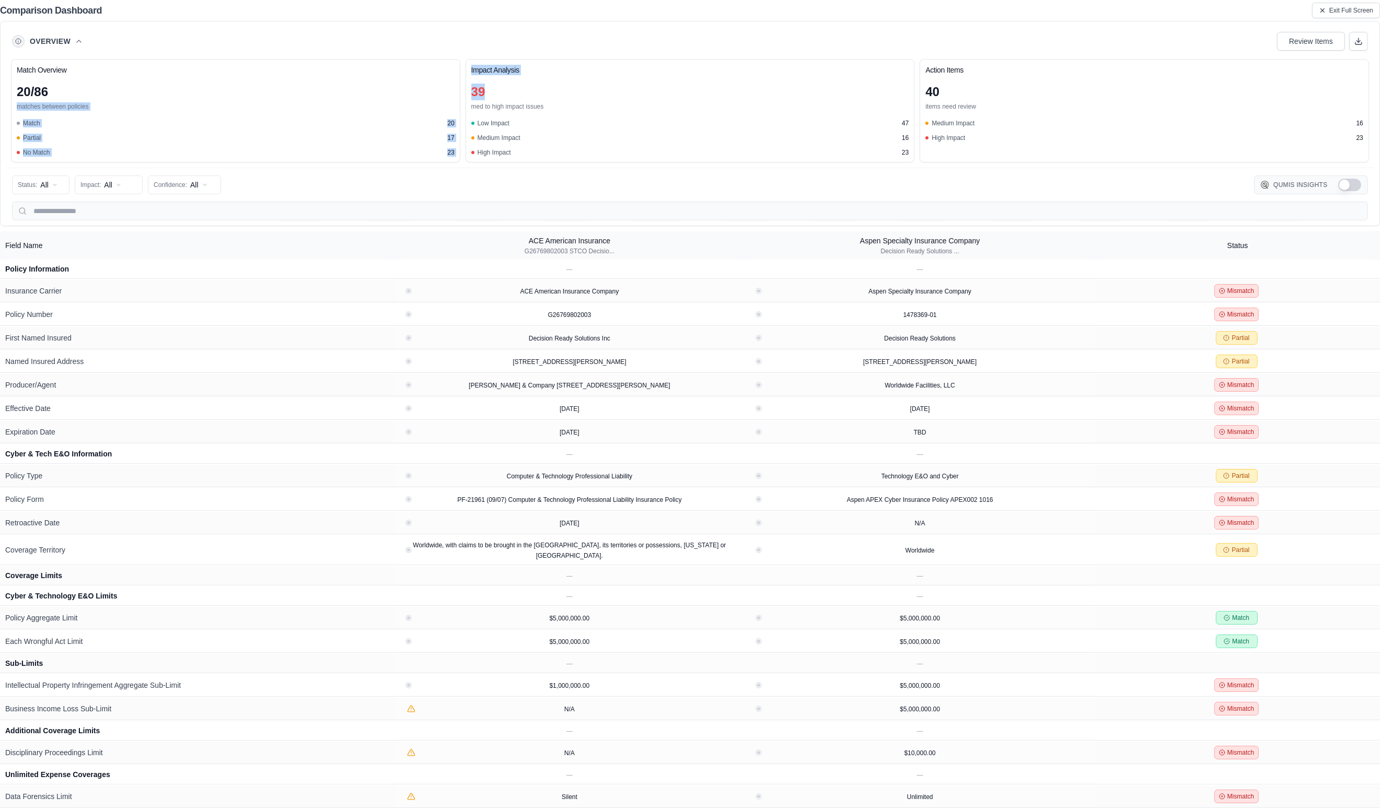
click at [514, 82] on div "Impact Analysis 39 med to high impact issues Low Impact 47 Medium Impact 16 Hig…" at bounding box center [689, 110] width 449 height 103
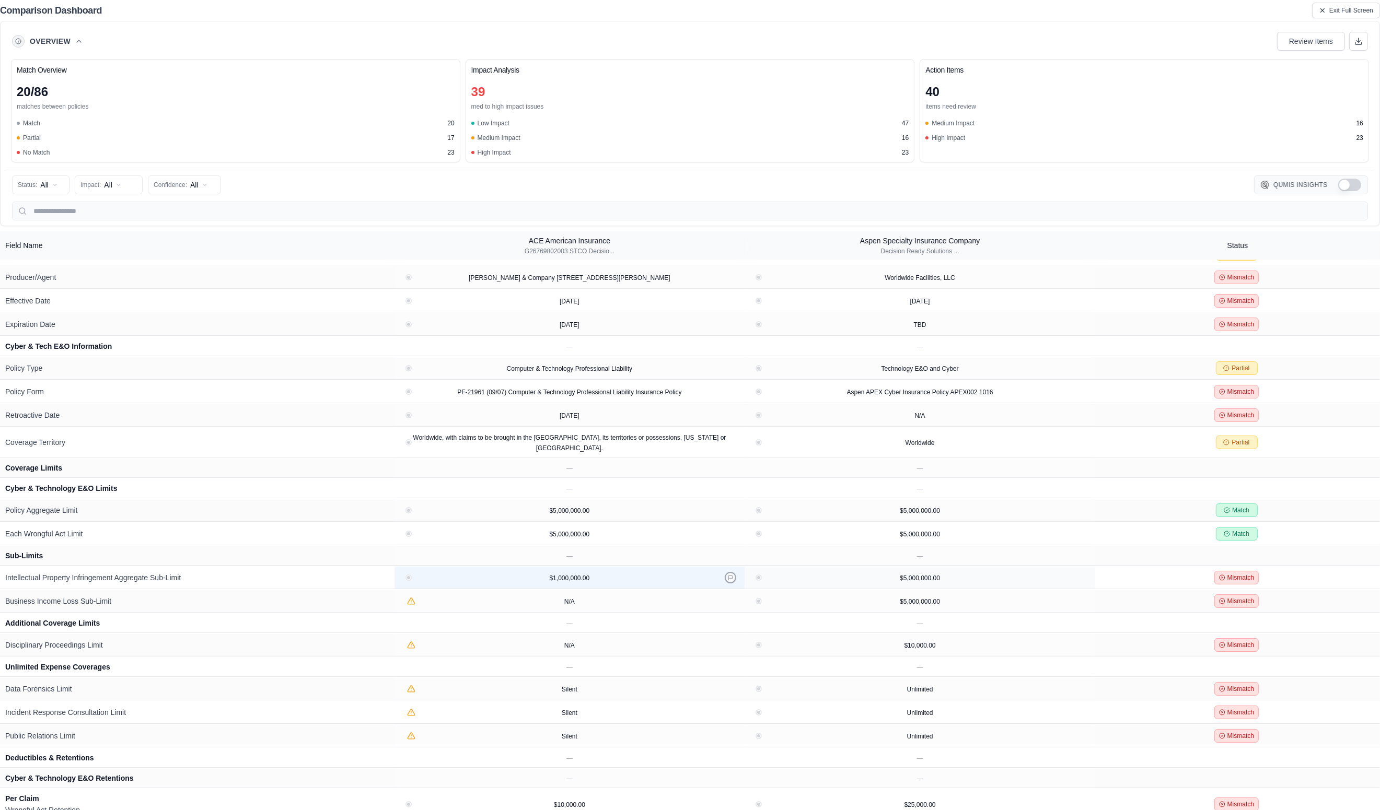
scroll to position [174, 0]
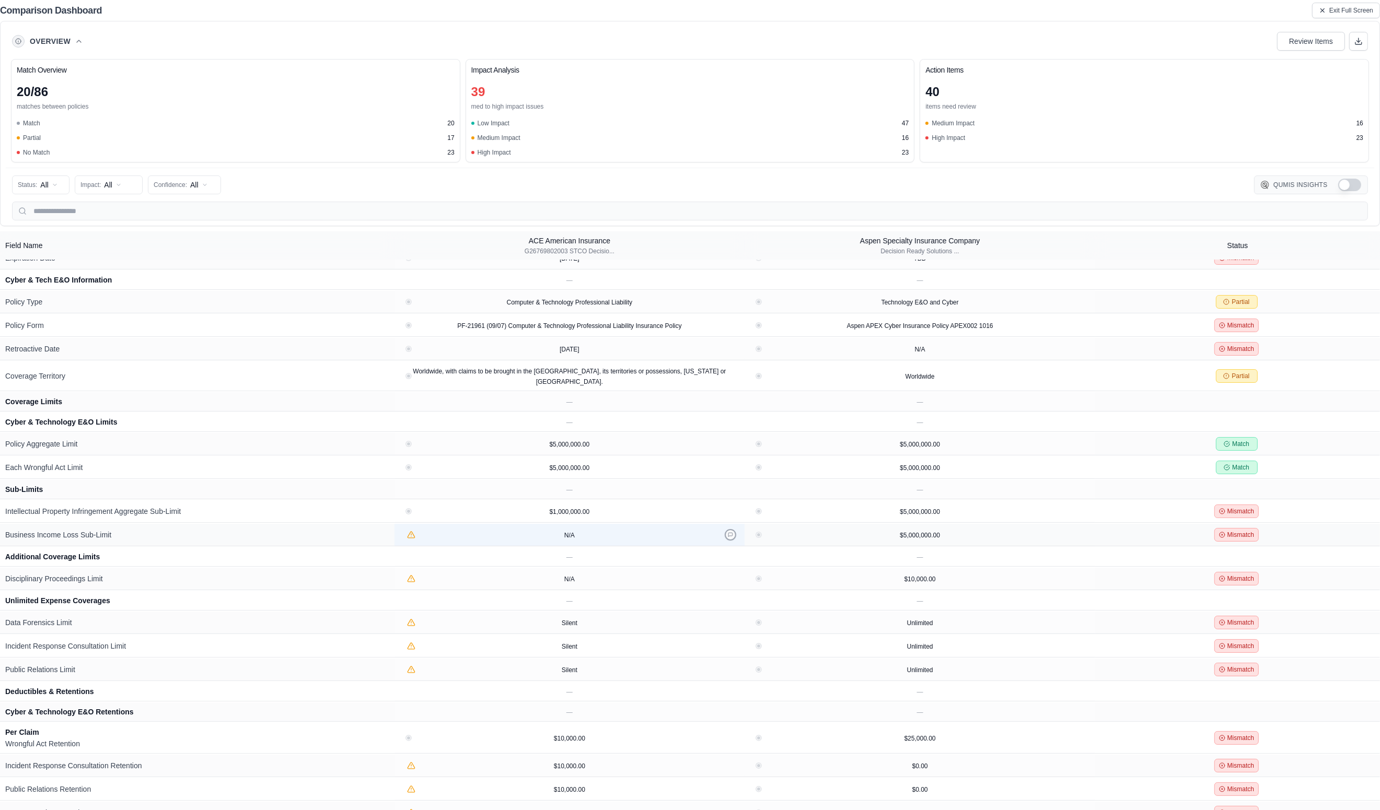
click at [728, 532] on icon at bounding box center [730, 534] width 5 height 5
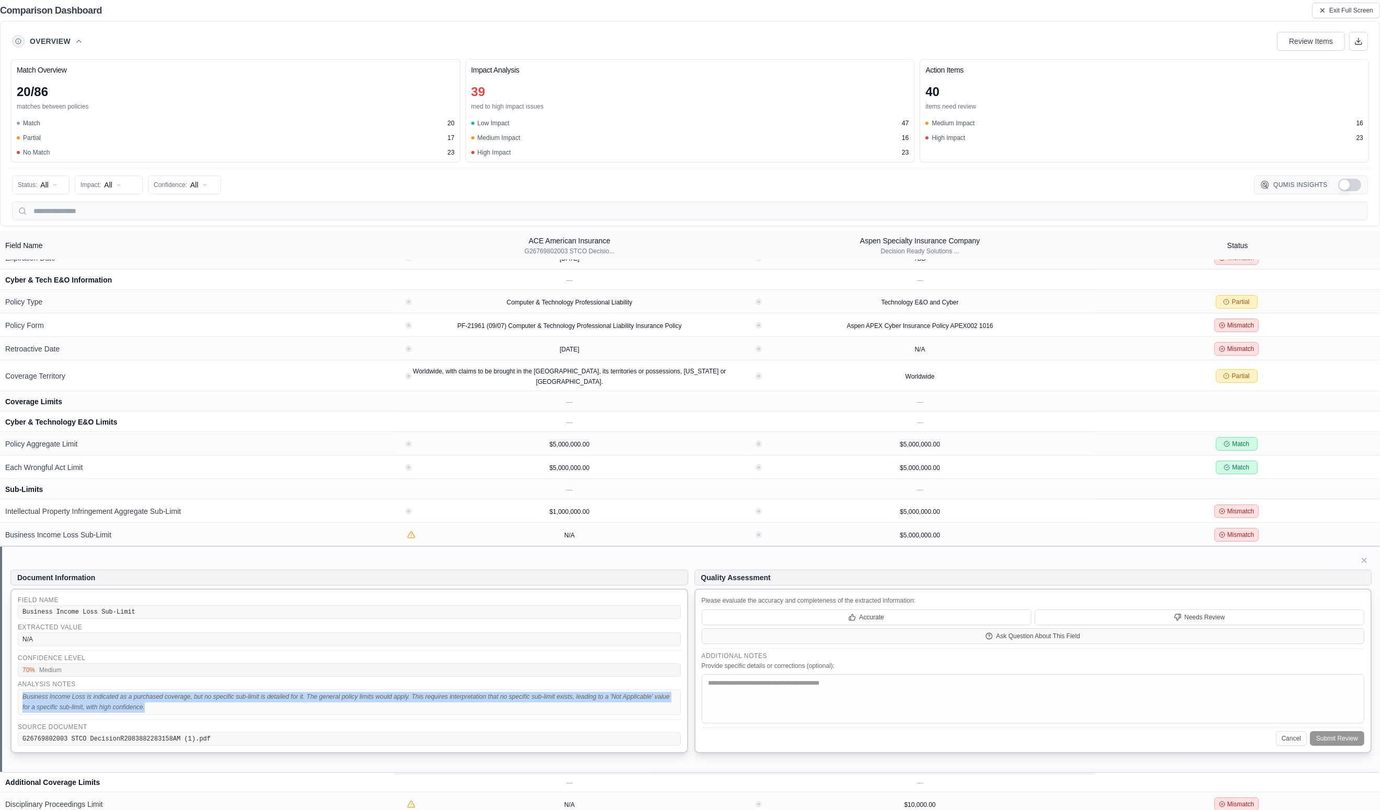
drag, startPoint x: 165, startPoint y: 707, endPoint x: 8, endPoint y: 695, distance: 157.2
click at [8, 695] on div "Document Information Field Name Business Income Loss Sub-Limit Extracted Value …" at bounding box center [690, 659] width 1380 height 225
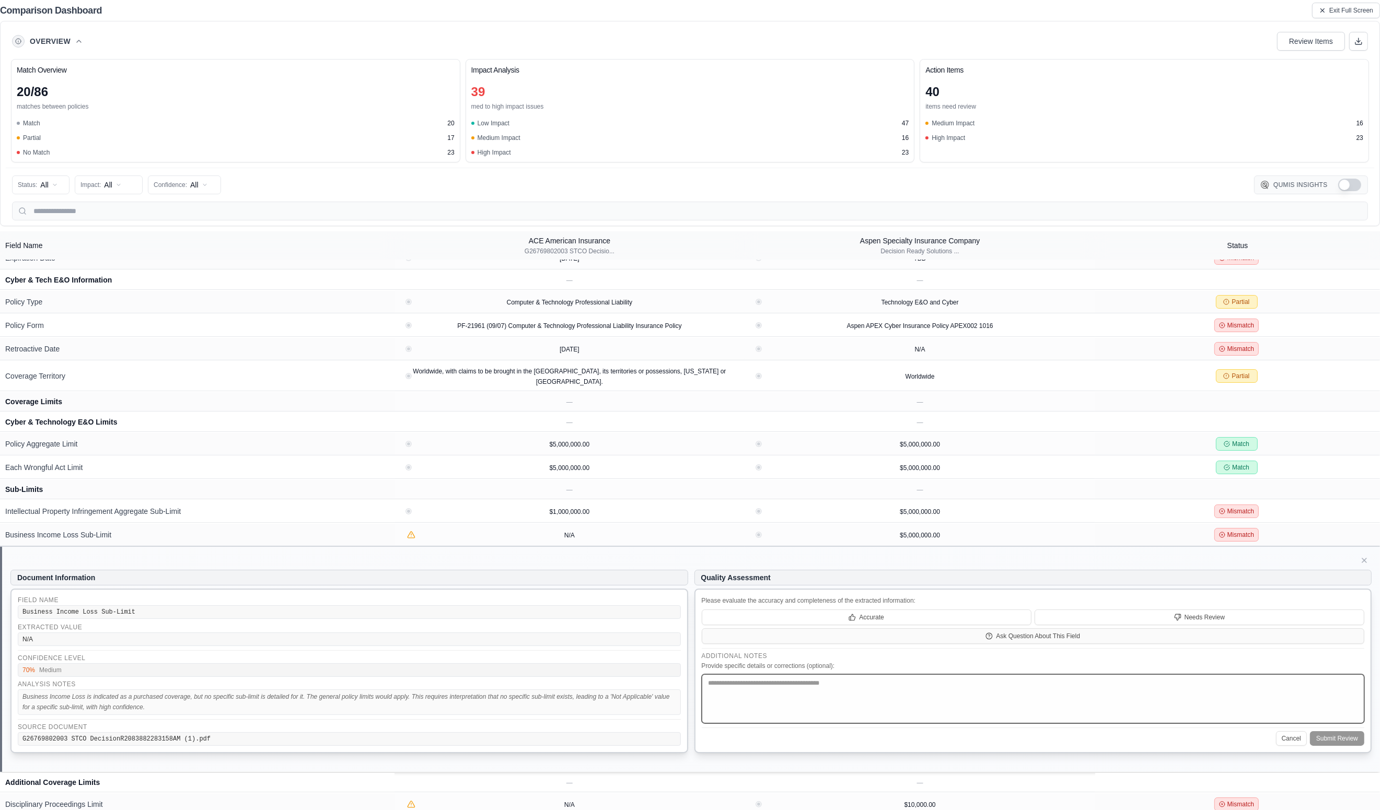
click at [746, 690] on textarea at bounding box center [1033, 698] width 663 height 49
click at [1057, 558] on button at bounding box center [1364, 560] width 15 height 15
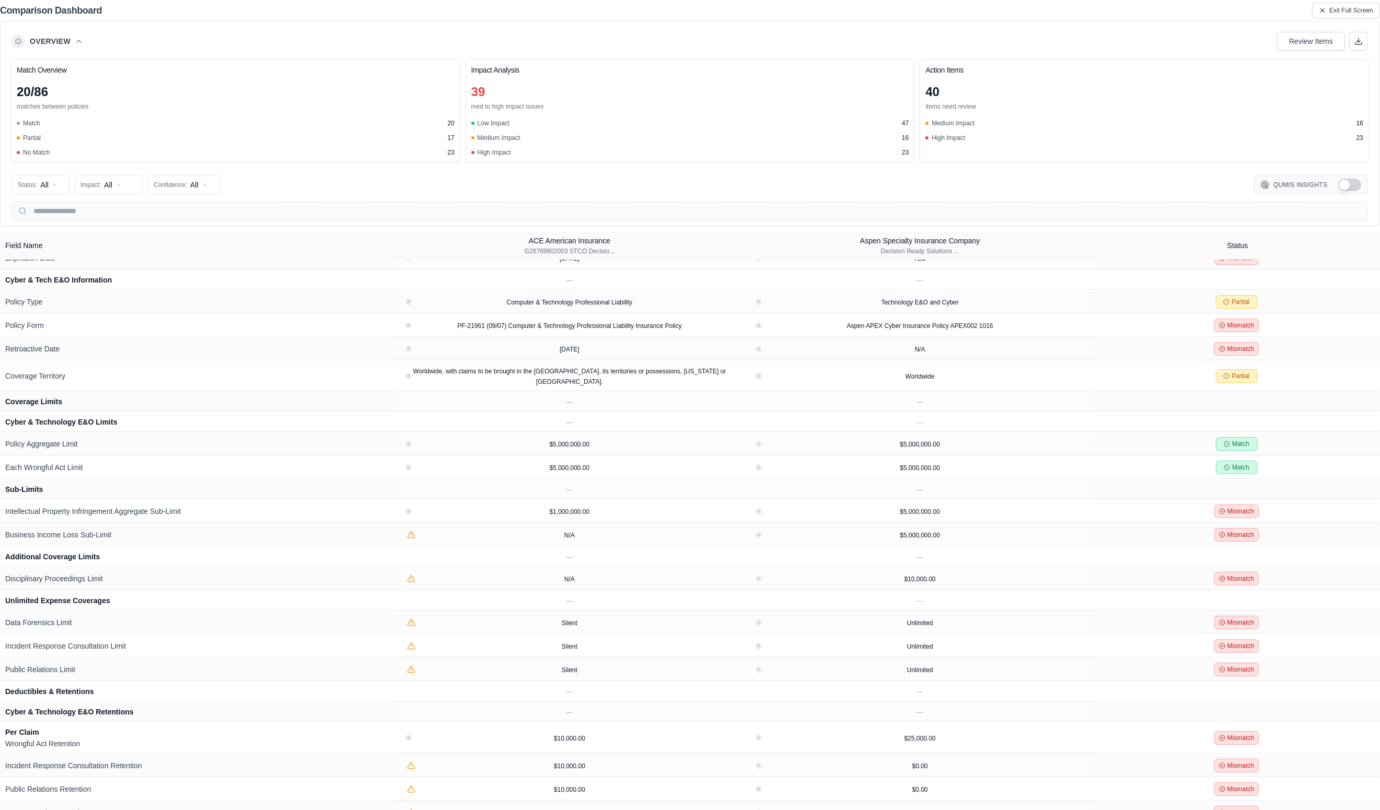
click at [1057, 187] on button "Show Qumis Insights" at bounding box center [1349, 185] width 23 height 13
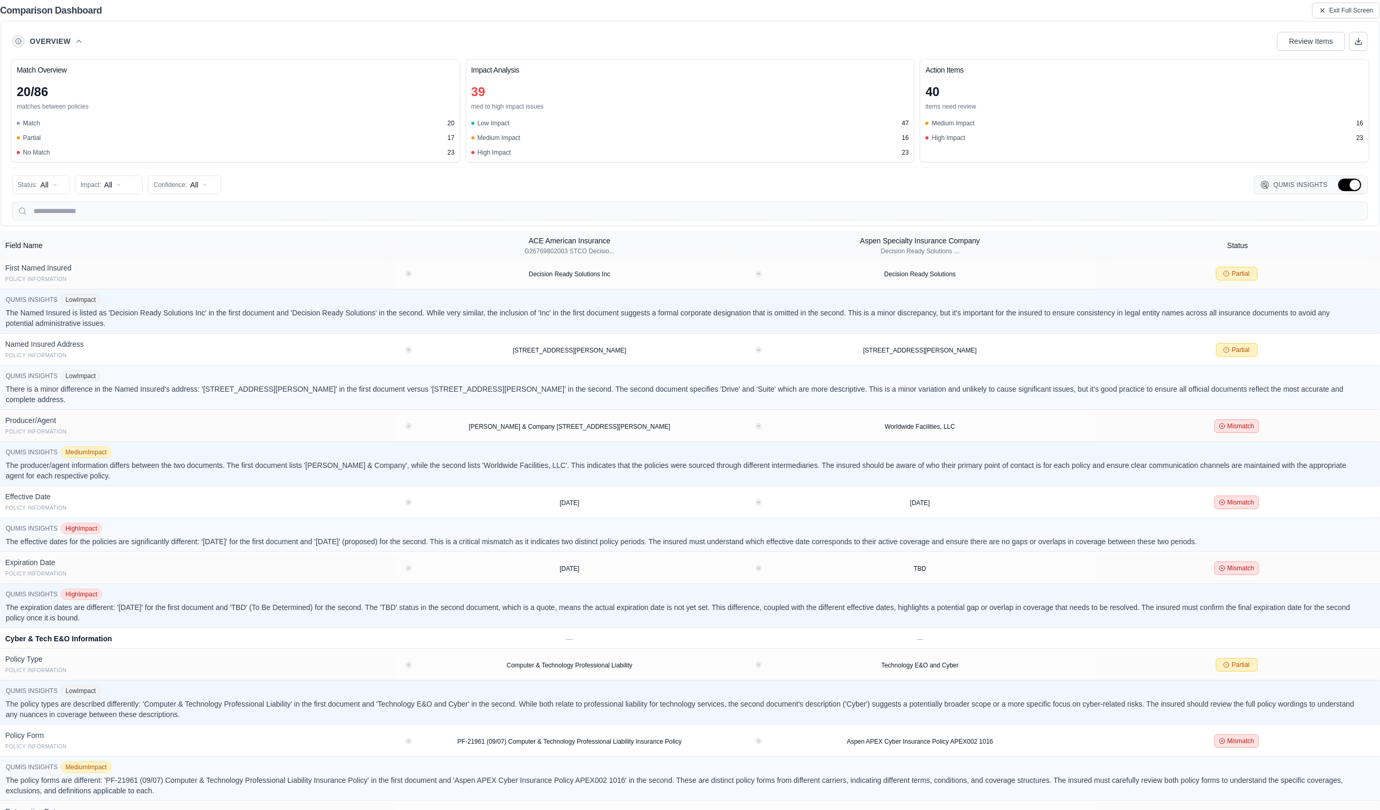
scroll to position [485, 0]
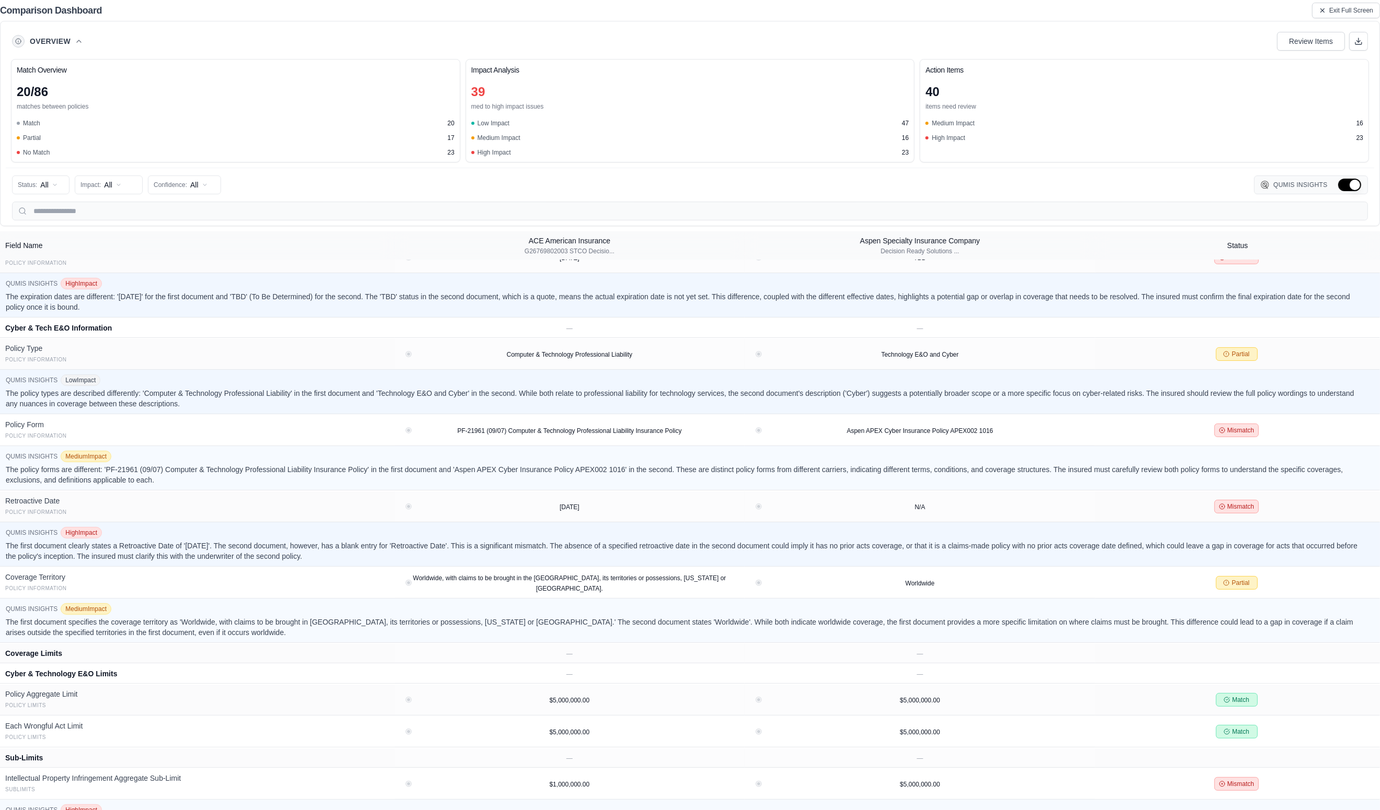
click at [1057, 188] on button "Hide Qumis Insights" at bounding box center [1349, 185] width 23 height 13
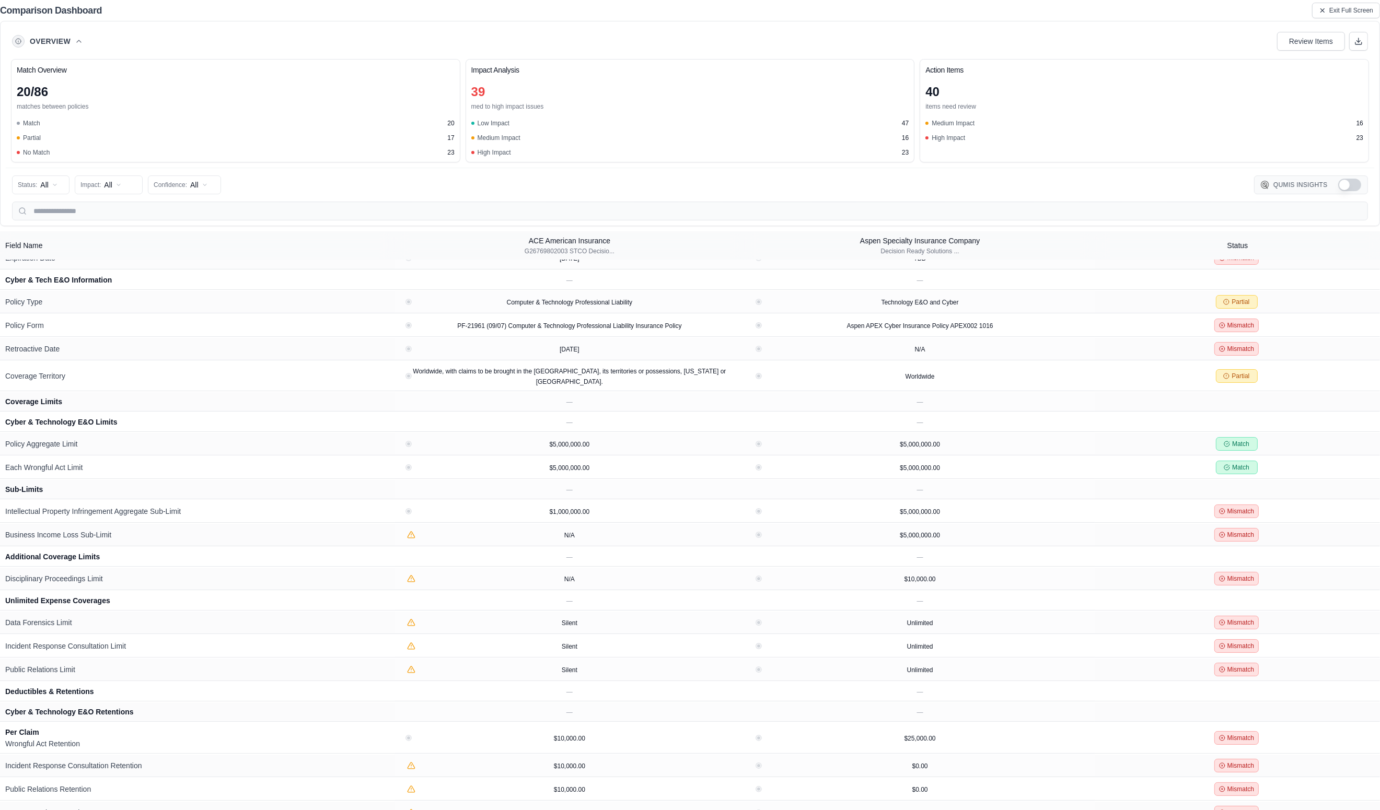
click at [1057, 188] on button "Show Qumis Insights" at bounding box center [1349, 185] width 23 height 13
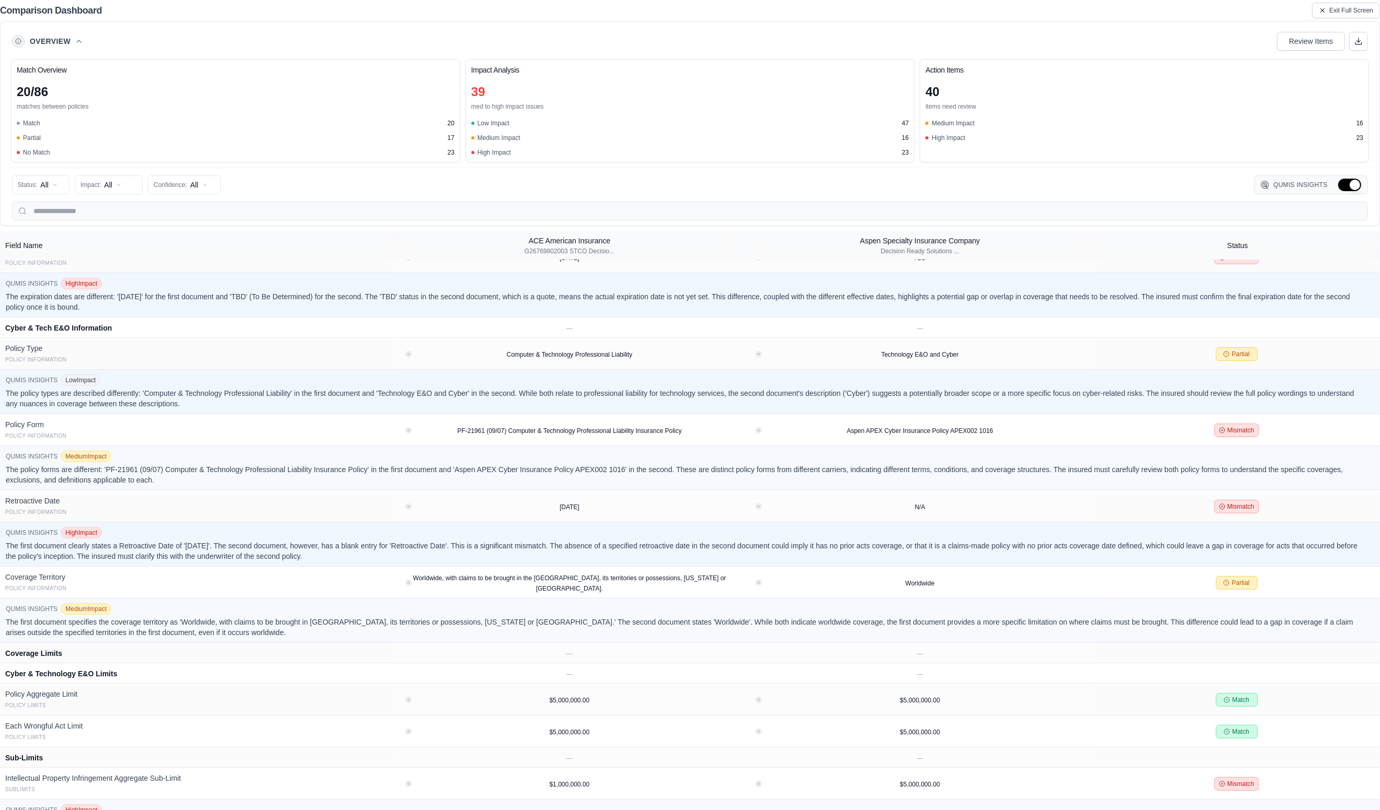
click at [1057, 188] on button "Hide Qumis Insights" at bounding box center [1349, 185] width 23 height 13
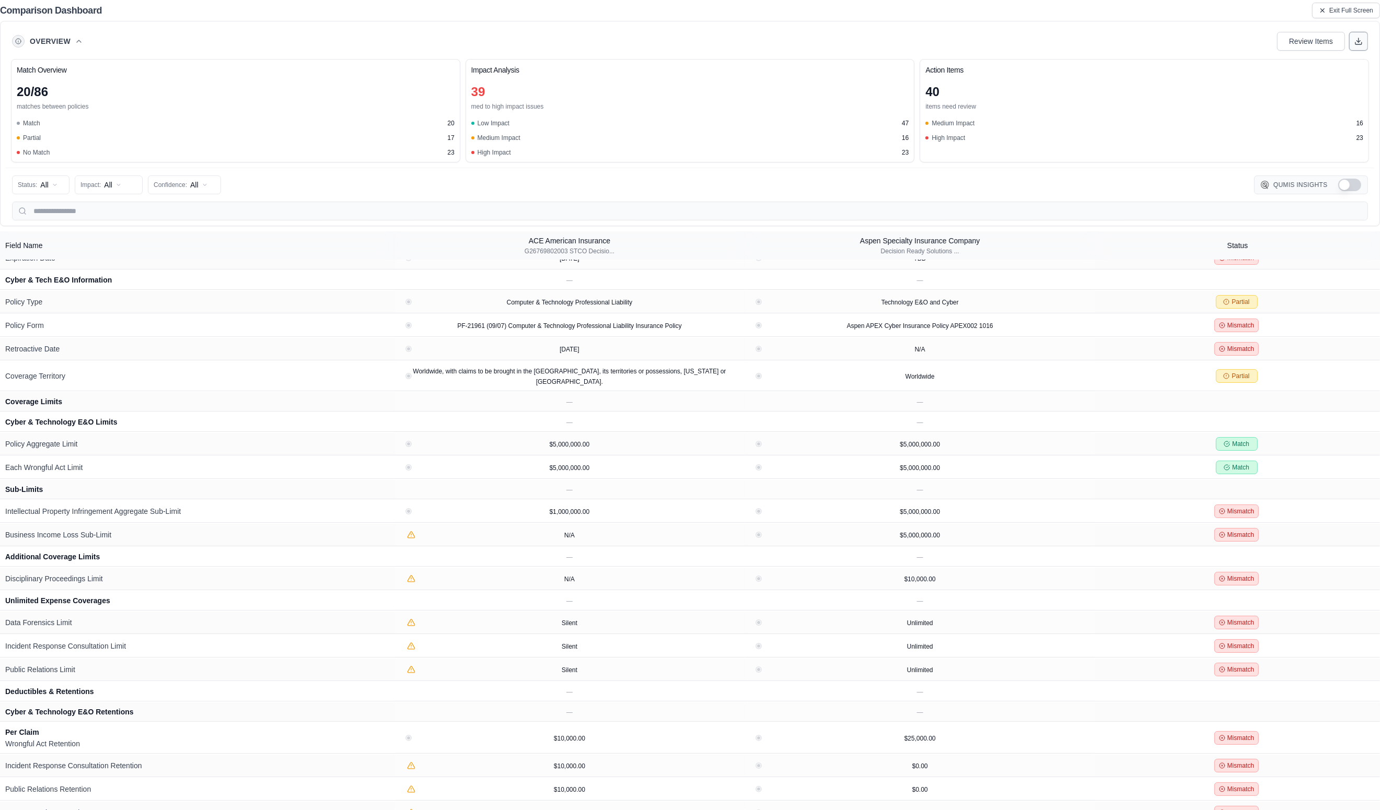
click at [1057, 42] on icon at bounding box center [1358, 41] width 8 height 8
click at [1057, 14] on span "Exit Full Screen" at bounding box center [1351, 10] width 44 height 8
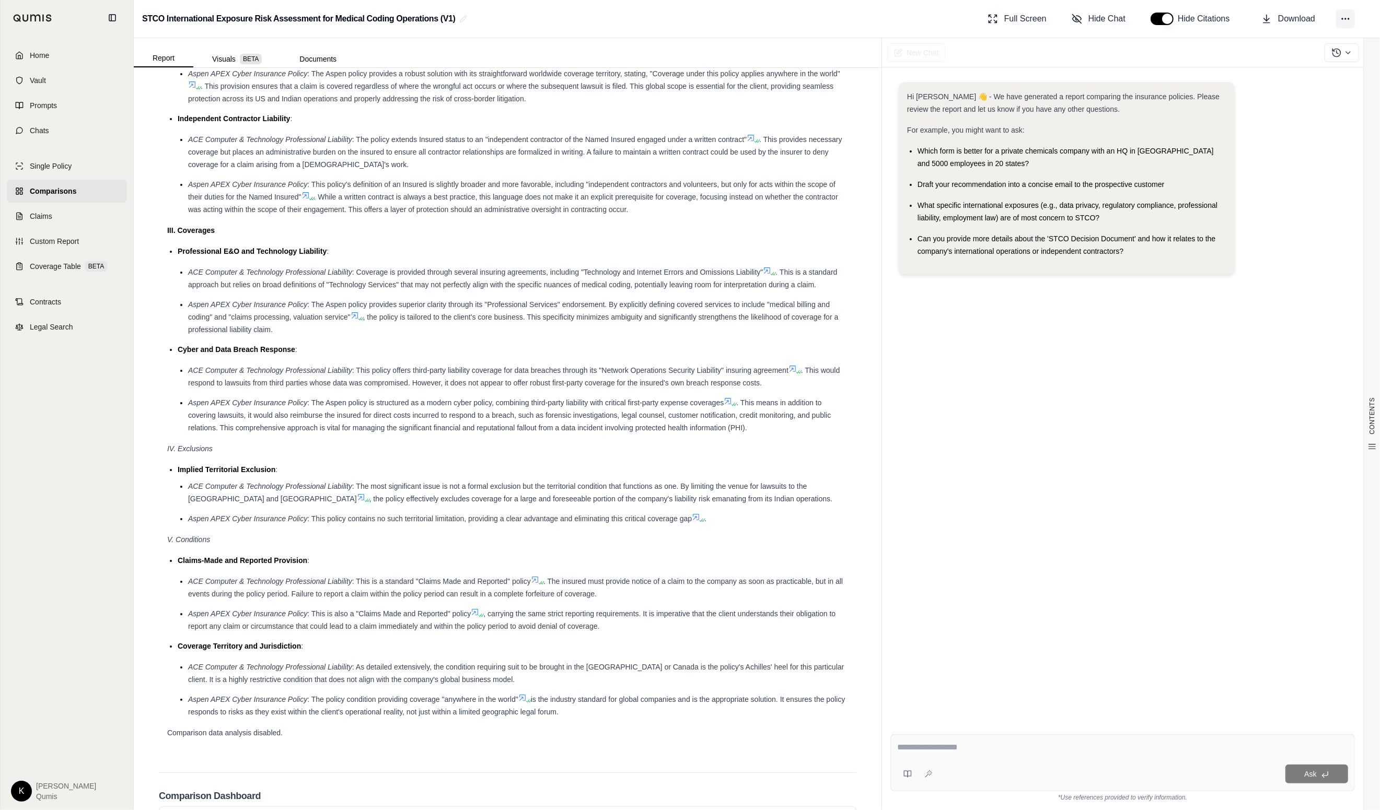
scroll to position [181, 0]
click at [38, 247] on link "Custom Report" at bounding box center [67, 241] width 120 height 23
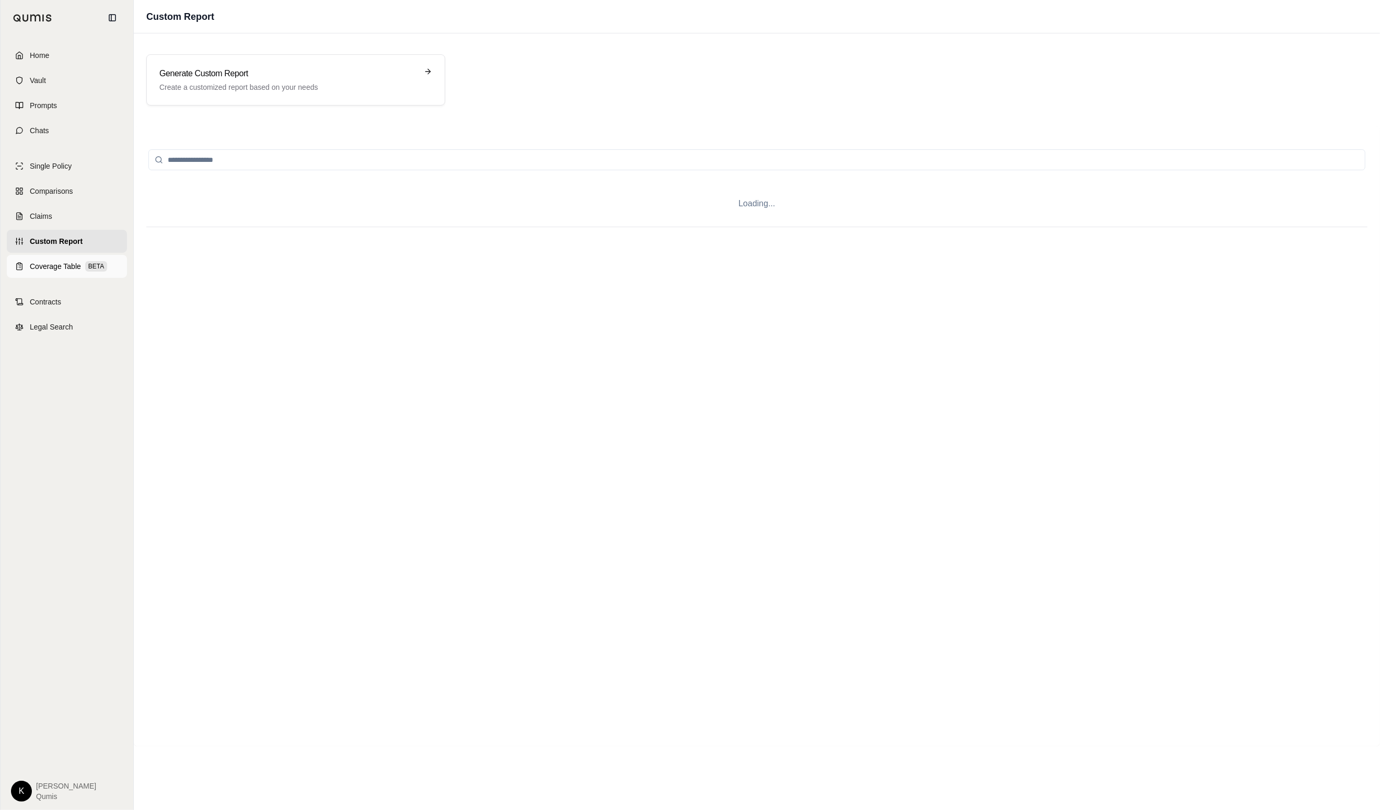
click at [37, 268] on span "Coverage Table" at bounding box center [55, 266] width 51 height 10
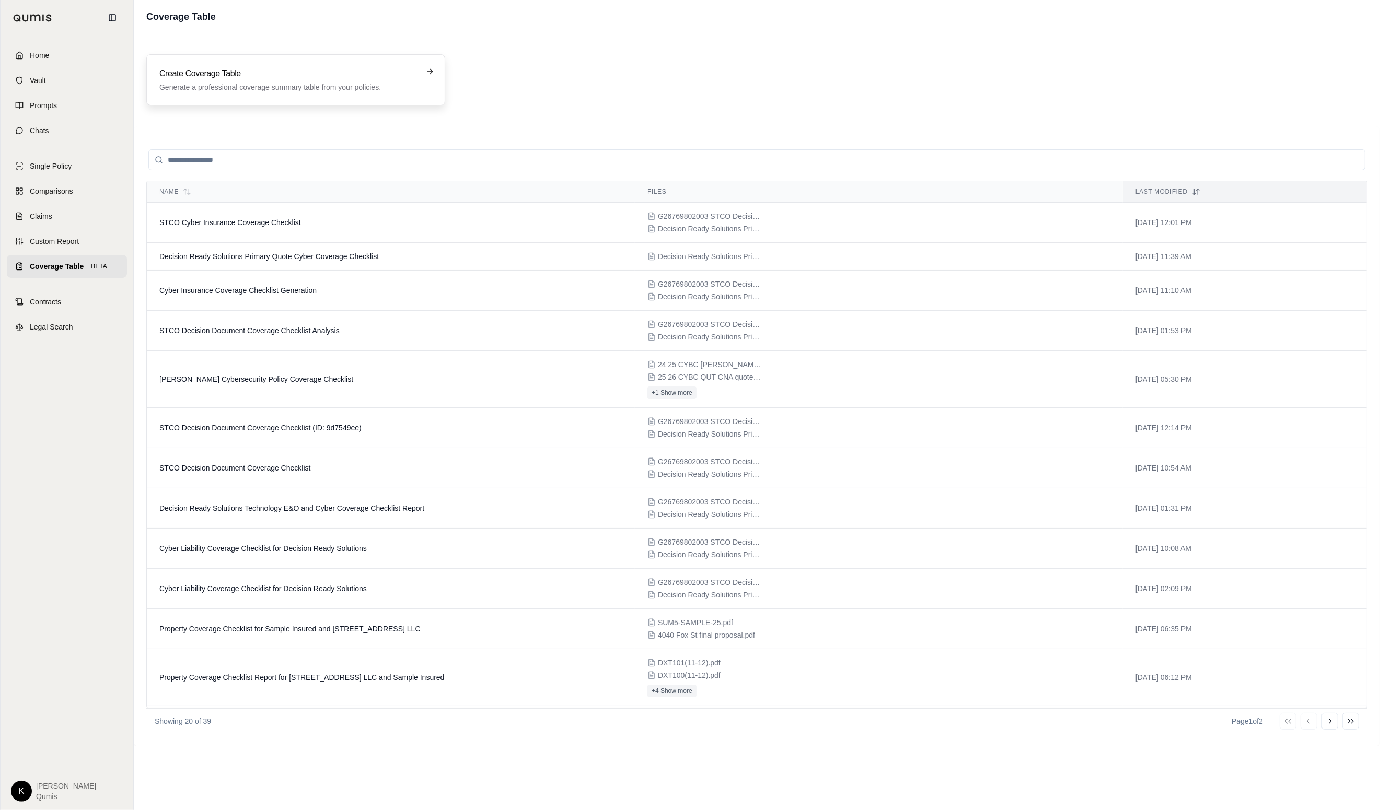
click at [293, 94] on div "Create Coverage Table Generate a professional coverage summary table from your …" at bounding box center [295, 79] width 299 height 51
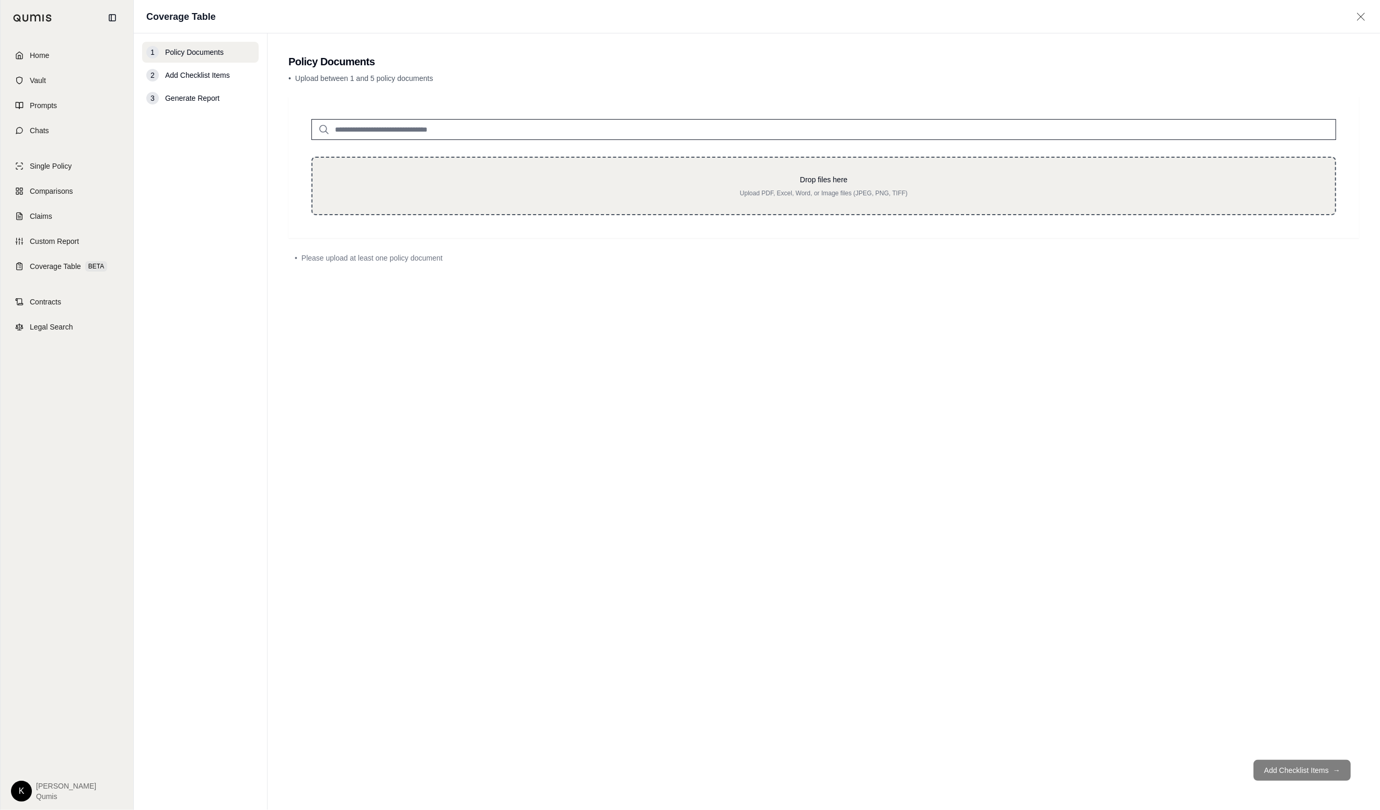
click at [522, 172] on div "Drop files here Upload PDF, Excel, Word, or Image files (JPEG, PNG, TIFF)" at bounding box center [823, 186] width 1024 height 59
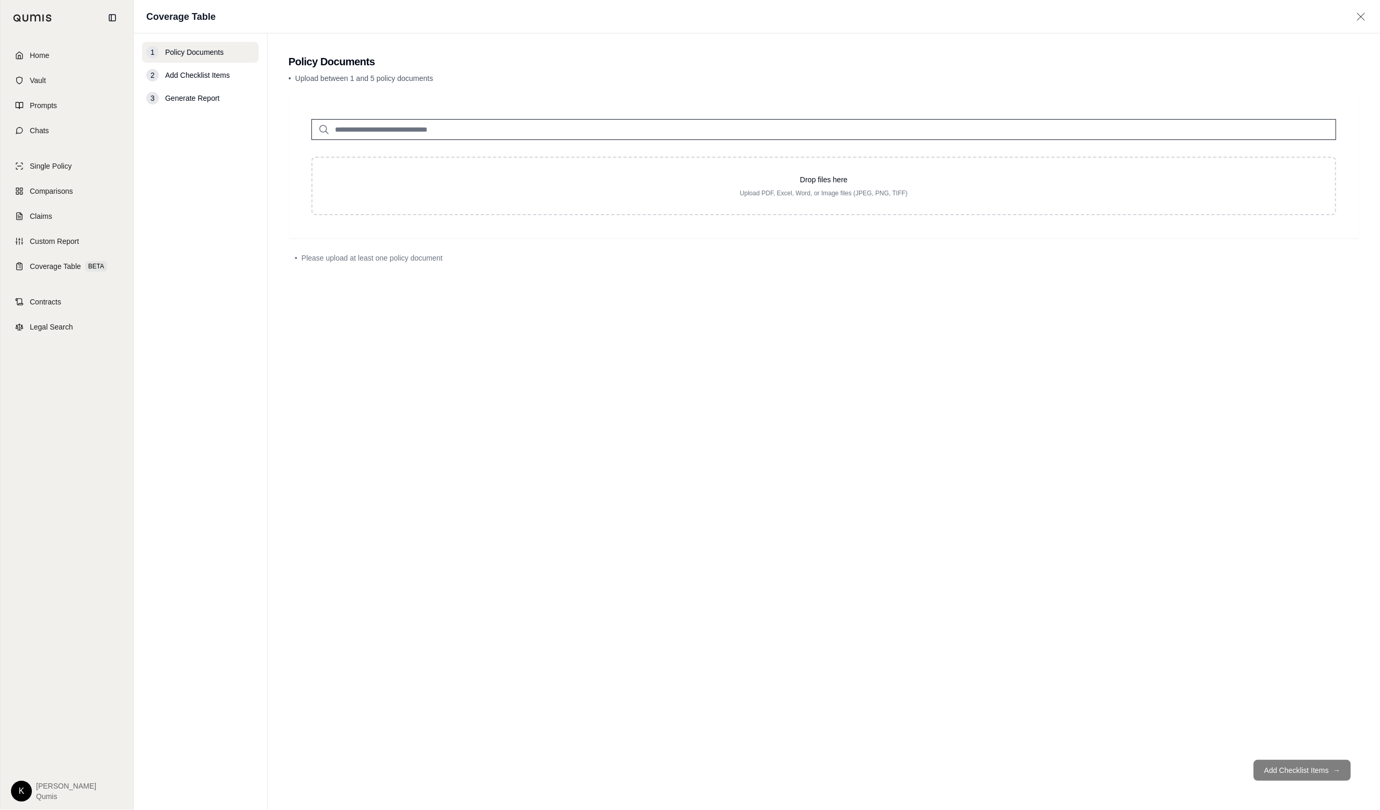
click at [608, 121] on input "search" at bounding box center [823, 129] width 1024 height 21
click at [603, 131] on input "search" at bounding box center [823, 129] width 1024 height 21
type input "********"
click at [581, 161] on div "Decision Ready Solutions Primary Quote (1).pdf #2 [DATE]" at bounding box center [823, 156] width 1013 height 30
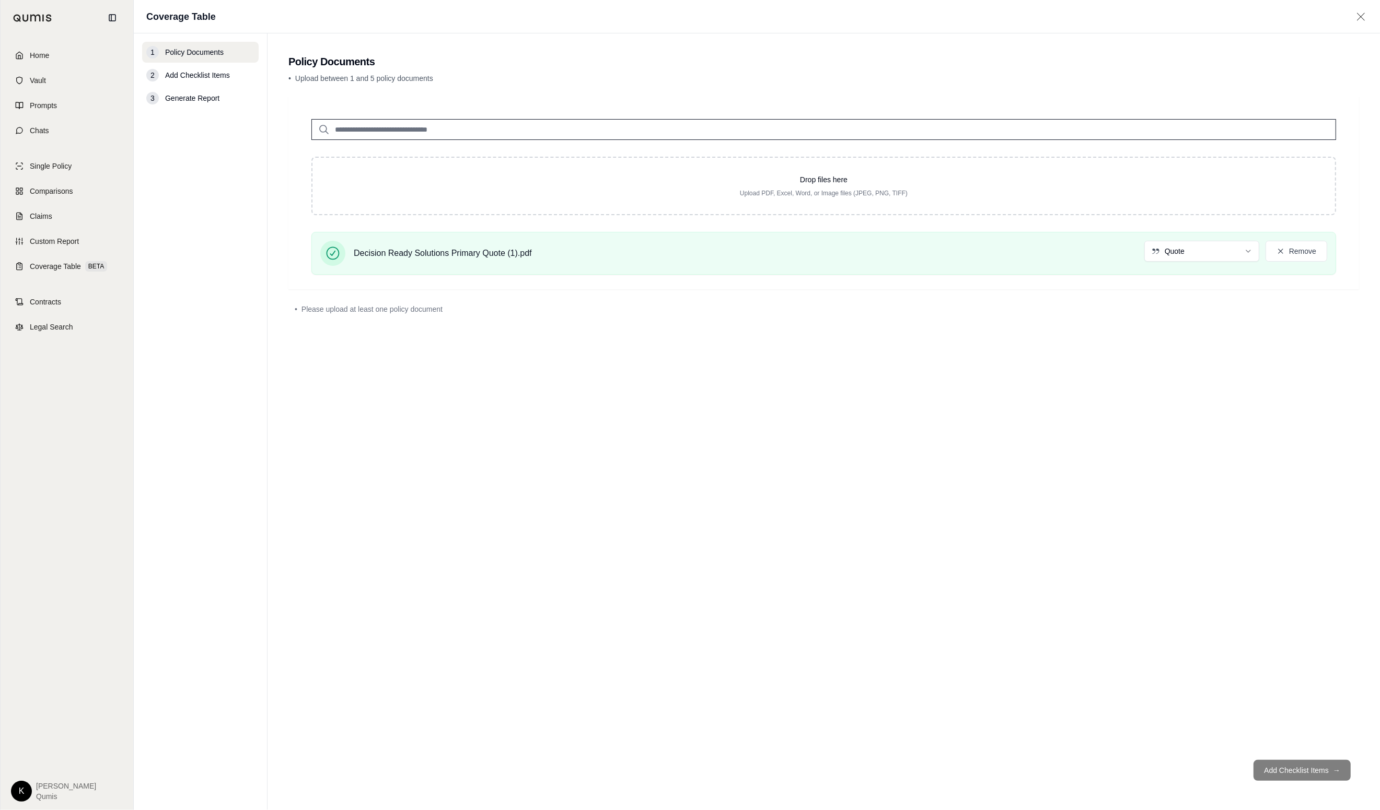
click at [435, 138] on input "search" at bounding box center [823, 129] width 1024 height 21
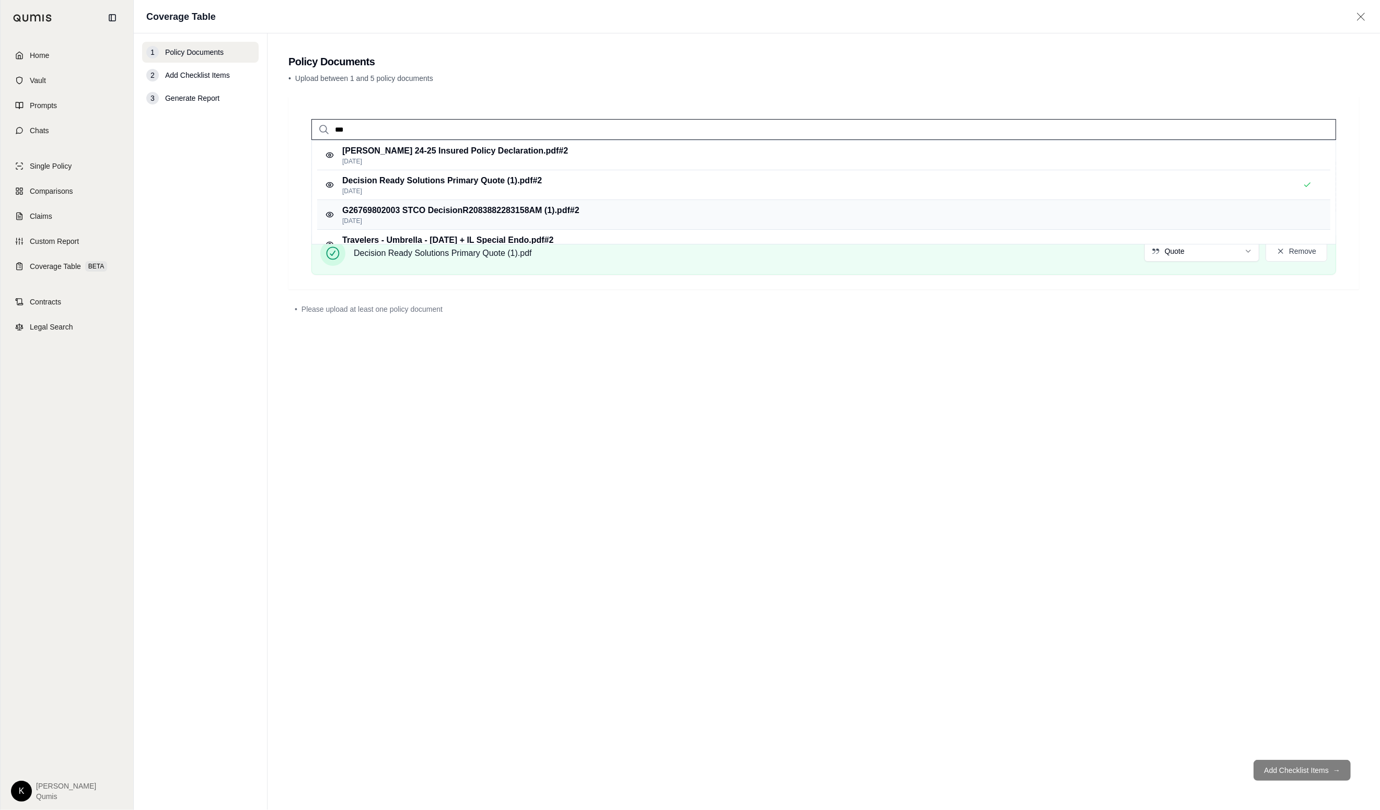
type input "***"
click at [507, 220] on p "[DATE]" at bounding box center [460, 221] width 237 height 8
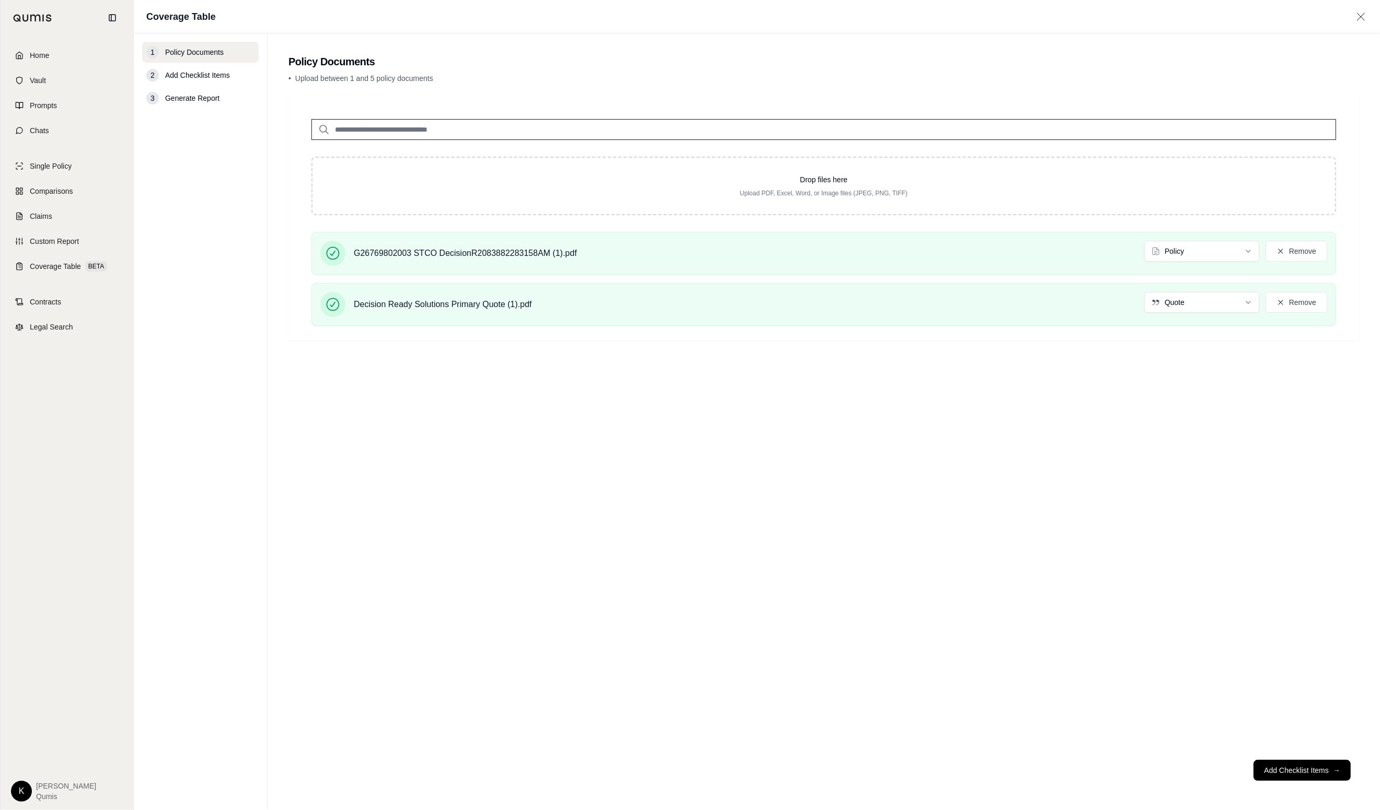
click at [1057, 468] on div "Drop files here Upload PDF, Excel, Word, or Image files (JPEG, PNG, TIFF) G2676…" at bounding box center [823, 424] width 1070 height 656
click at [1057, 769] on button "Add Checklist Items →" at bounding box center [1301, 770] width 97 height 21
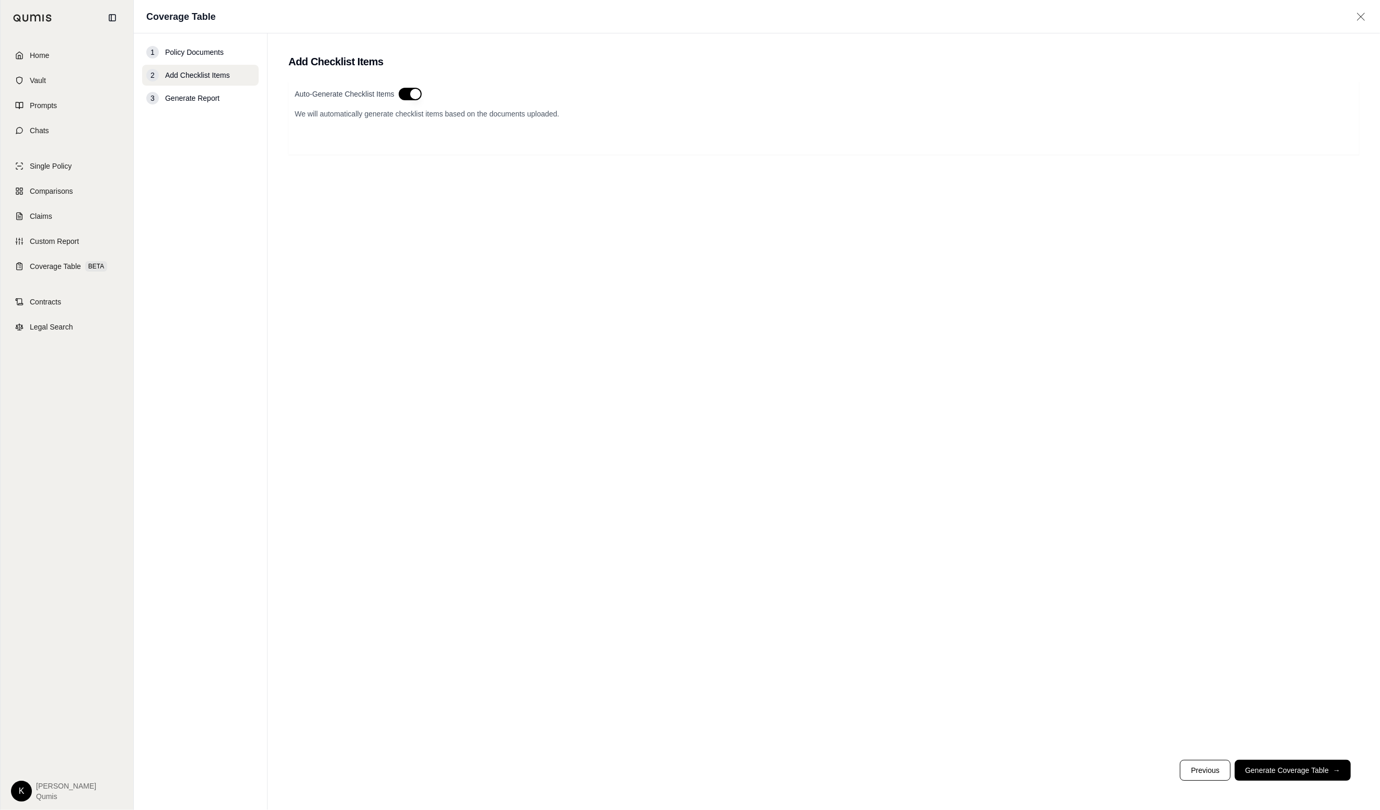
click at [416, 91] on button "button" at bounding box center [410, 94] width 23 height 13
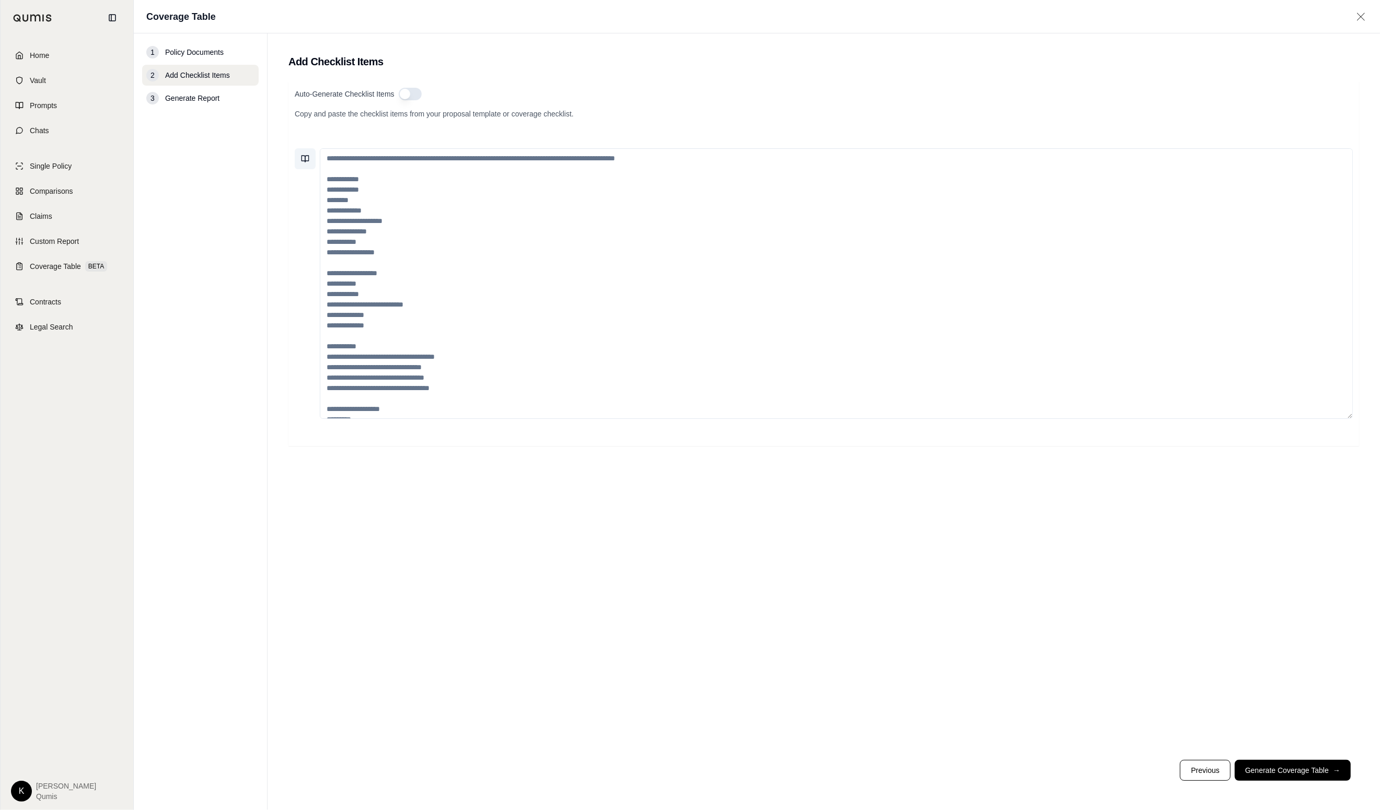
click at [305, 161] on icon at bounding box center [307, 159] width 4 height 6
click at [480, 364] on button "Go to next page" at bounding box center [484, 359] width 17 height 17
click at [482, 363] on button "Go to next page" at bounding box center [484, 359] width 17 height 17
click at [343, 275] on button "Cyber Liability Checklist" at bounding box center [338, 273] width 75 height 15
type textarea "**********"
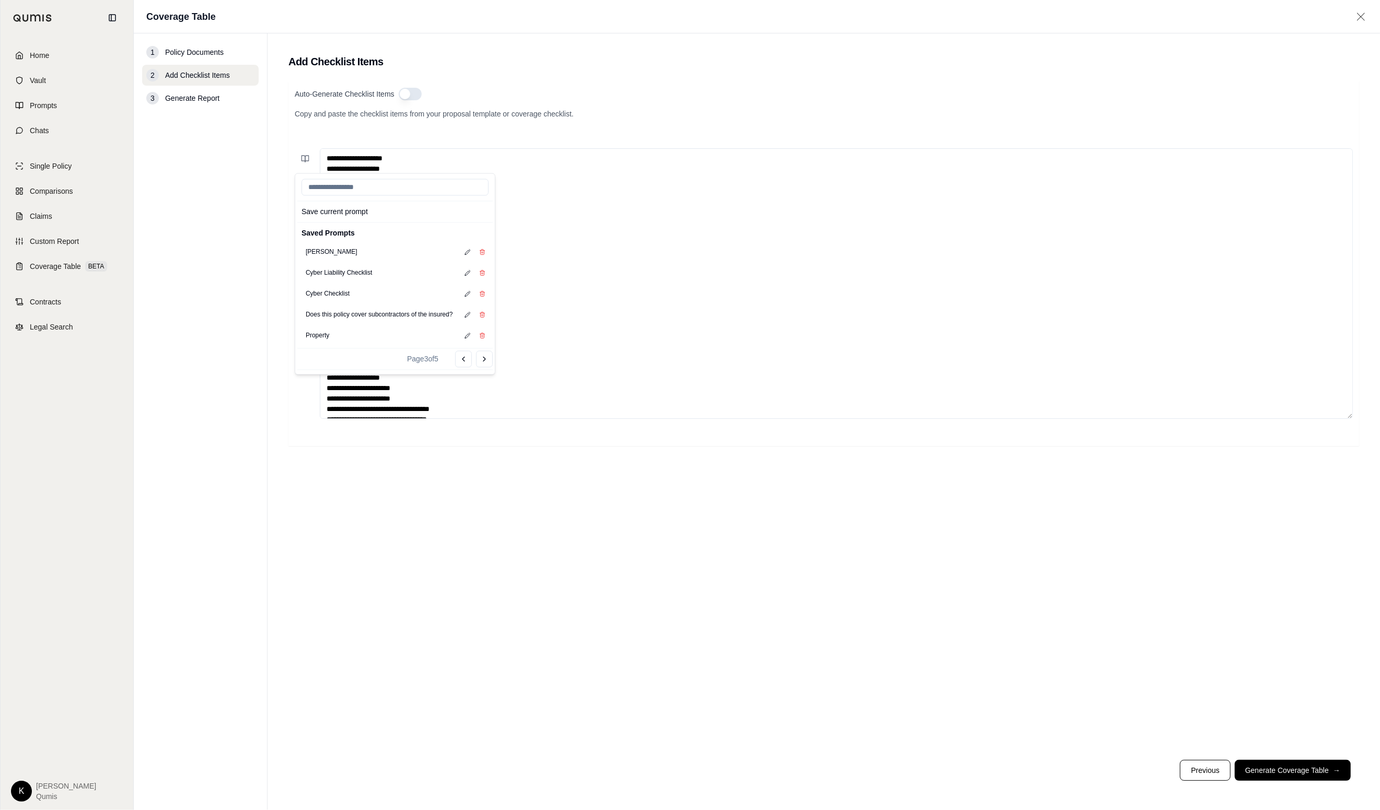
click at [676, 463] on div "Auto-Generate Checklist Items Copy and paste the checklist items from your prop…" at bounding box center [823, 416] width 1070 height 670
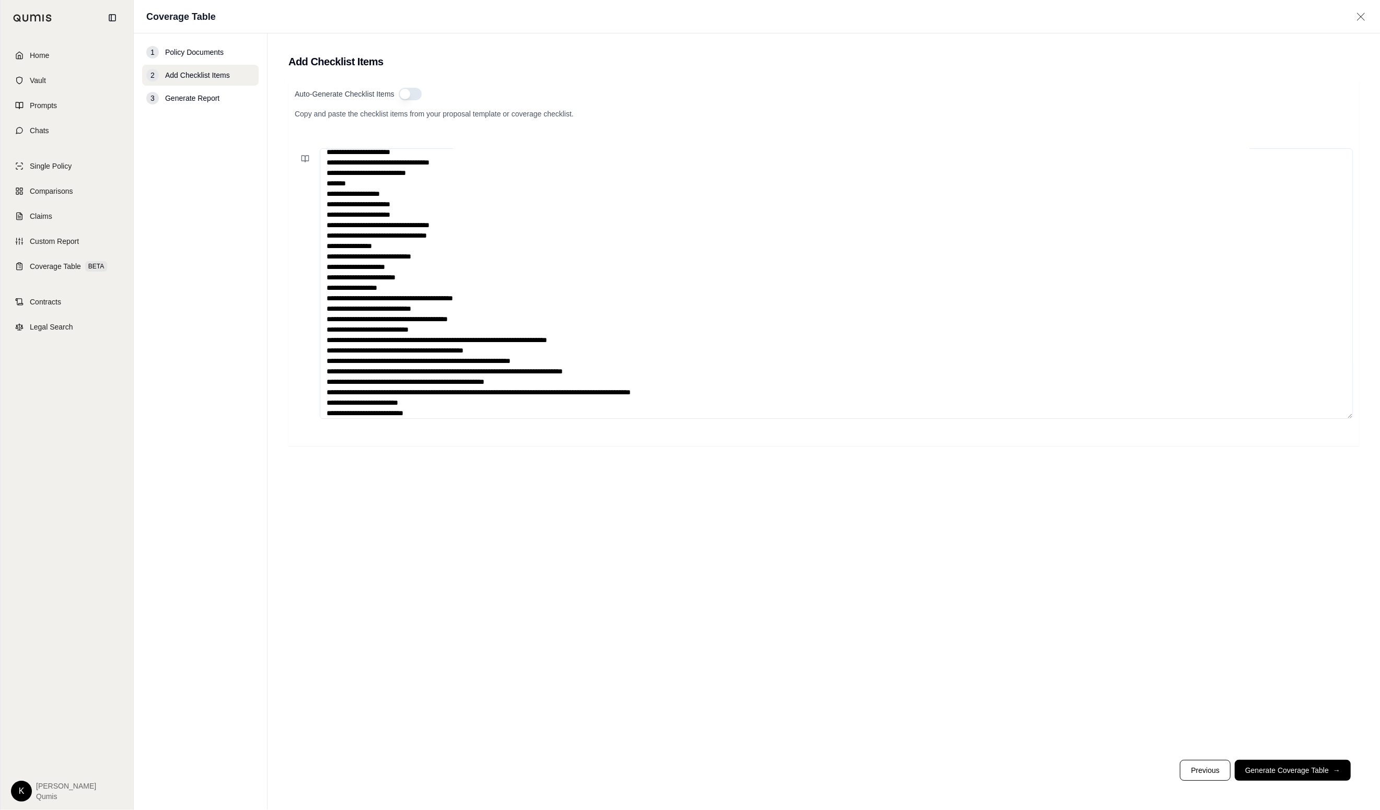
scroll to position [209, 0]
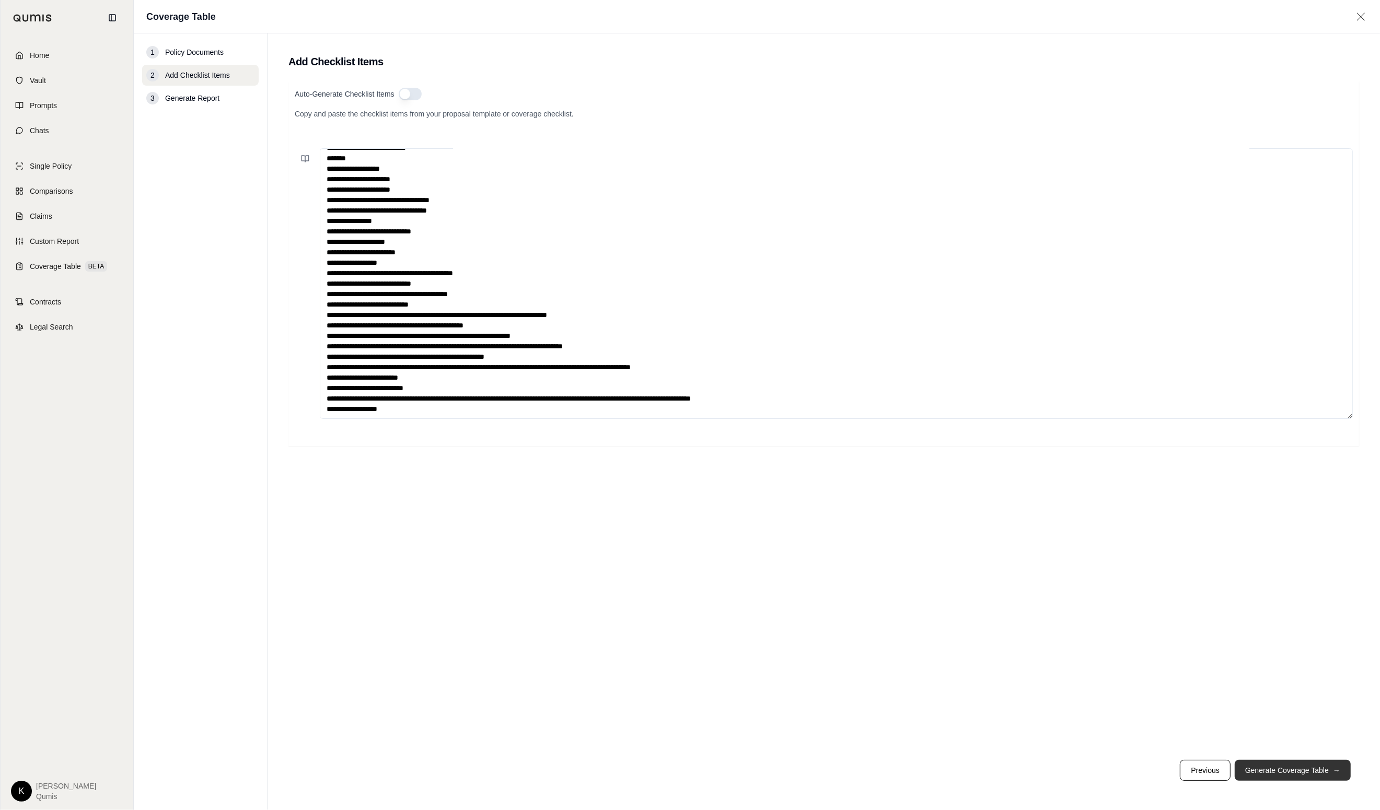
click at [1057, 767] on button "Generate Coverage Table →" at bounding box center [1292, 770] width 116 height 21
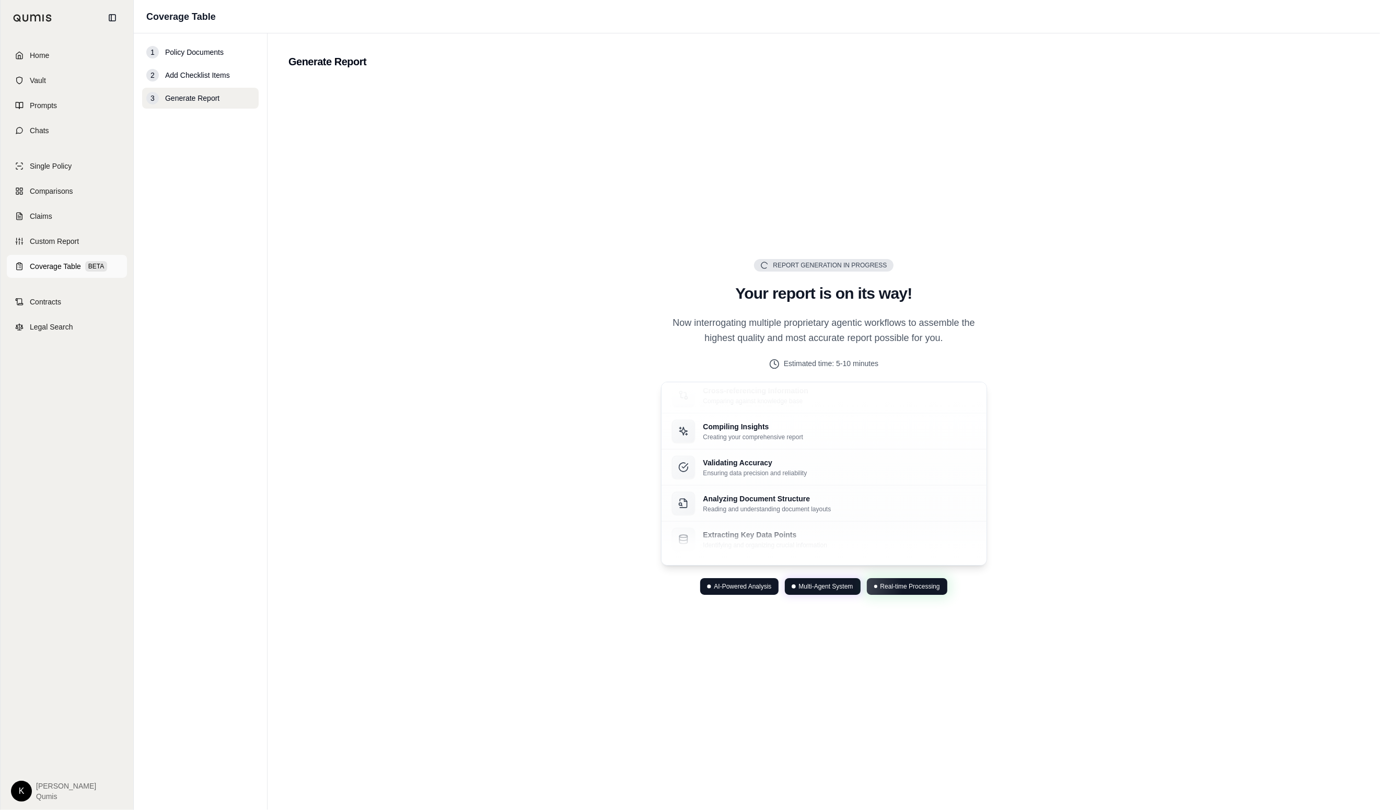
click at [39, 270] on span "Coverage Table" at bounding box center [55, 266] width 51 height 10
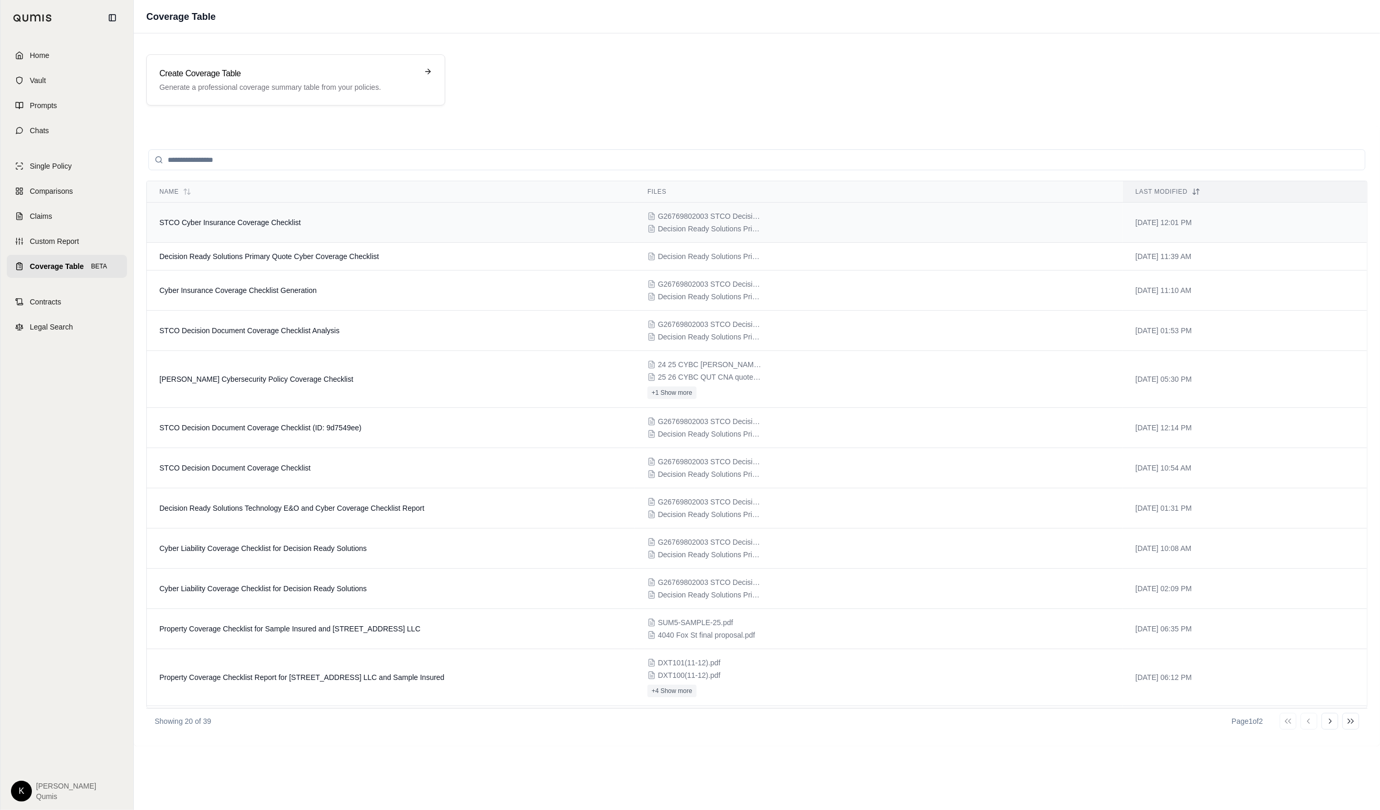
click at [250, 230] on td "STCO Cyber Insurance Coverage Checklist" at bounding box center [391, 223] width 488 height 40
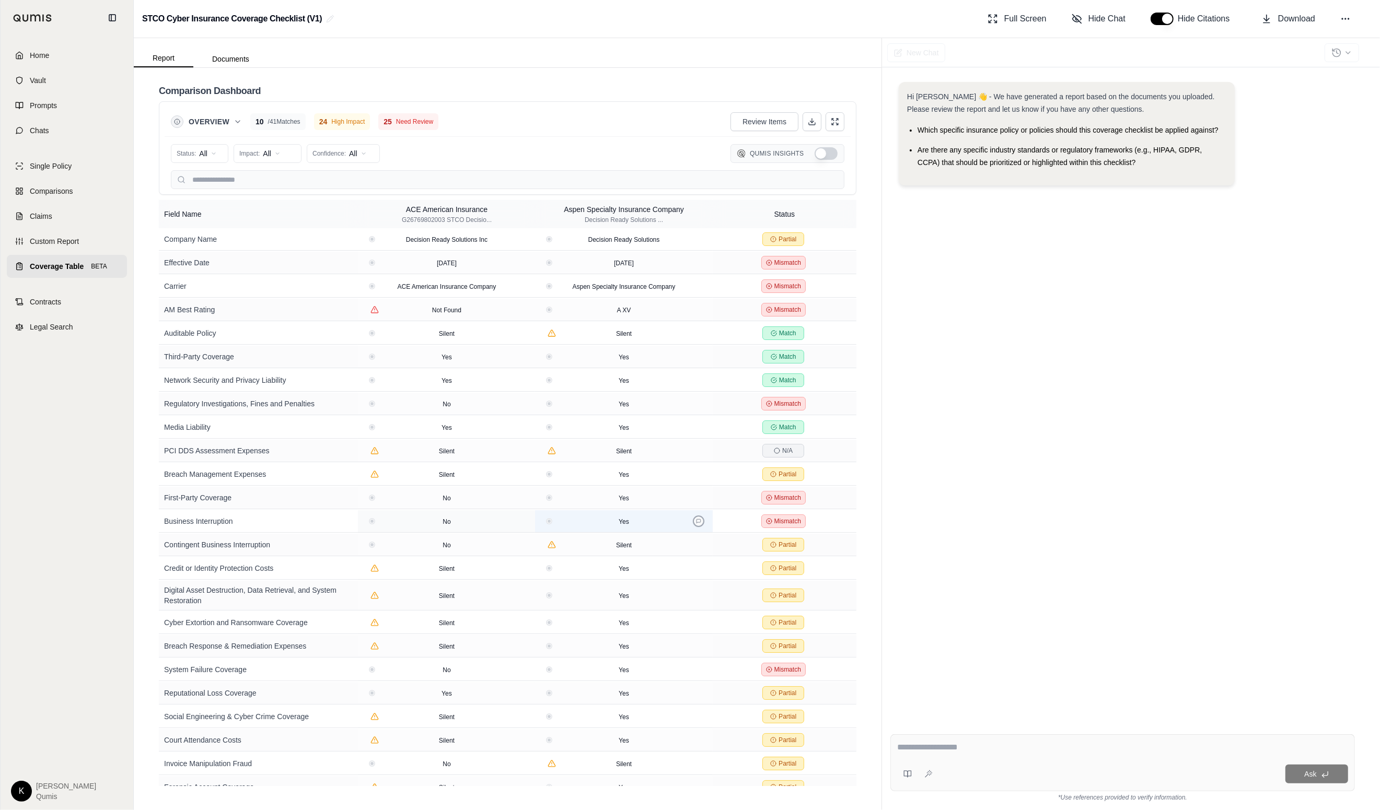
click at [696, 524] on icon at bounding box center [698, 521] width 5 height 5
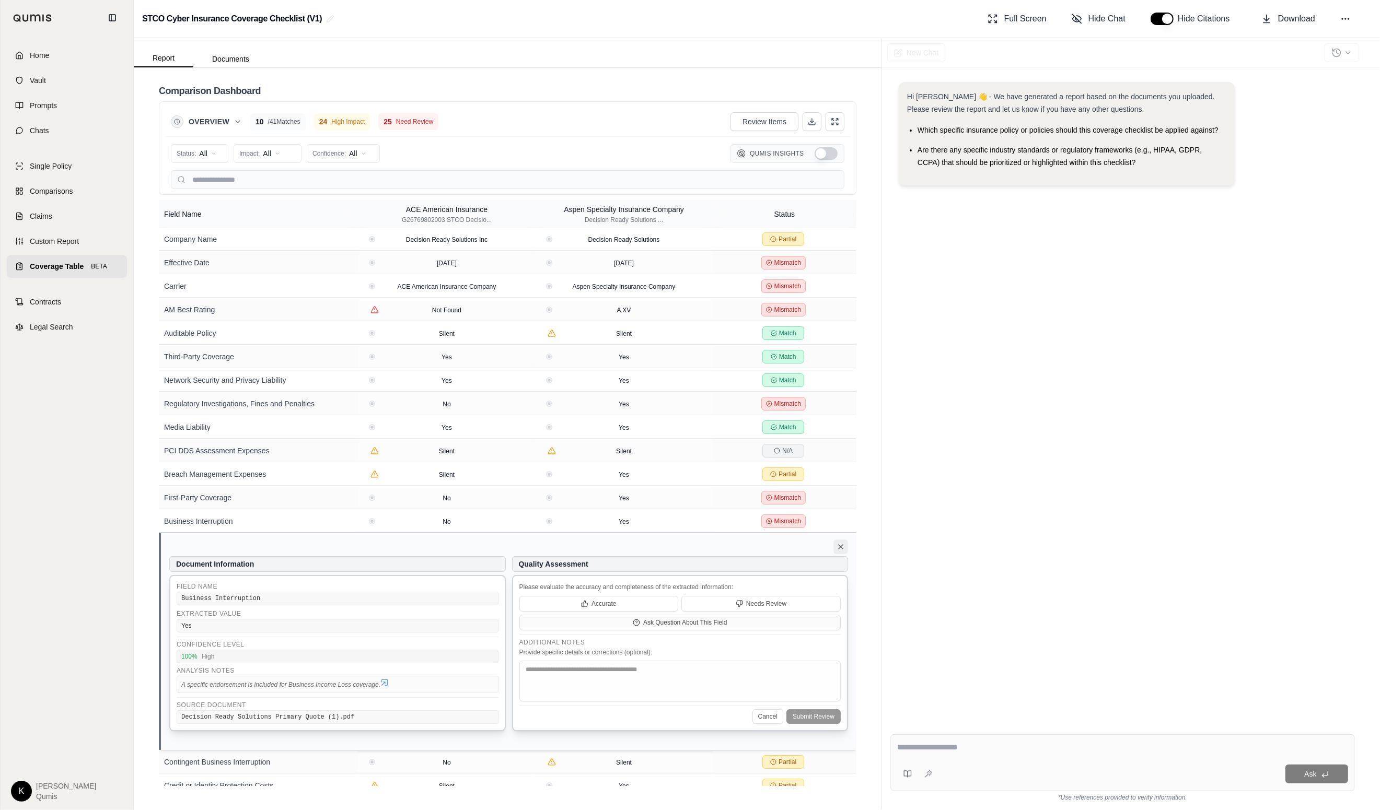
click at [836, 551] on icon at bounding box center [840, 547] width 8 height 8
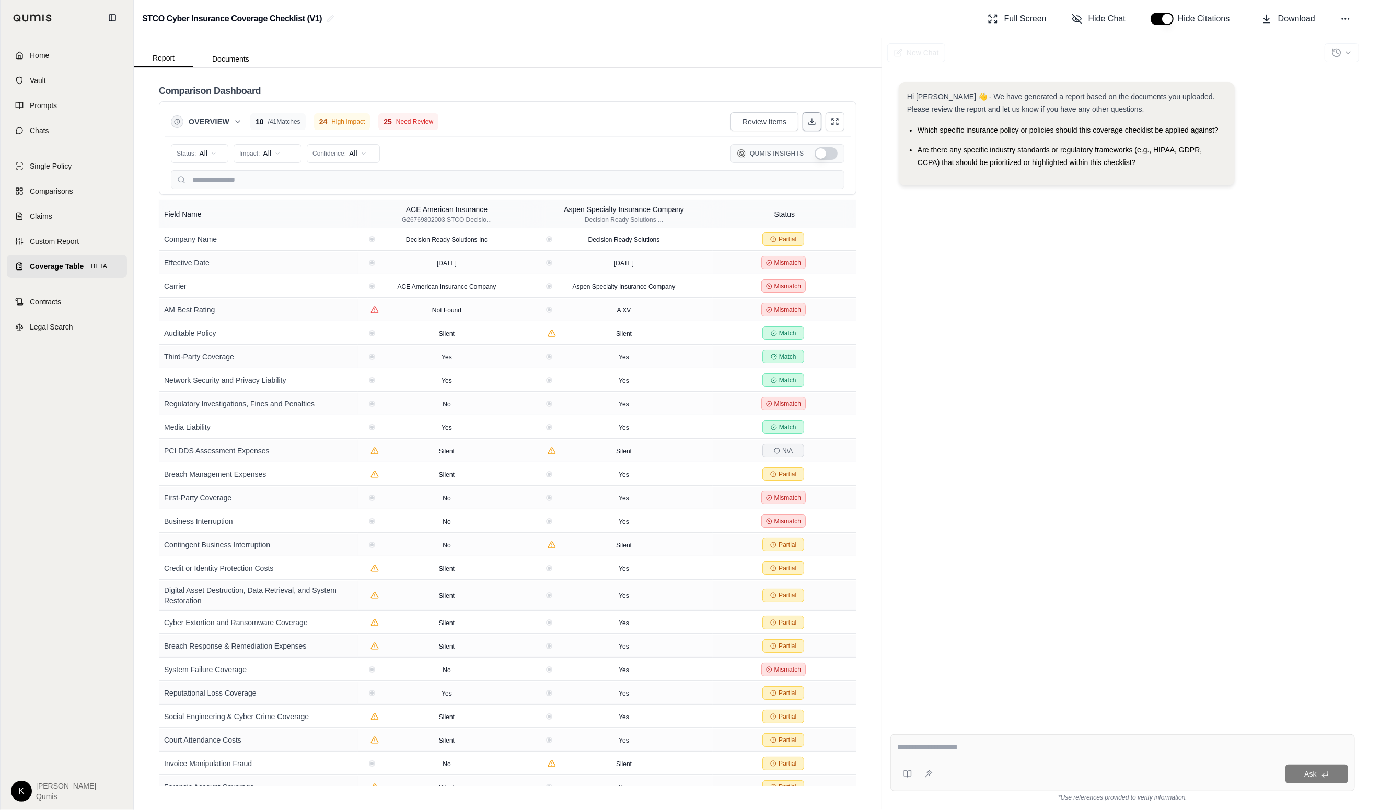
click at [816, 119] on button at bounding box center [811, 121] width 19 height 19
click at [765, 95] on div "Comparison Dashboard" at bounding box center [507, 90] width 697 height 21
click at [52, 299] on span "Contracts" at bounding box center [45, 302] width 31 height 10
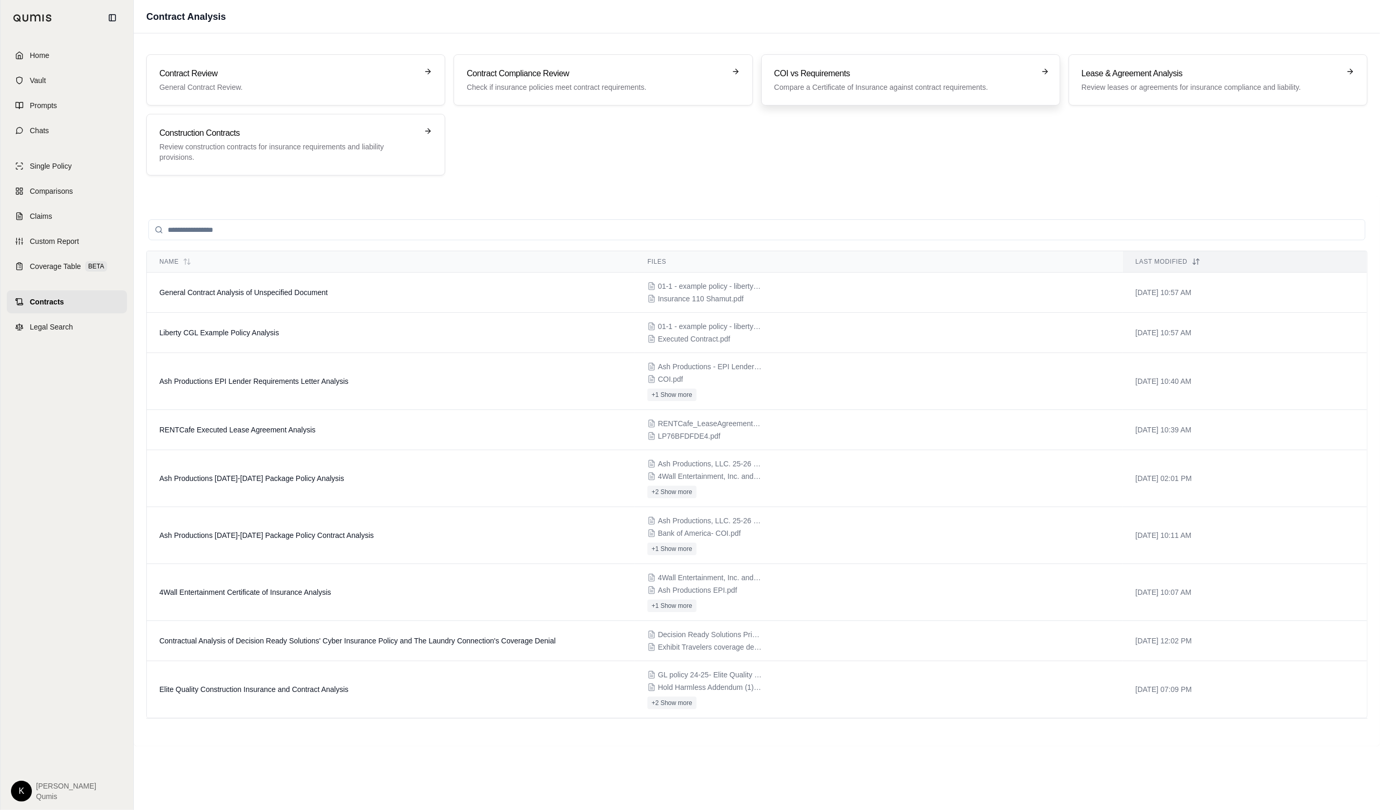
click at [922, 77] on h3 "COI vs Requirements" at bounding box center [903, 73] width 258 height 13
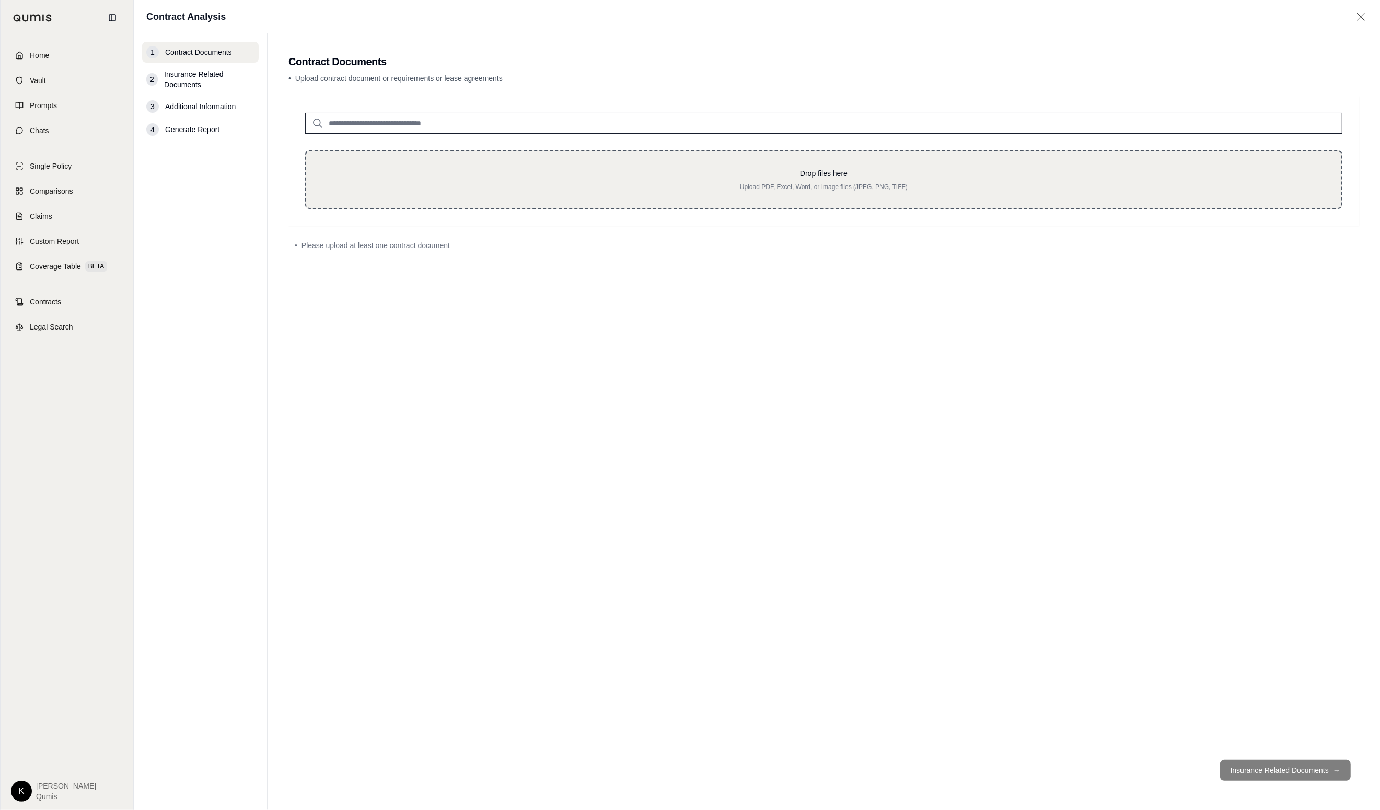
click at [702, 179] on div "Drop files here Upload PDF, Excel, Word, or Image files (JPEG, PNG, TIFF)" at bounding box center [823, 179] width 1001 height 23
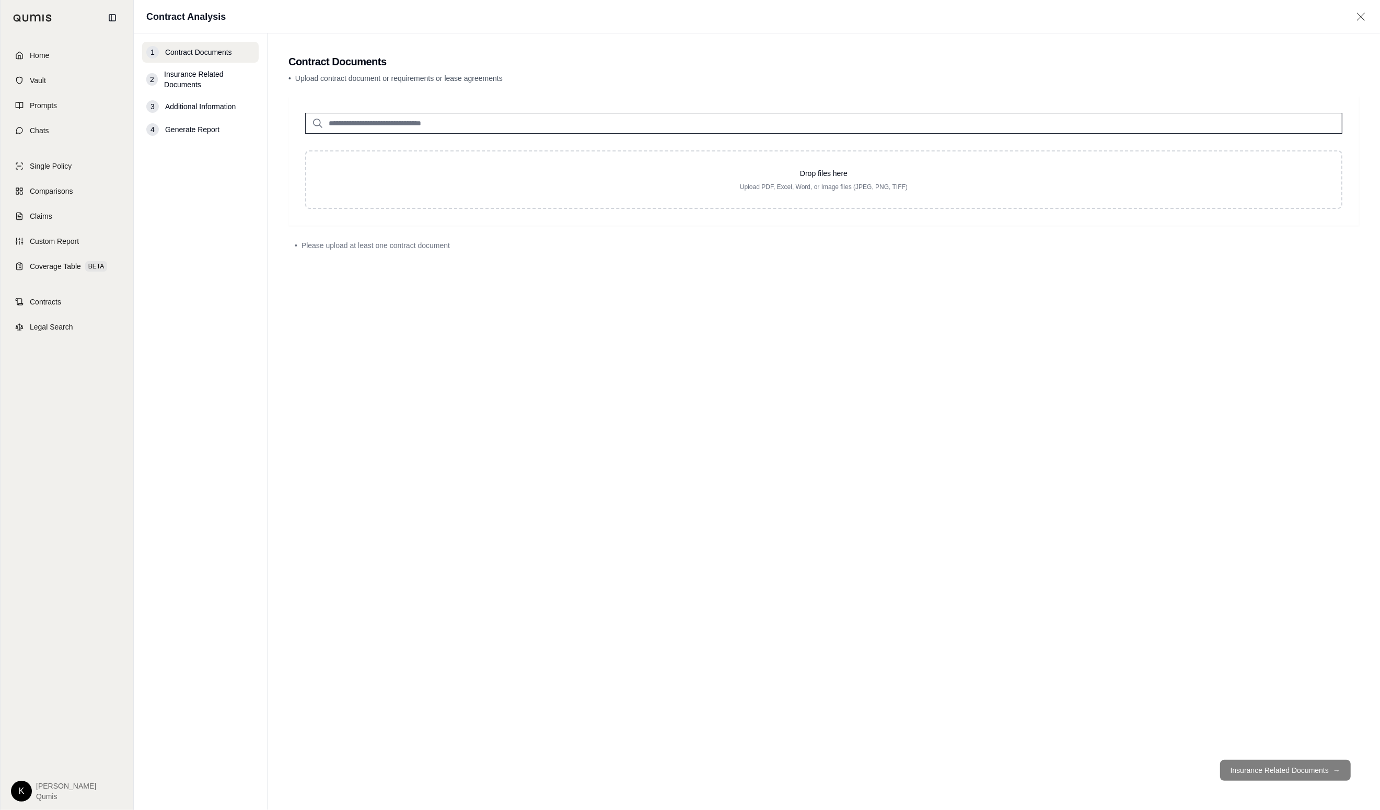
type input "**********"
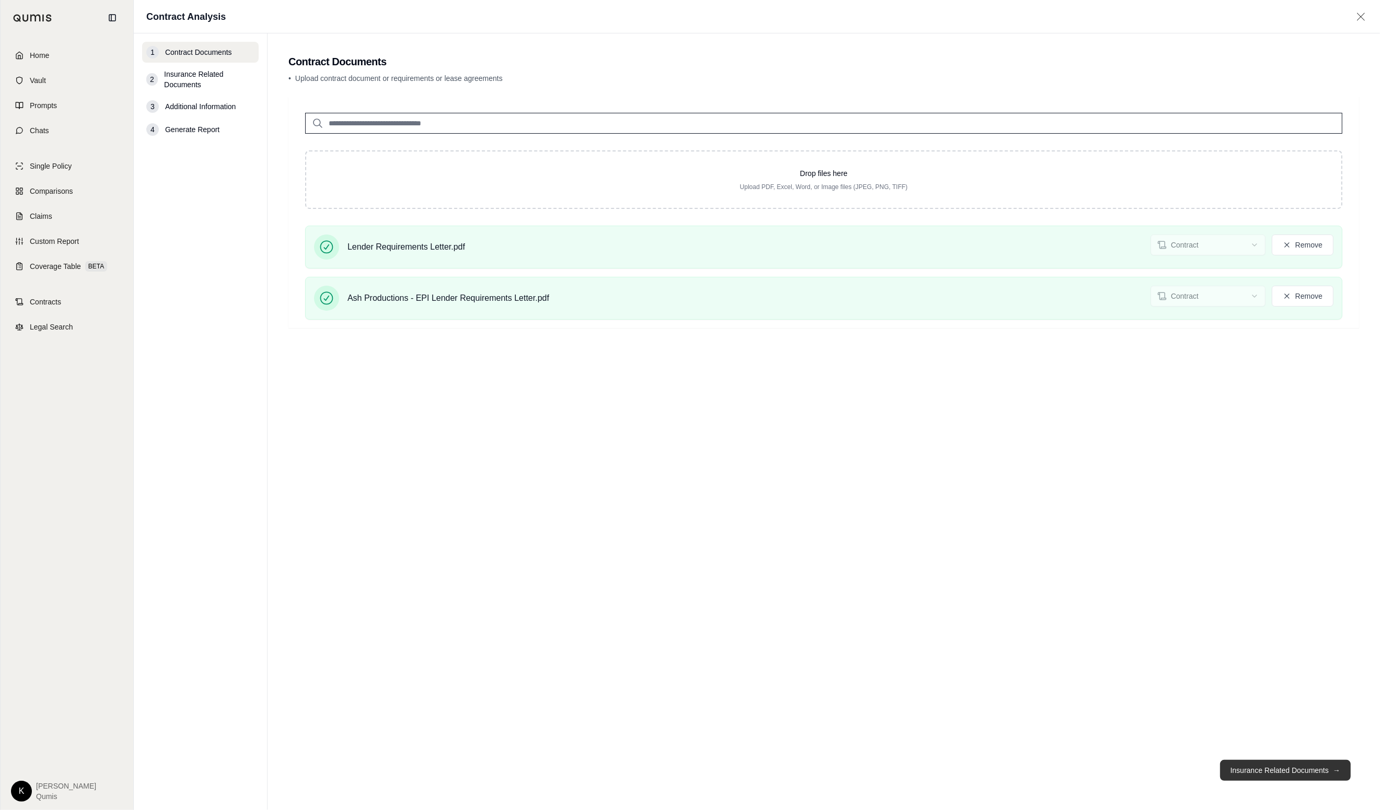
click at [1057, 769] on button "Insurance Related Documents →" at bounding box center [1285, 770] width 131 height 21
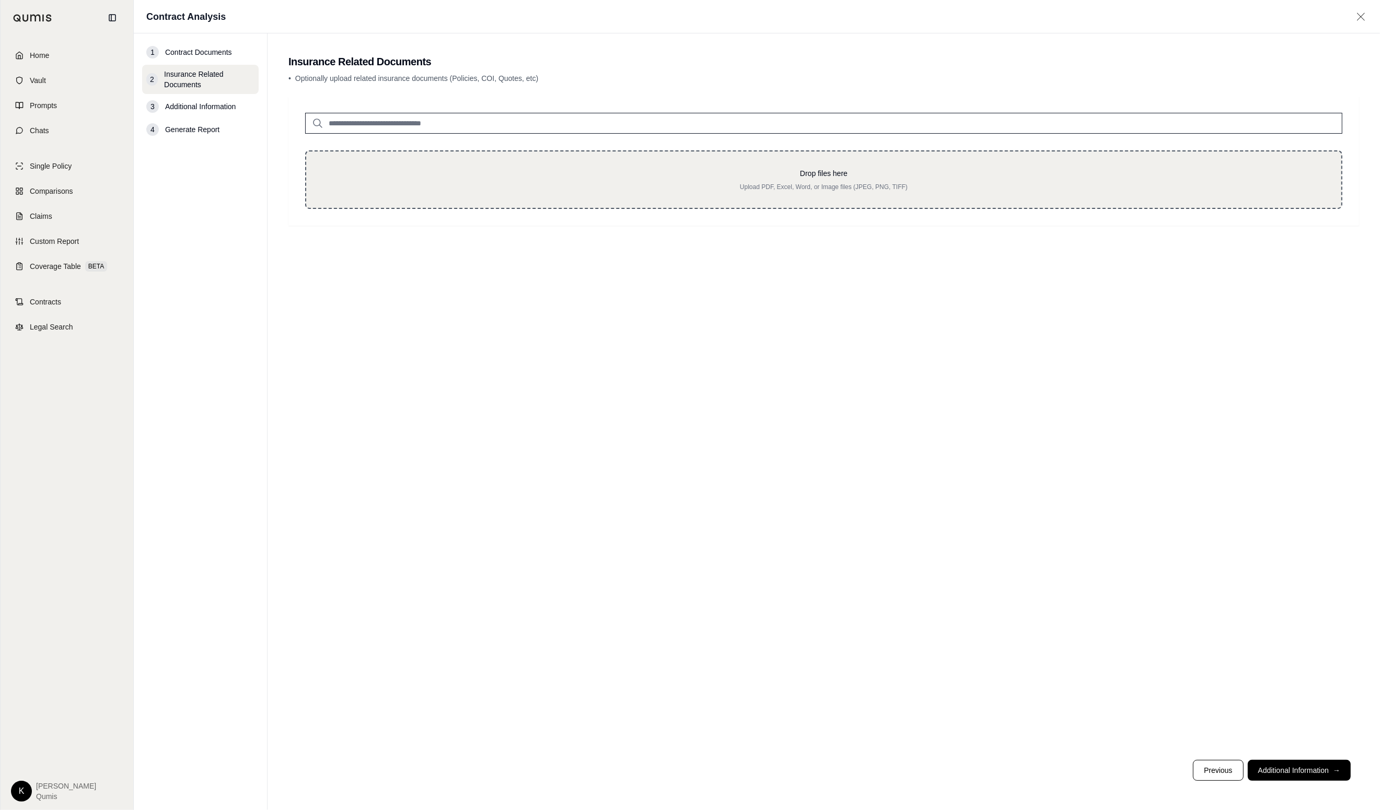
click at [486, 172] on p "Drop files here" at bounding box center [823, 173] width 1001 height 10
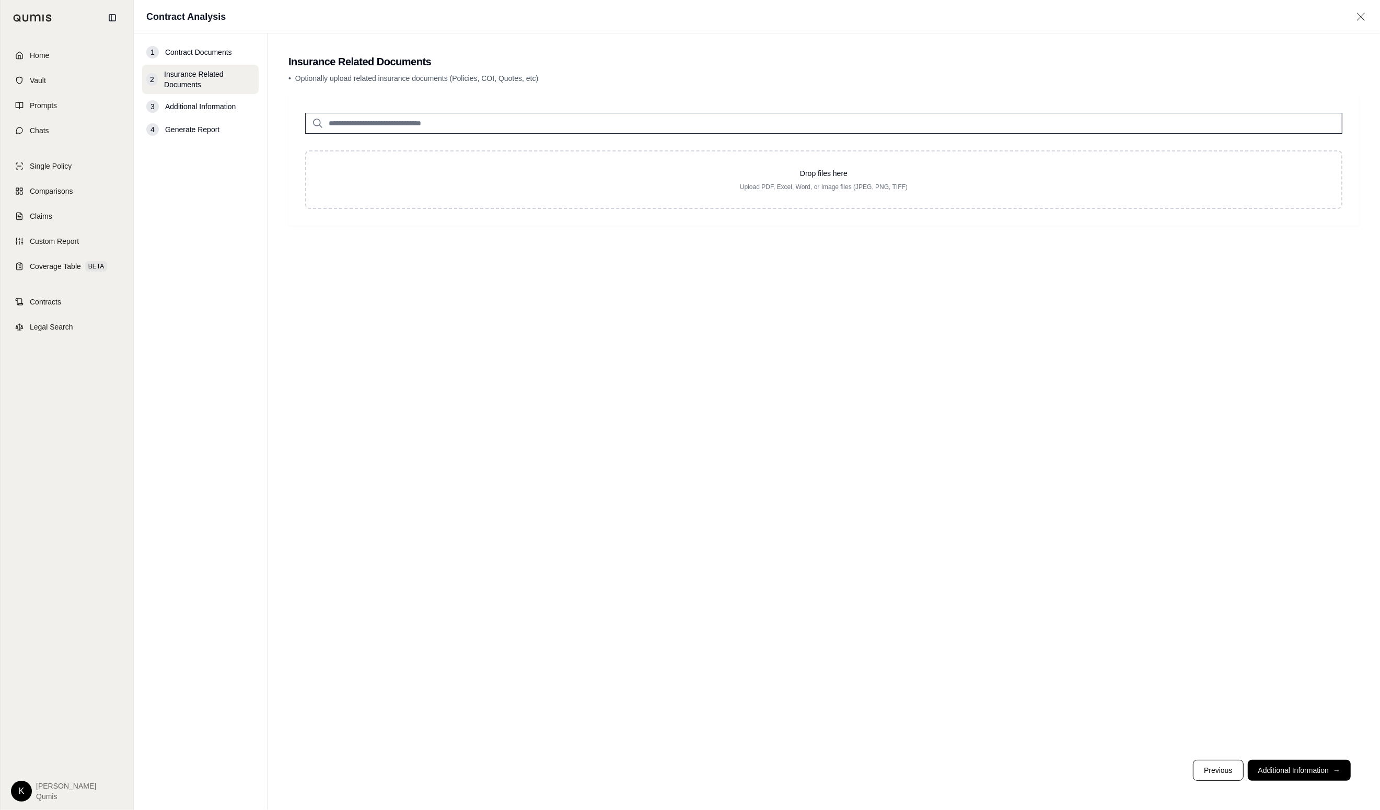
type input "**********"
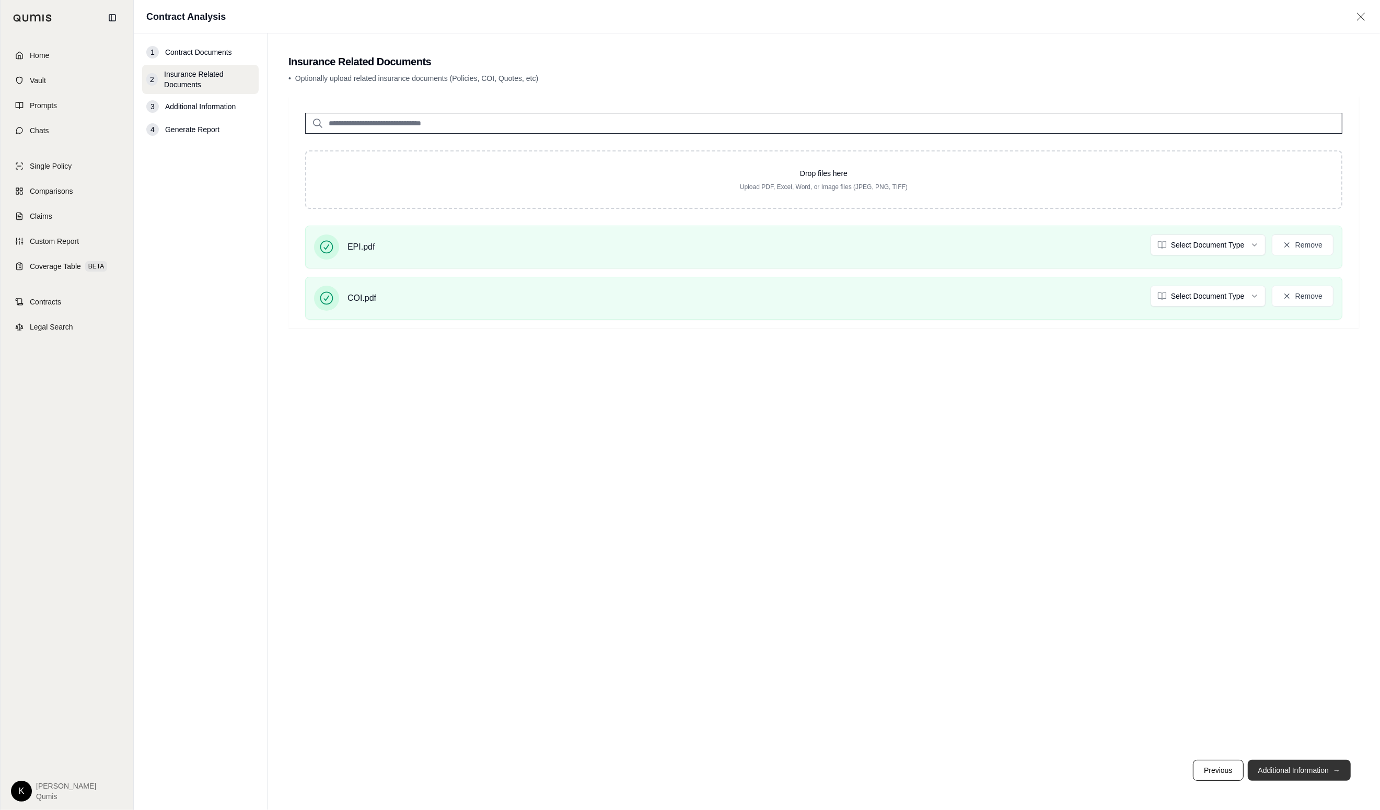
click at [1057, 776] on button "Additional Information →" at bounding box center [1298, 770] width 103 height 21
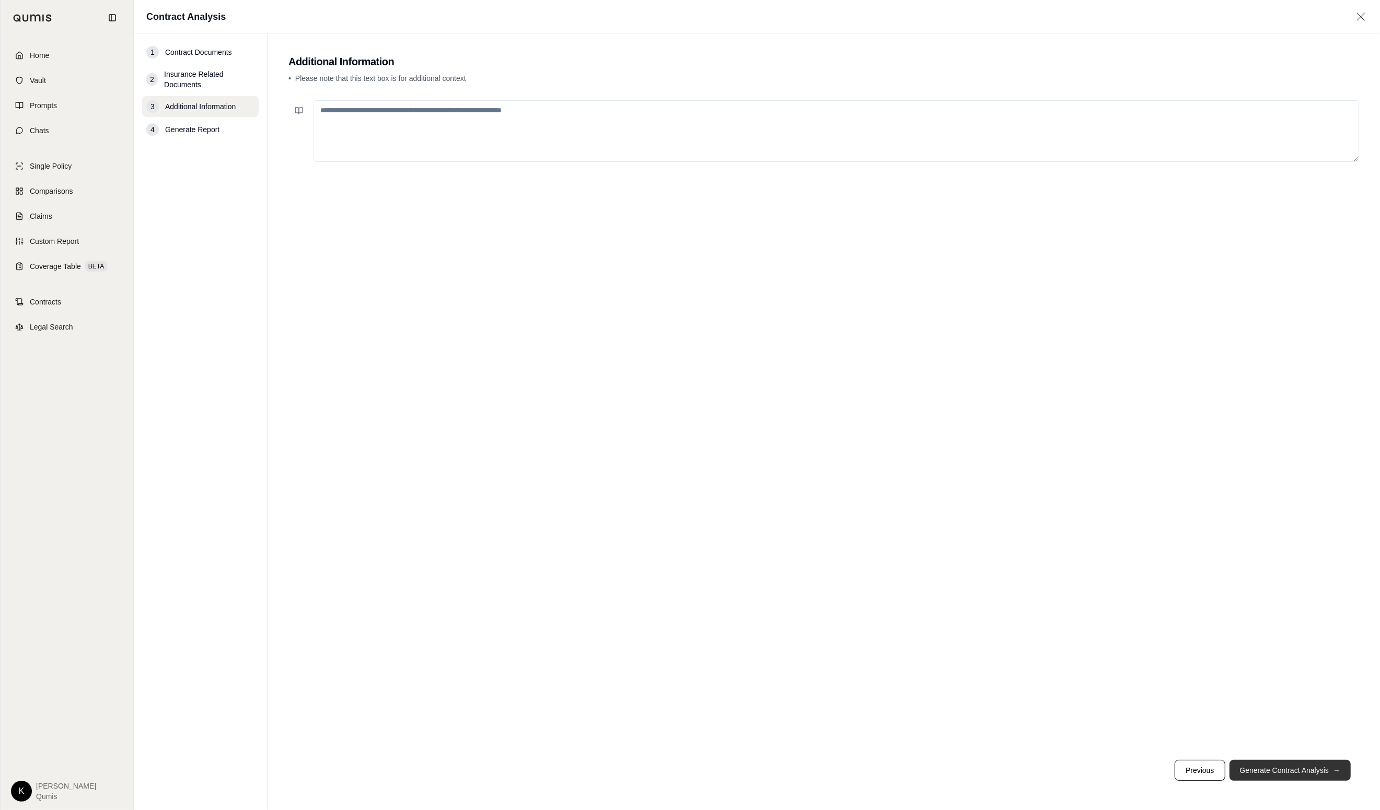
click at [1057, 769] on button "Generate Contract Analysis →" at bounding box center [1289, 770] width 121 height 21
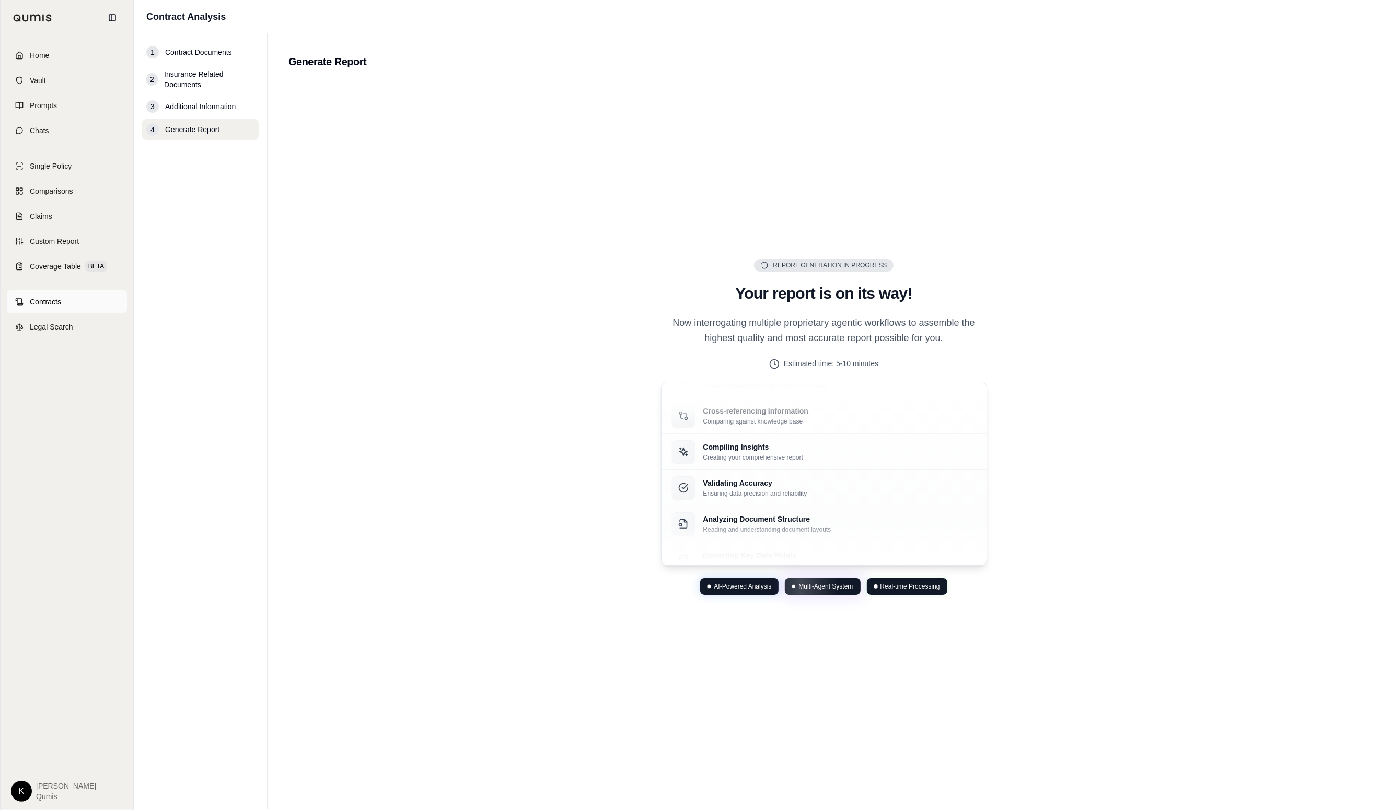
drag, startPoint x: 72, startPoint y: 297, endPoint x: 103, endPoint y: 300, distance: 31.4
click at [72, 297] on link "Contracts" at bounding box center [67, 301] width 120 height 23
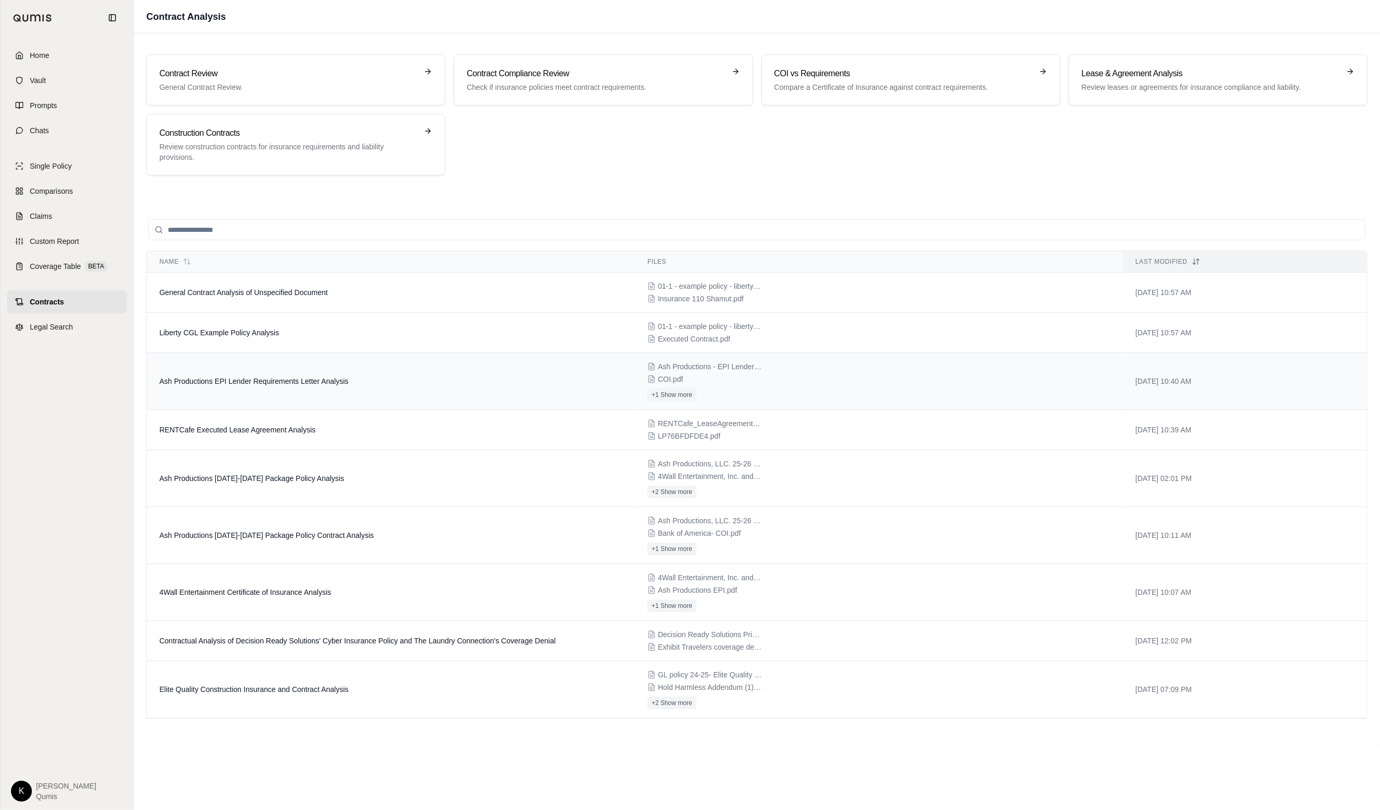
click at [255, 383] on span "Ash Productions EPI Lender Requirements Letter Analysis" at bounding box center [253, 381] width 189 height 8
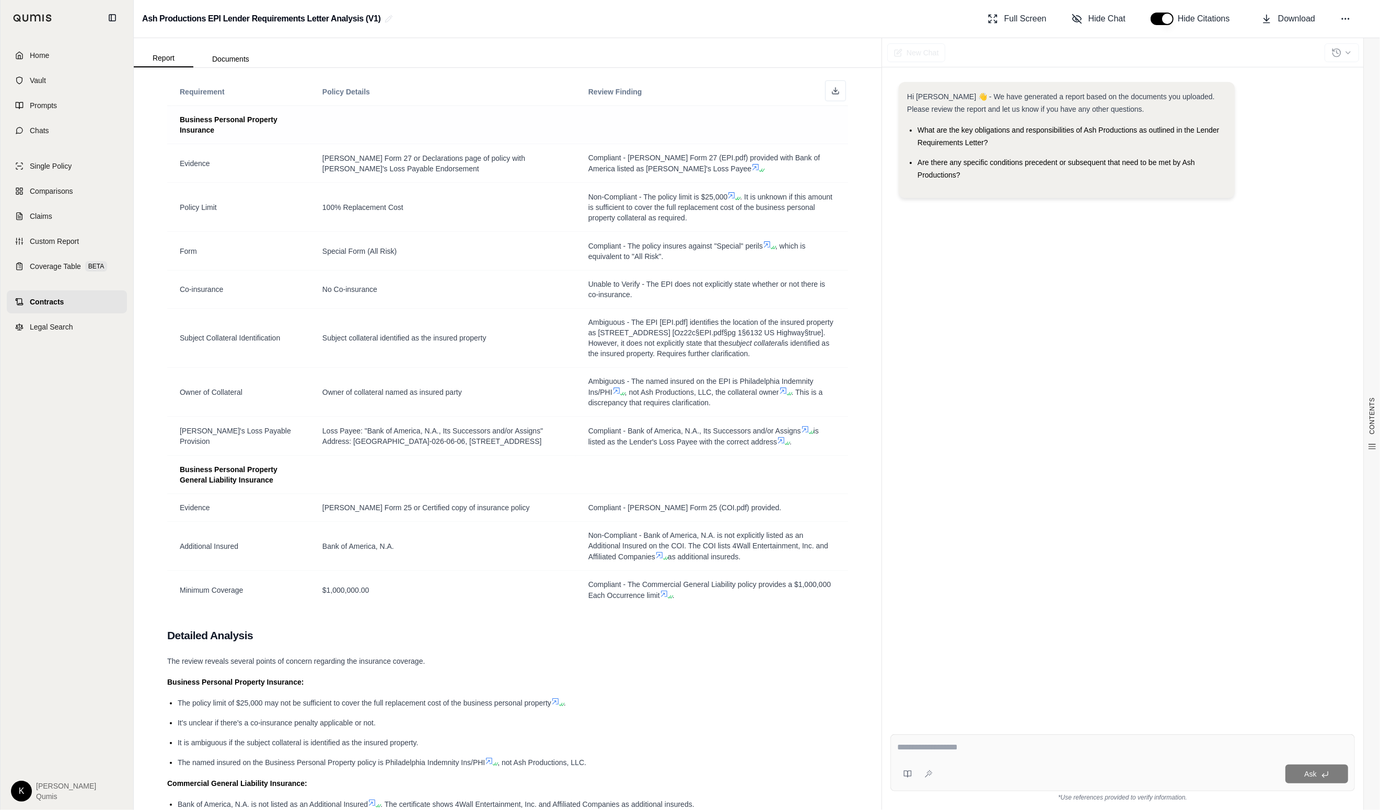
scroll to position [1375, 0]
drag, startPoint x: 182, startPoint y: 354, endPoint x: 262, endPoint y: 365, distance: 81.3
click at [262, 345] on span "Subject Collateral Identification" at bounding box center [230, 339] width 100 height 10
drag, startPoint x: 392, startPoint y: 372, endPoint x: 488, endPoint y: 369, distance: 96.7
click at [392, 369] on td "Subject collateral identified as the insured property" at bounding box center [443, 339] width 266 height 59
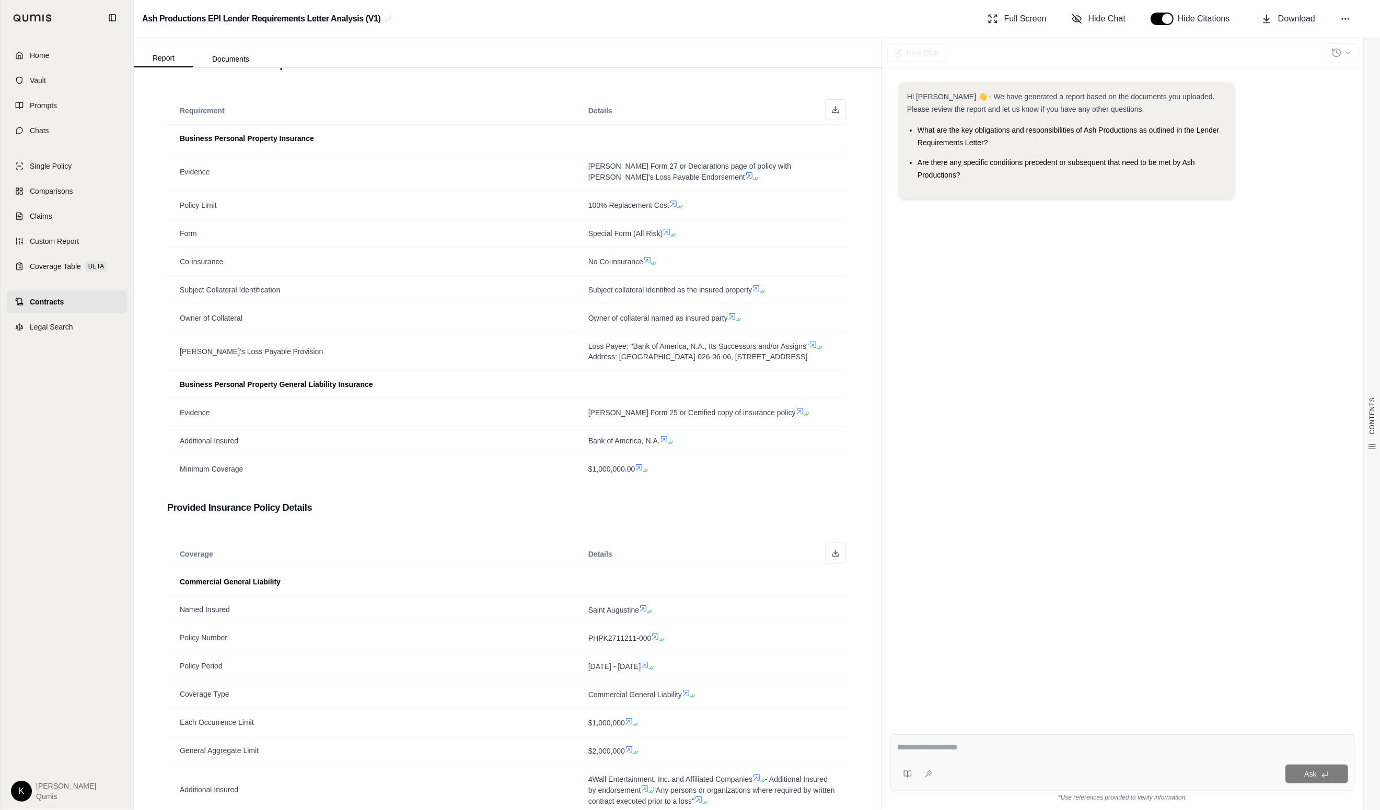
scroll to position [0, 0]
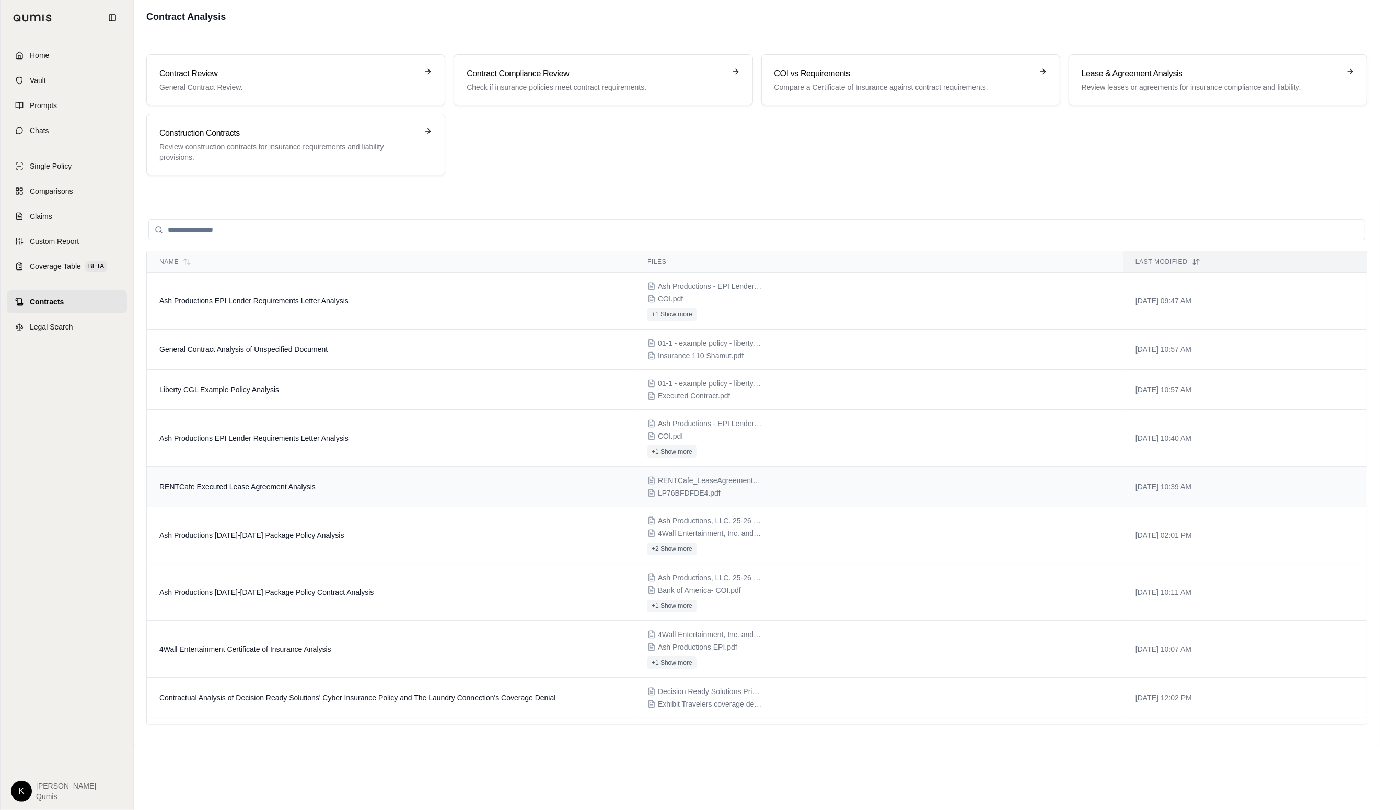
click at [465, 492] on td "RENTCafe Executed Lease Agreement Analysis" at bounding box center [391, 487] width 488 height 40
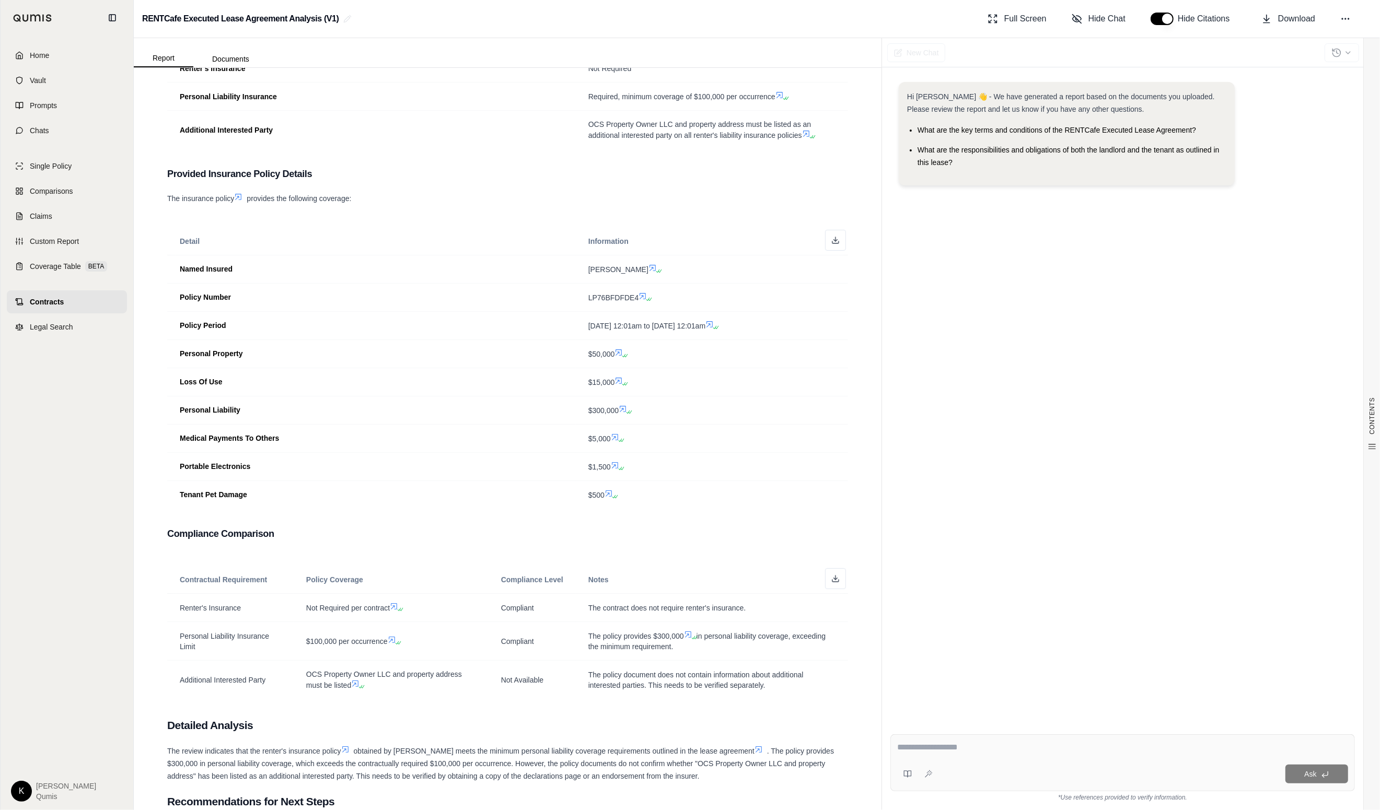
scroll to position [296, 0]
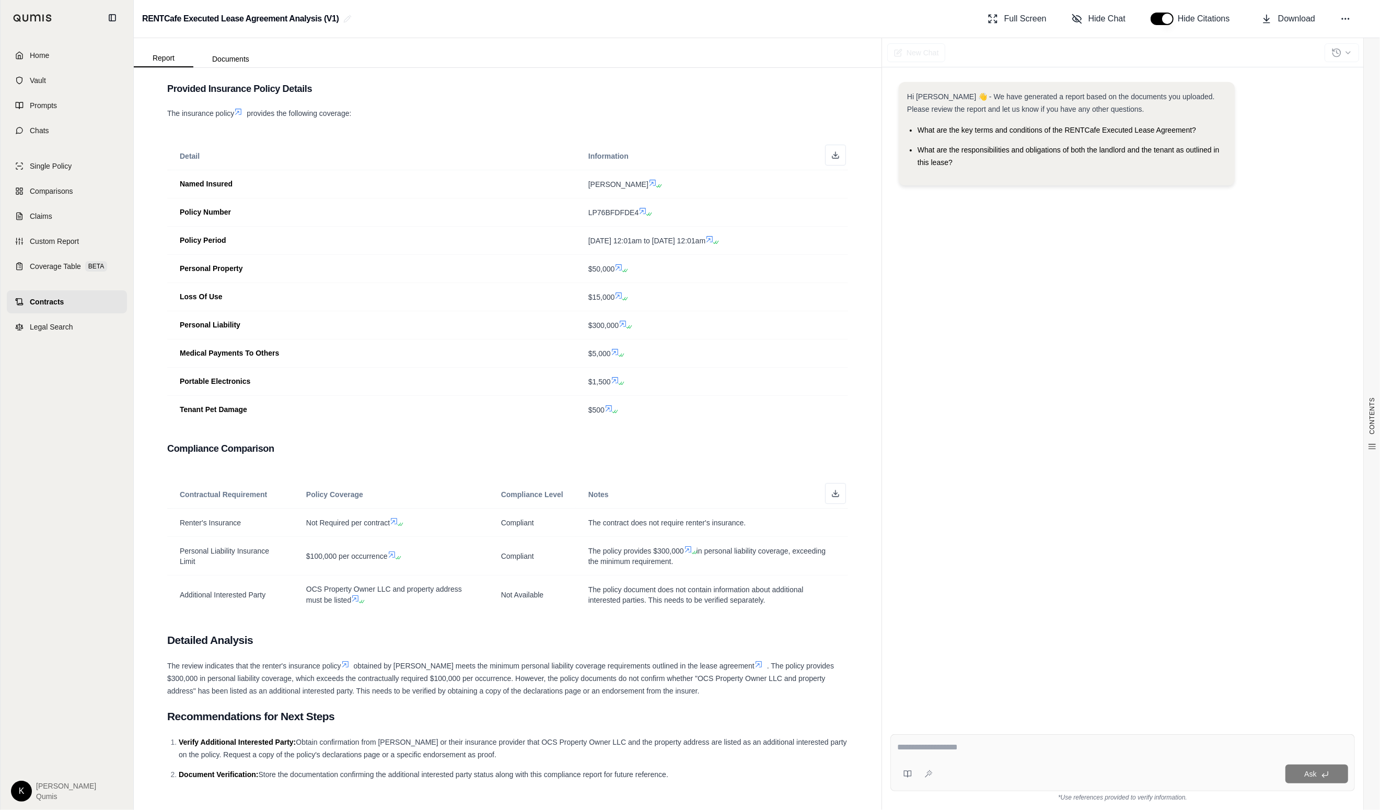
click at [86, 300] on link "Contracts" at bounding box center [67, 301] width 120 height 23
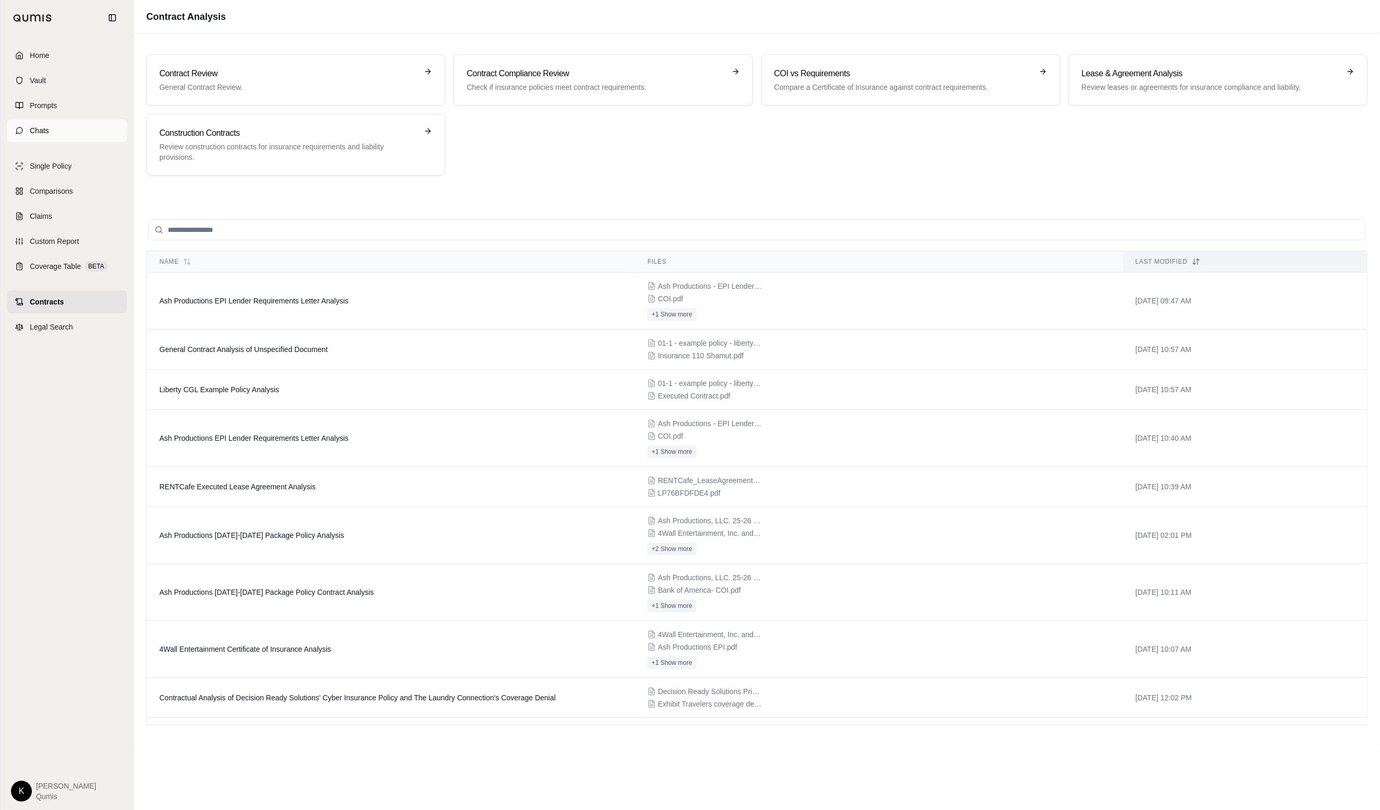
click at [45, 127] on span "Chats" at bounding box center [39, 130] width 19 height 10
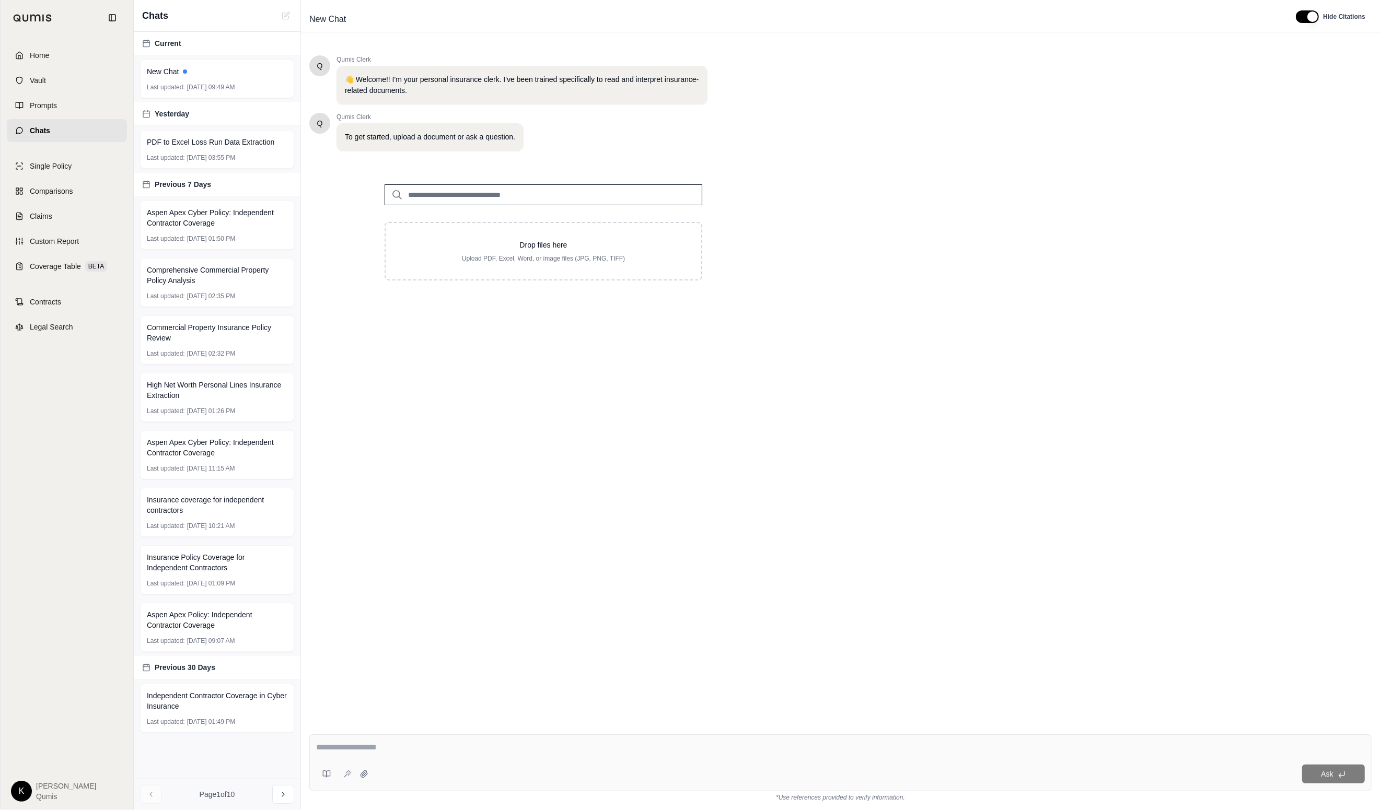
click at [410, 195] on input "search" at bounding box center [543, 194] width 318 height 21
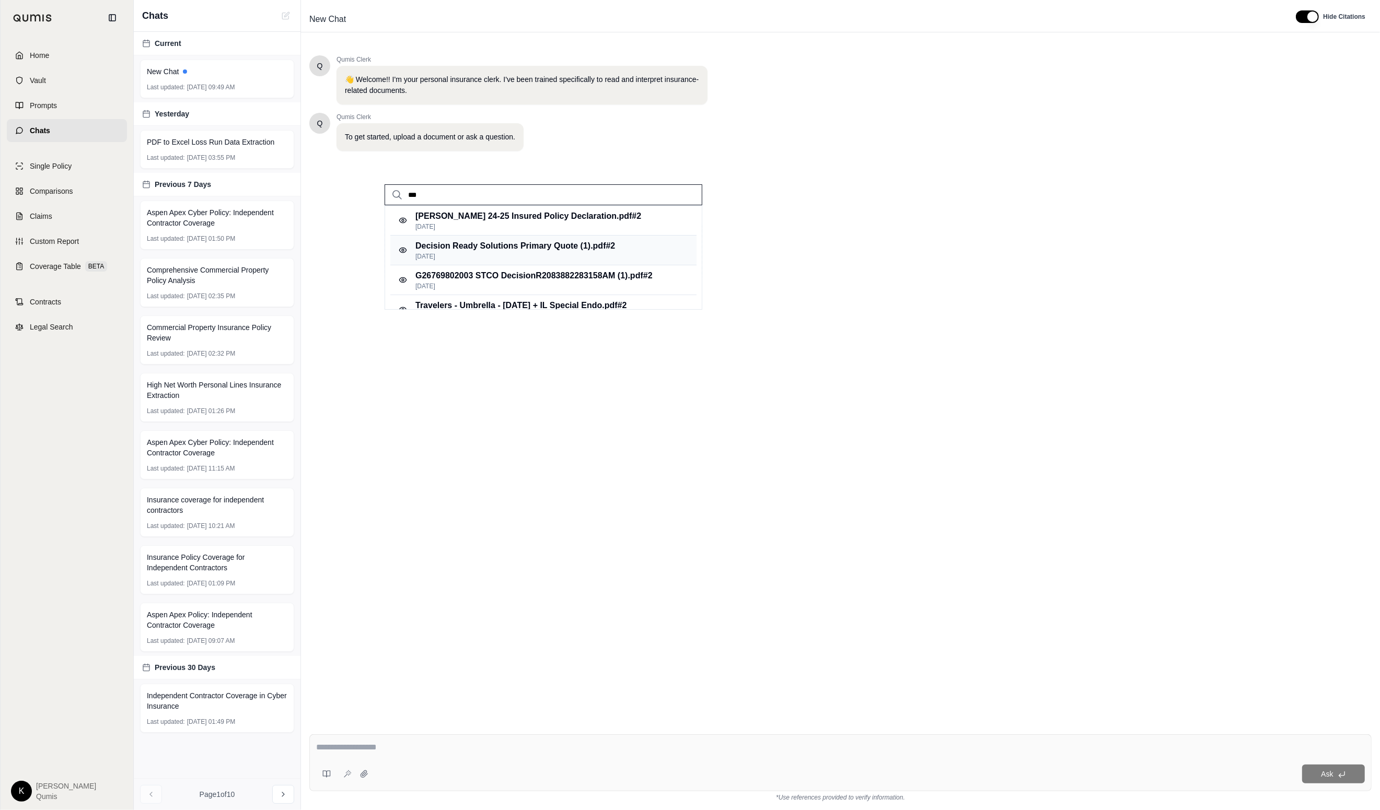
type input "***"
click at [519, 246] on p "Decision Ready Solutions Primary Quote (1).pdf #2" at bounding box center [515, 246] width 200 height 13
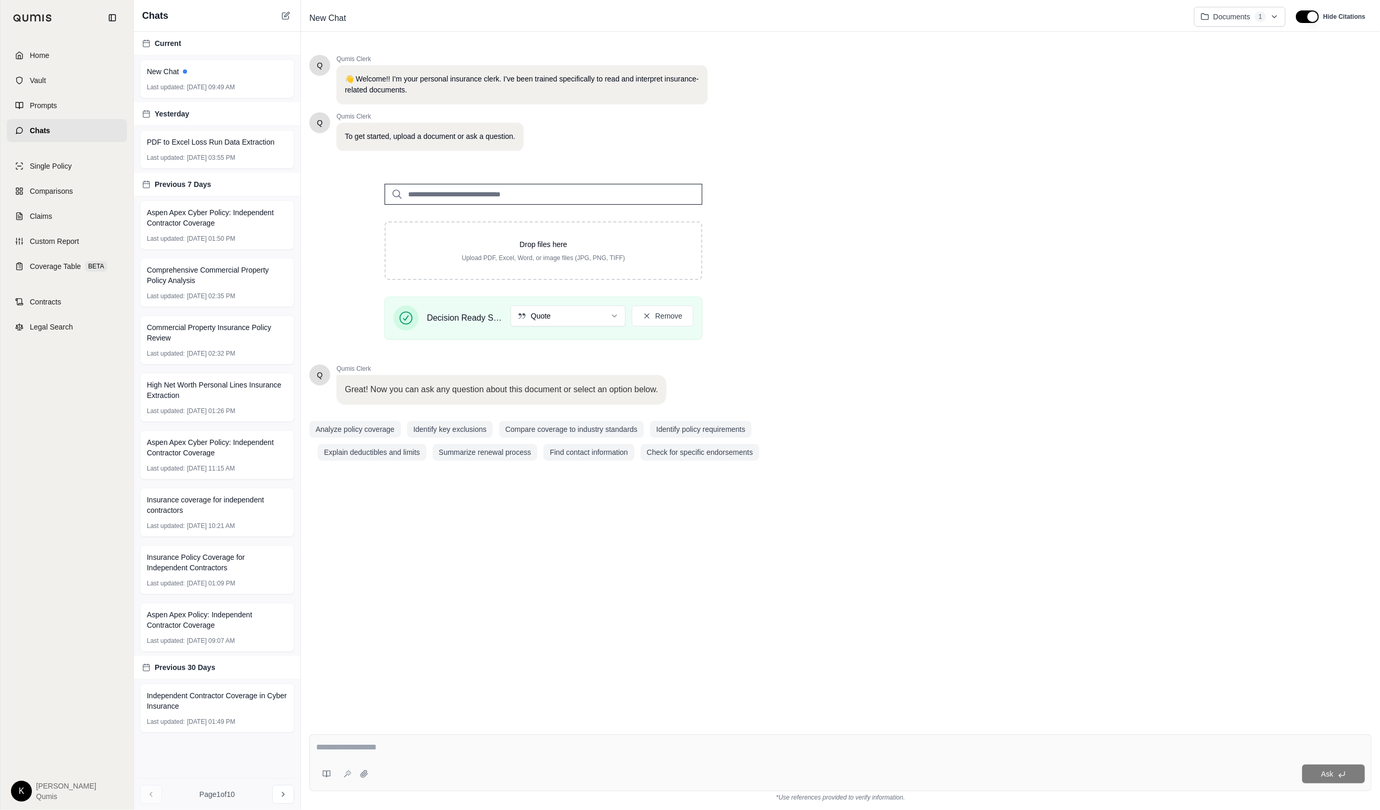
click at [478, 758] on div "Ask" at bounding box center [840, 762] width 1062 height 57
type textarea "**********"
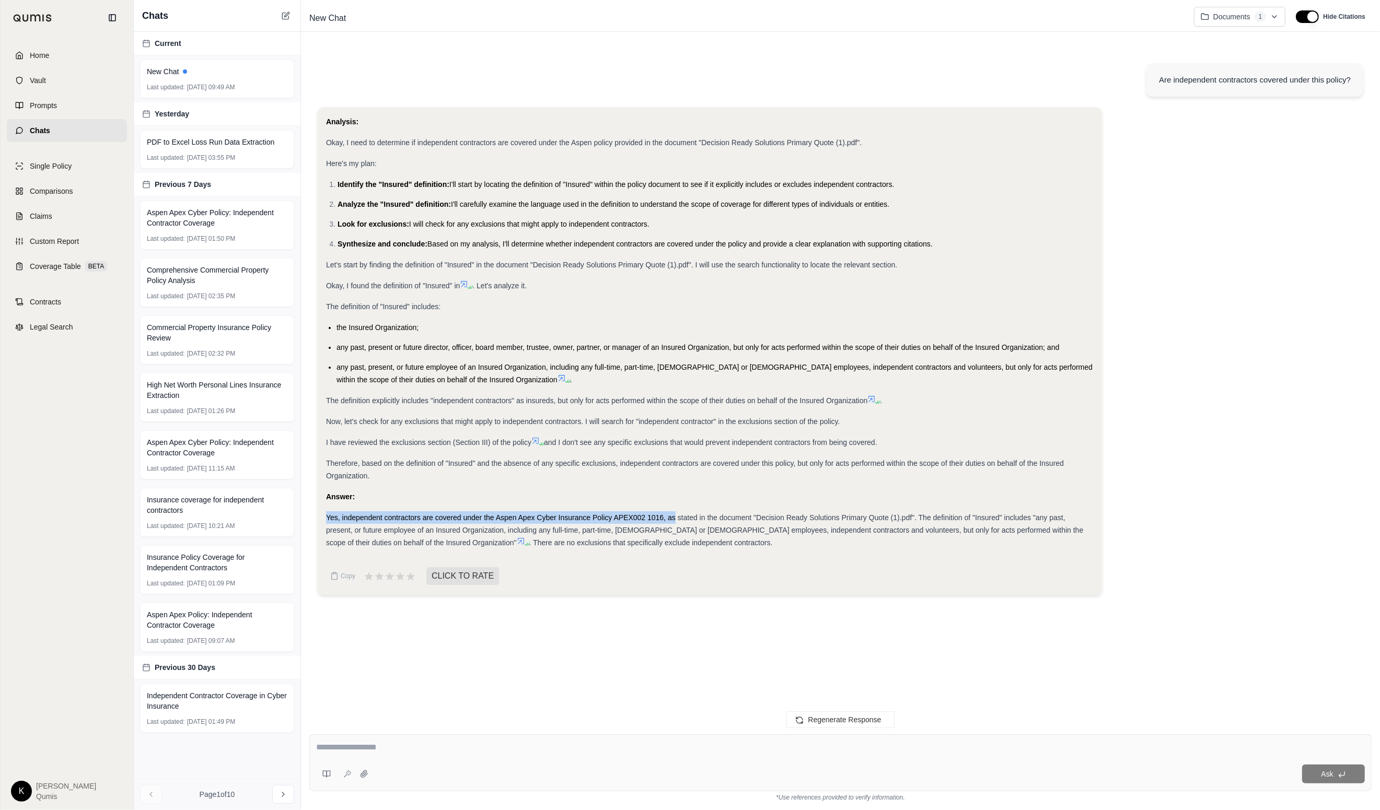
drag, startPoint x: 327, startPoint y: 517, endPoint x: 687, endPoint y: 594, distance: 368.1
click at [678, 525] on span "Yes, independent contractors are covered under the Aspen Apex Cyber Insurance P…" at bounding box center [704, 529] width 757 height 33
click at [488, 756] on div at bounding box center [840, 749] width 1048 height 16
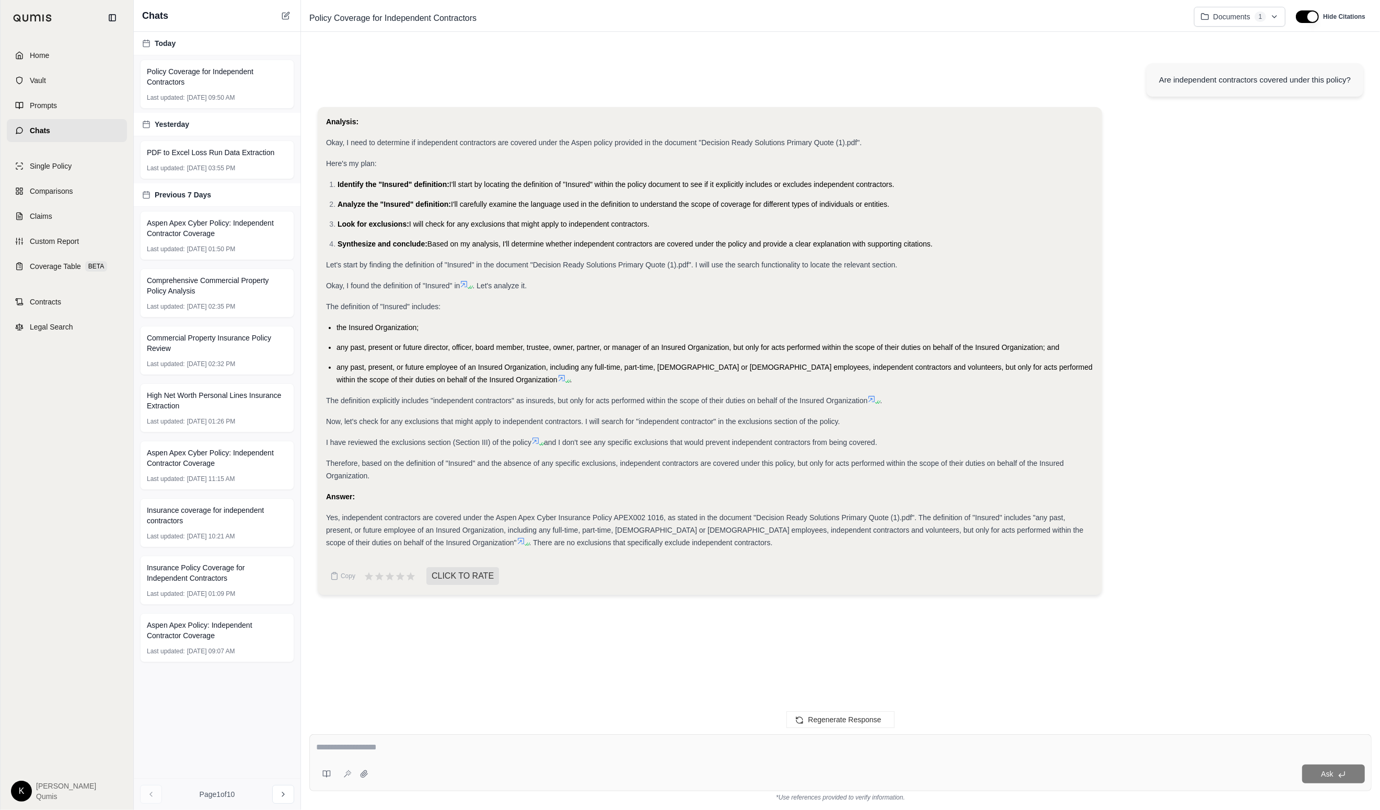
click at [541, 748] on textarea at bounding box center [840, 747] width 1048 height 13
type textarea "*"
type textarea "**********"
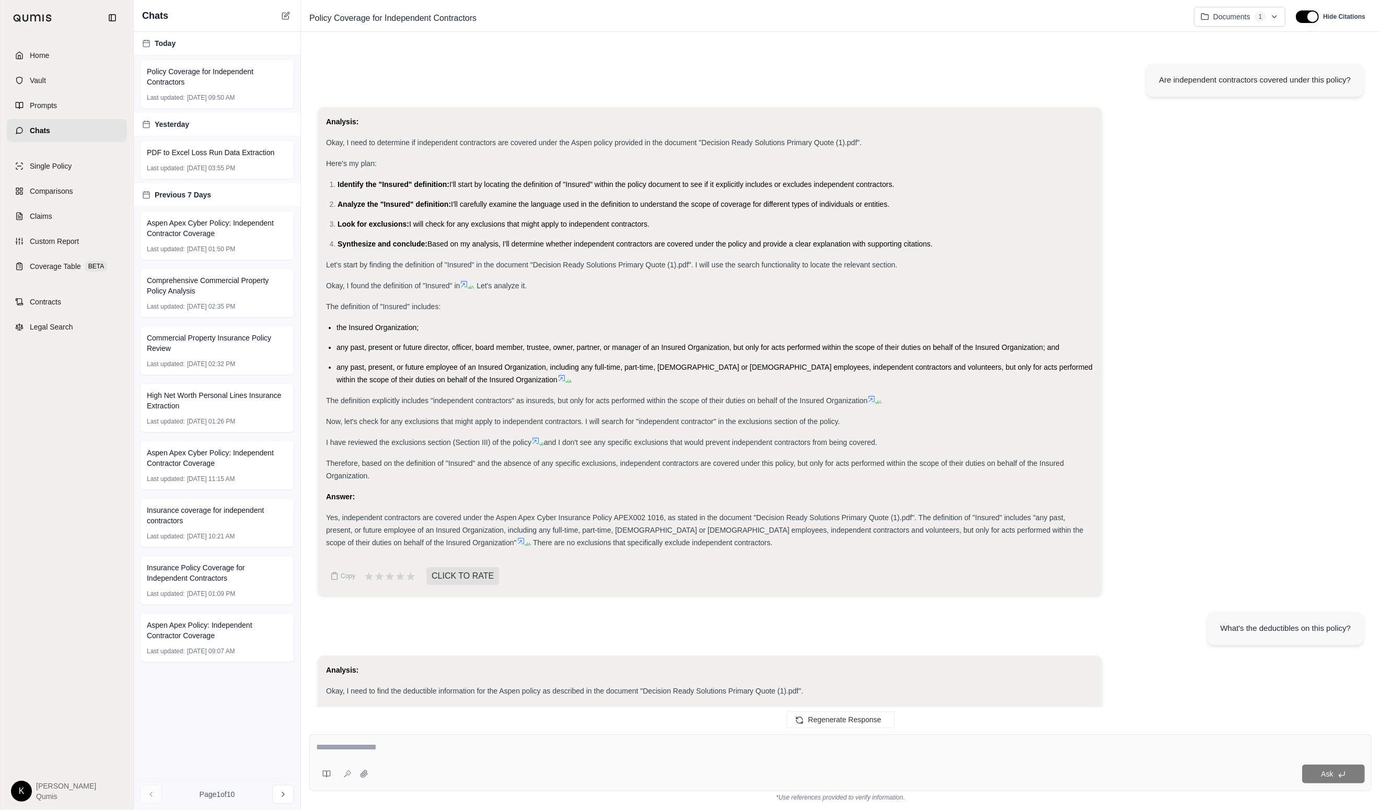
scroll to position [400, 0]
